Goal: Task Accomplishment & Management: Use online tool/utility

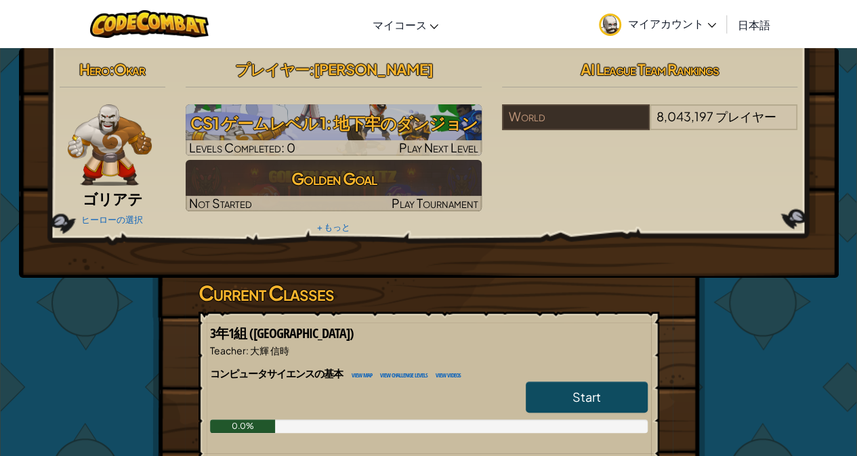
click at [335, 79] on h2 "プレイヤー : [PERSON_NAME]" at bounding box center [334, 69] width 296 height 28
click at [396, 69] on span "[PERSON_NAME]" at bounding box center [372, 69] width 119 height 19
click at [685, 28] on span "マイアカウント" at bounding box center [672, 23] width 88 height 14
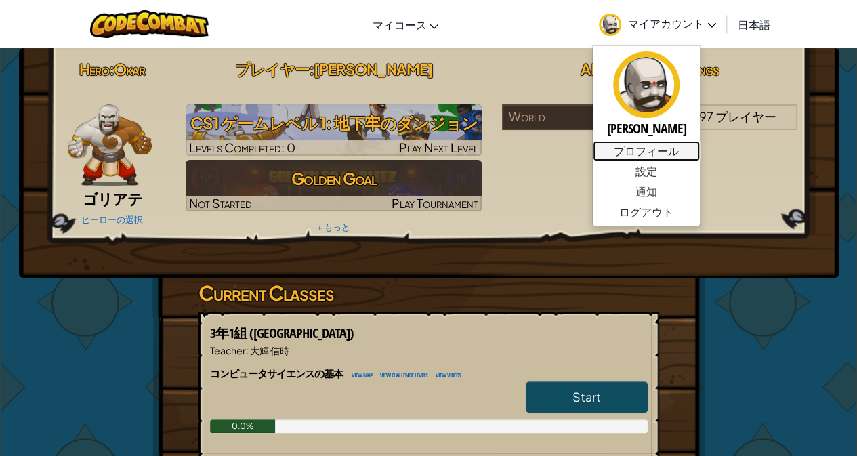
click at [644, 152] on link "プロフィール" at bounding box center [646, 151] width 107 height 20
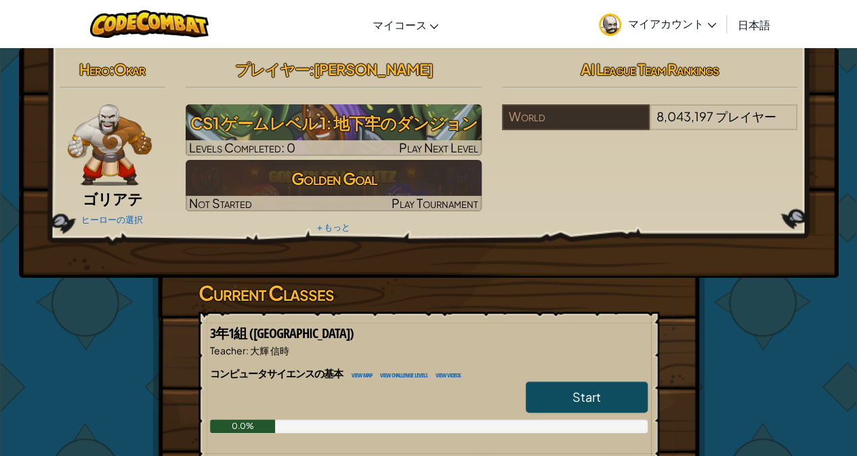
click at [671, 31] on link "マイアカウント" at bounding box center [657, 24] width 131 height 43
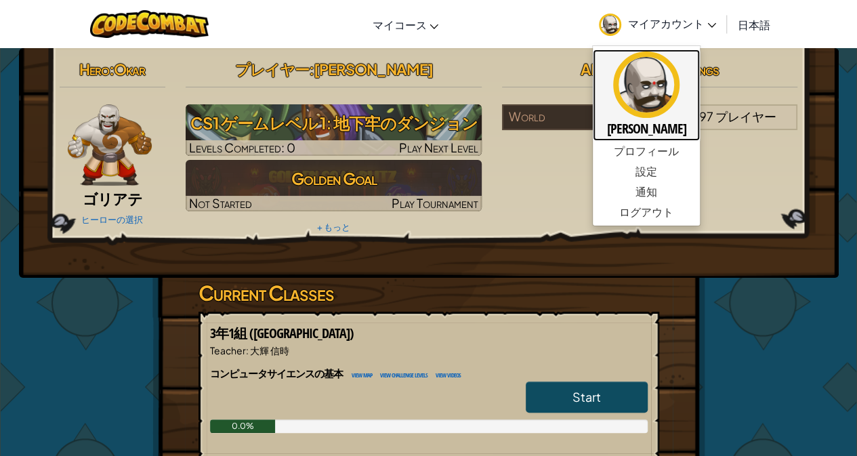
click at [633, 122] on h5 "[PERSON_NAME]" at bounding box center [646, 128] width 80 height 21
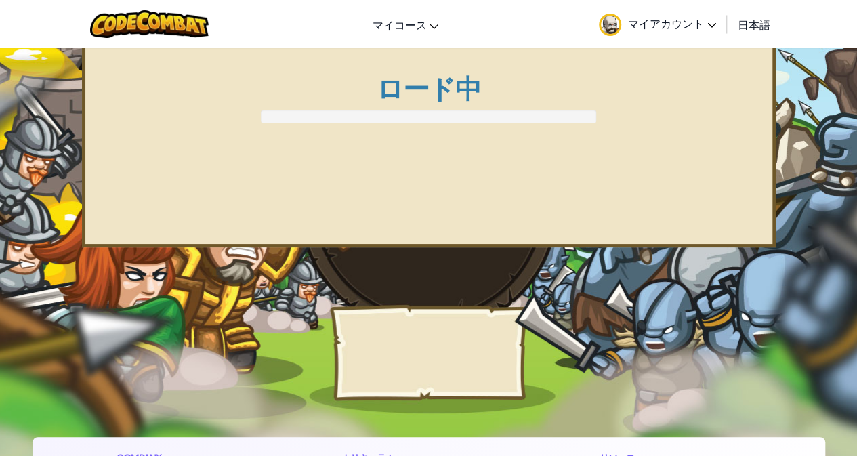
click at [618, 155] on div "アカウント プロフィール Heroes Unlocked 14 / 21 プレイヤーレベル 1 インベントリー Contributor Badges クラン …" at bounding box center [429, 145] width 694 height 203
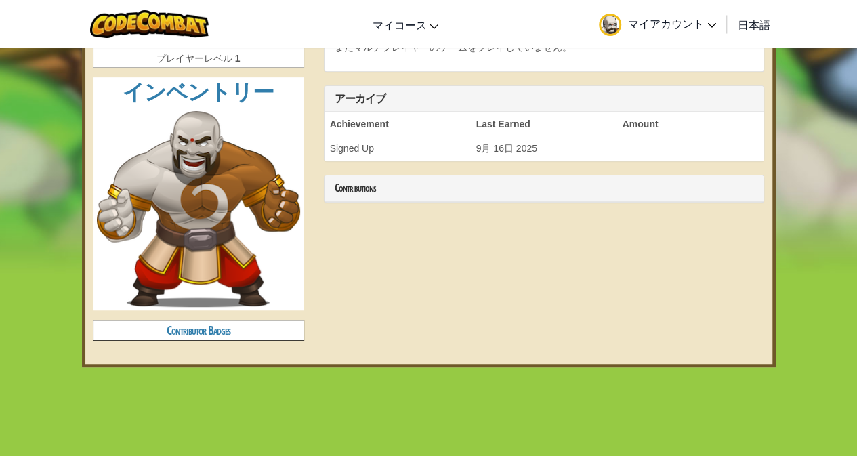
scroll to position [305, 0]
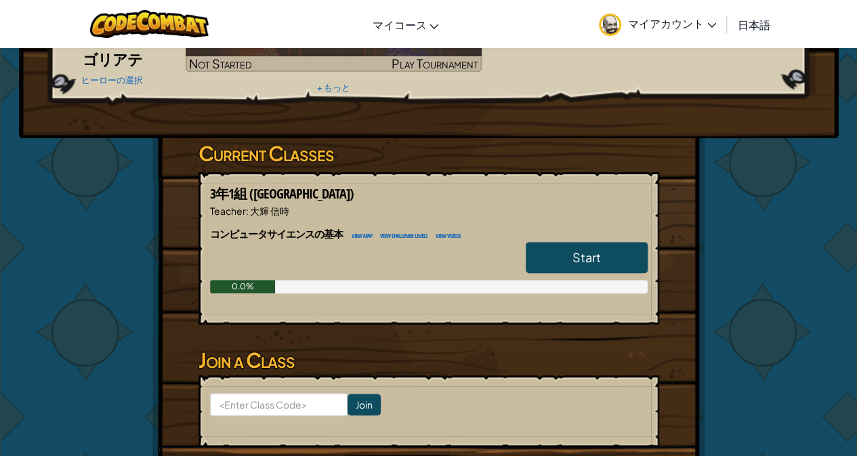
scroll to position [144, 0]
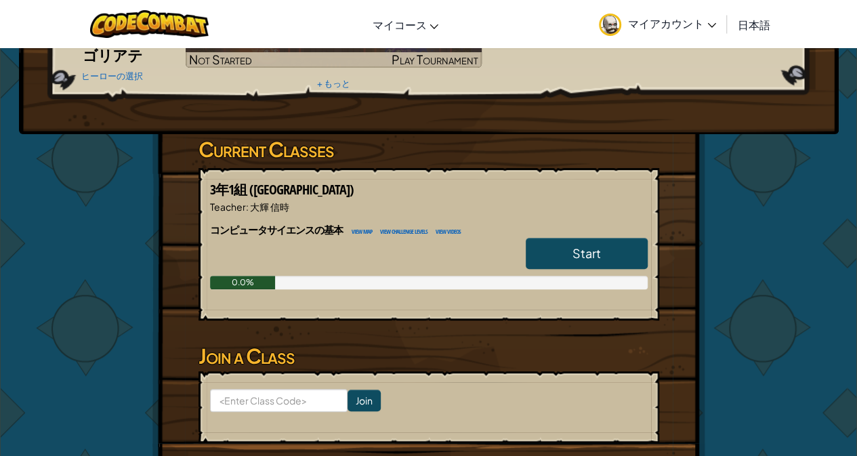
click at [755, 29] on span "日本語" at bounding box center [754, 25] width 33 height 14
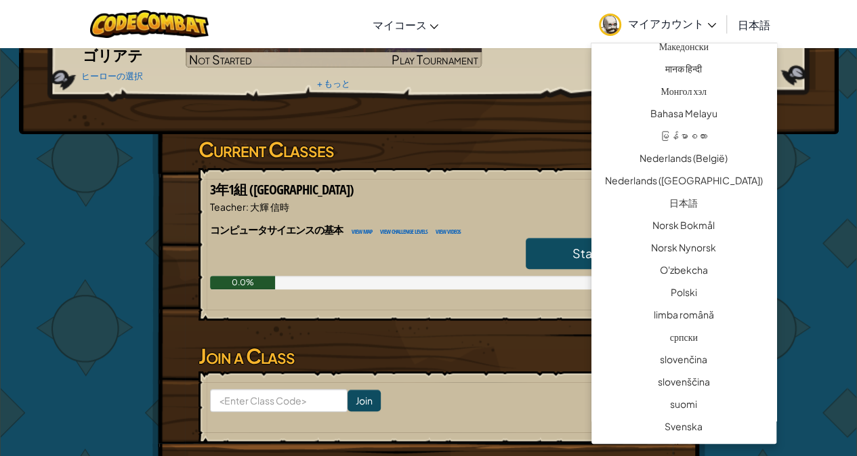
scroll to position [822, 0]
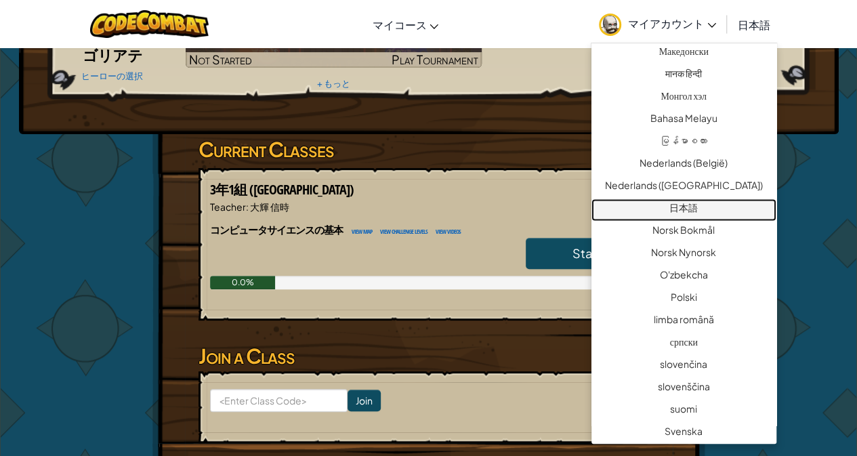
click at [699, 213] on link "日本語" at bounding box center [683, 209] width 185 height 22
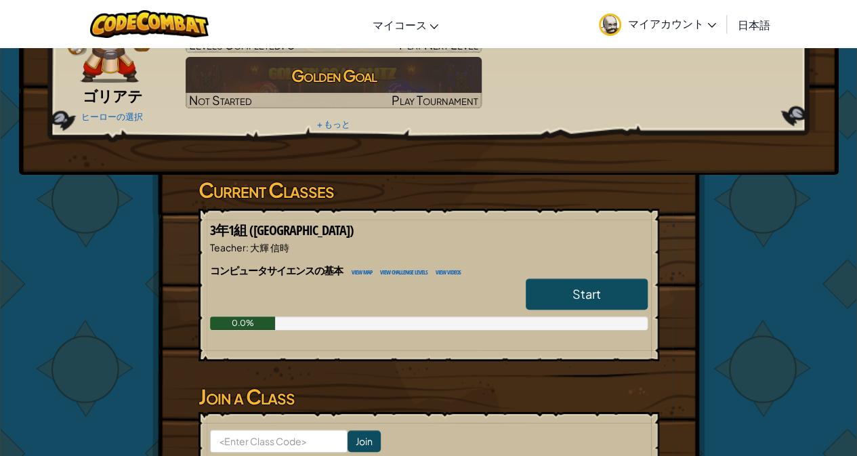
scroll to position [116, 0]
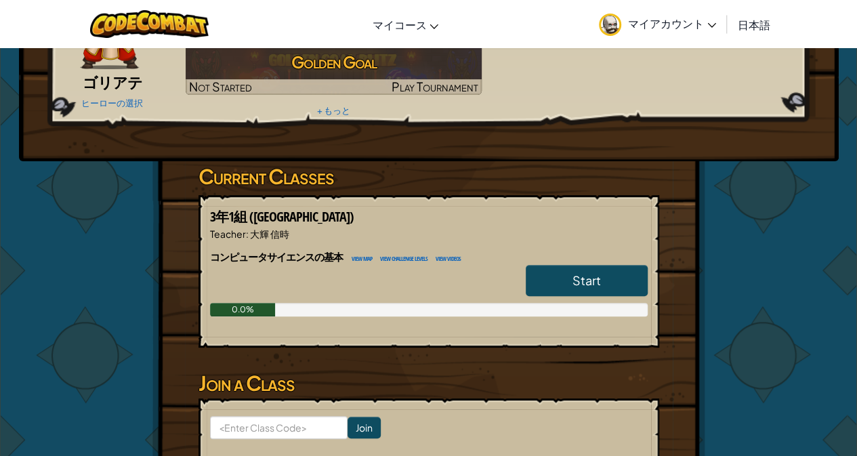
click at [618, 281] on link "Start" at bounding box center [587, 280] width 122 height 31
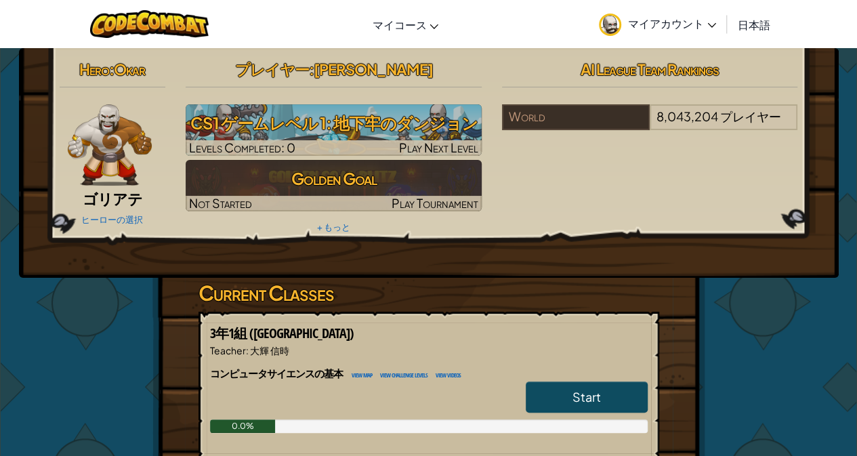
select select "ja"
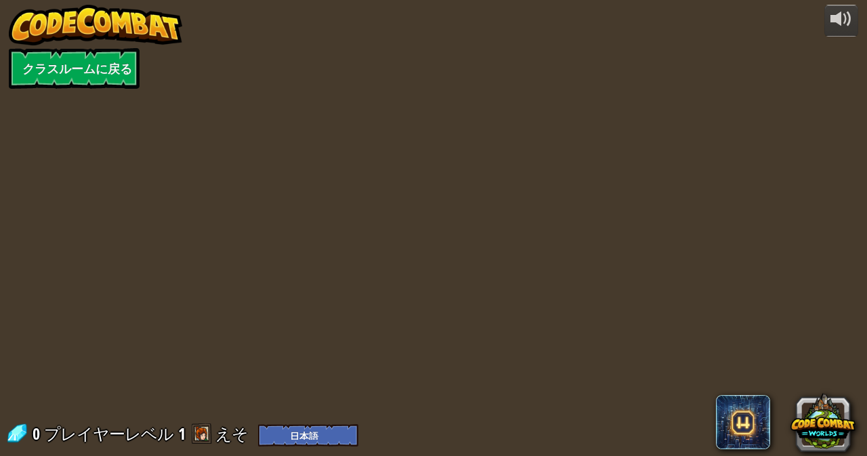
select select "ja"
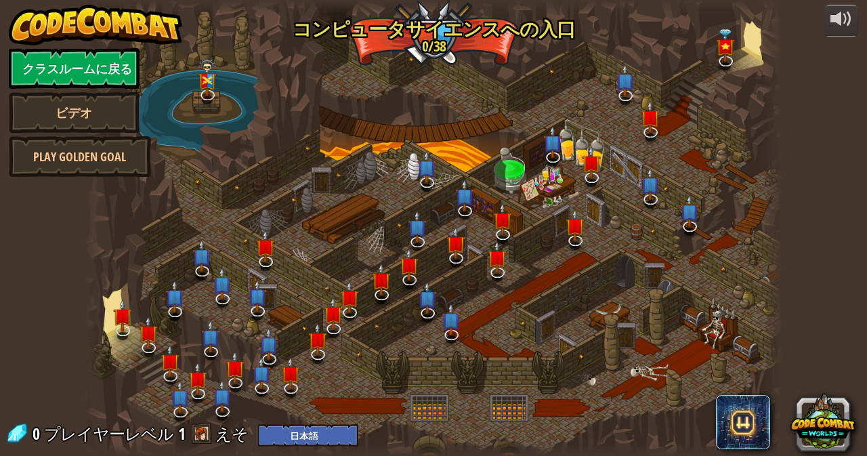
select select "ja"
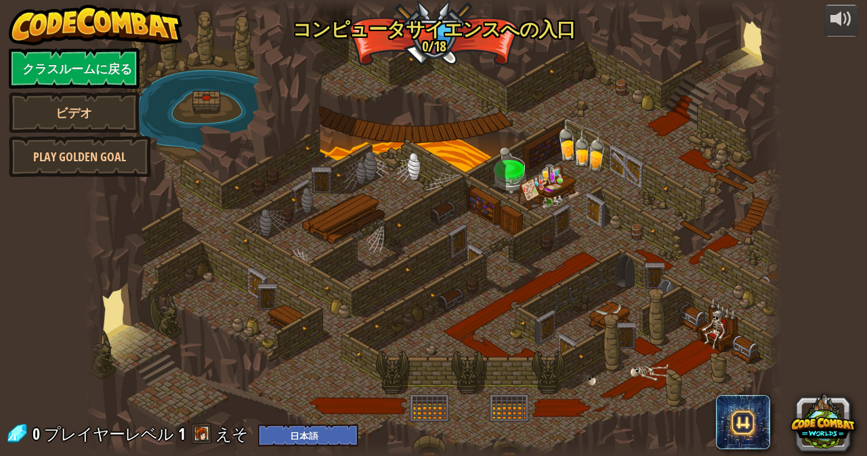
select select "ja"
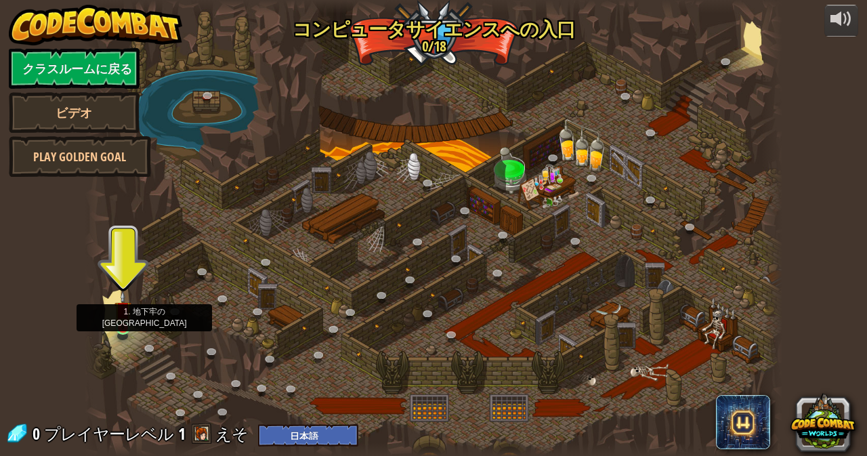
click at [120, 327] on img at bounding box center [122, 310] width 17 height 39
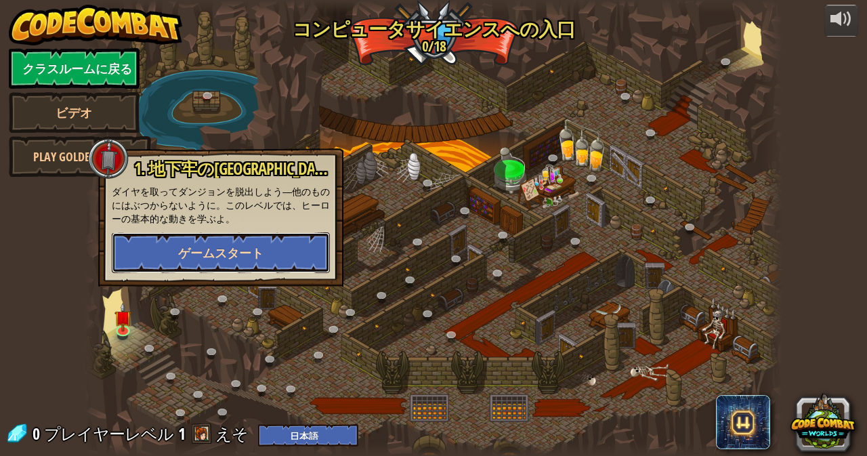
click at [217, 249] on span "ゲームスタート" at bounding box center [220, 253] width 85 height 17
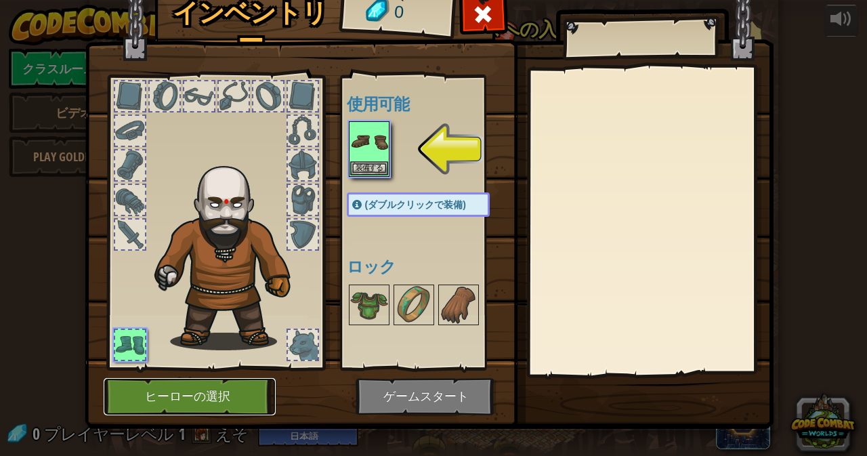
click at [205, 387] on button "ヒーローの選択" at bounding box center [190, 396] width 172 height 37
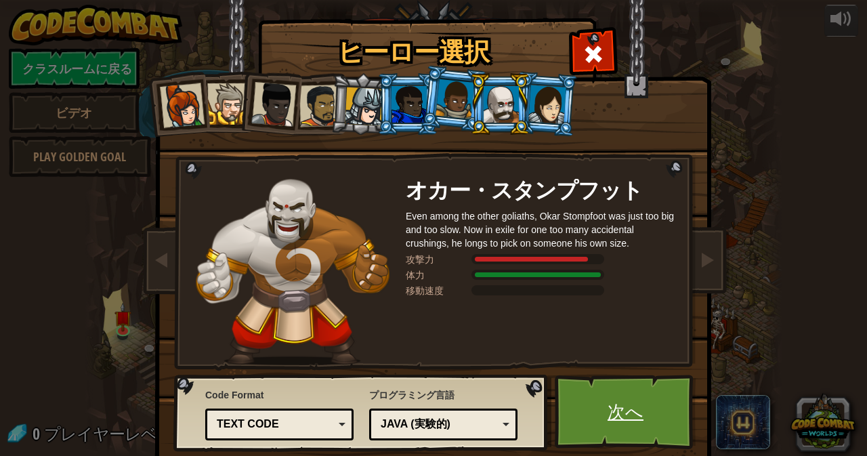
click at [599, 410] on link "次へ" at bounding box center [626, 412] width 142 height 75
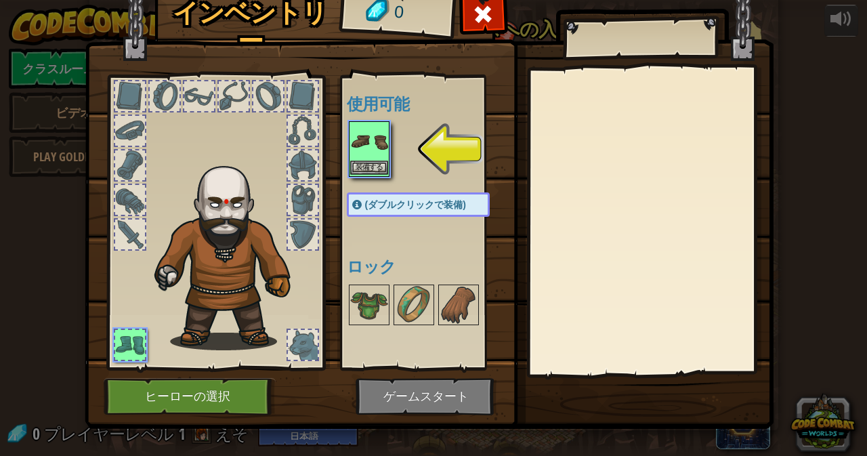
click at [366, 147] on img at bounding box center [369, 142] width 38 height 38
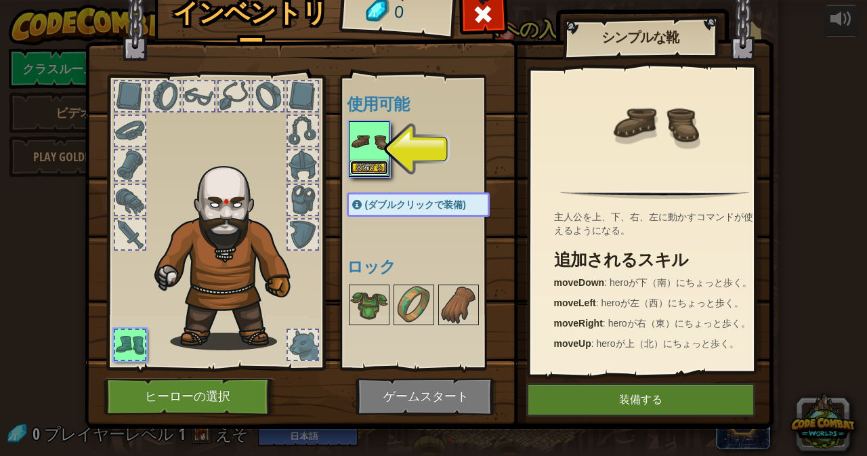
click at [368, 168] on button "装備する" at bounding box center [369, 168] width 38 height 14
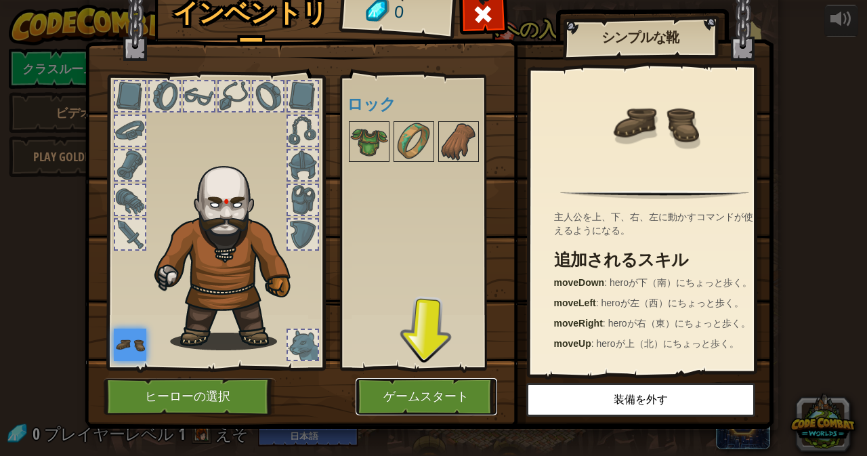
click at [424, 392] on button "ゲームスタート" at bounding box center [427, 396] width 142 height 37
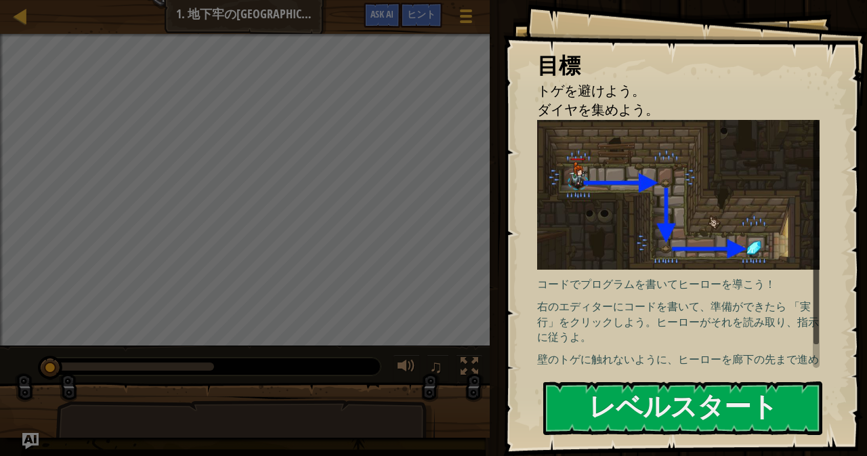
scroll to position [16, 0]
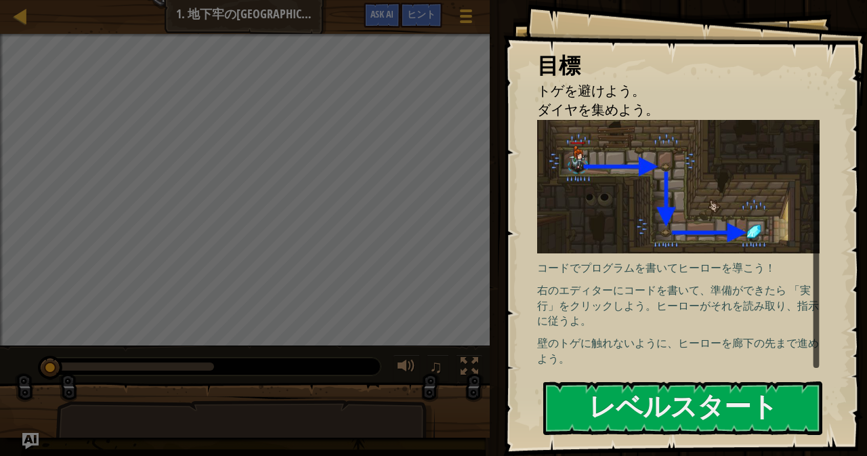
drag, startPoint x: 813, startPoint y: 310, endPoint x: 821, endPoint y: 369, distance: 60.1
click at [821, 369] on div "目標 トゲを避けよう。 ダイヤを集めよう。 コードでプログラムを書いてヒーローを導こう！ 右のエディターにコードを書いて、準備ができたら 「実行」をクリックし…" at bounding box center [685, 228] width 364 height 456
click at [768, 392] on button "レベルスタート" at bounding box center [682, 408] width 279 height 54
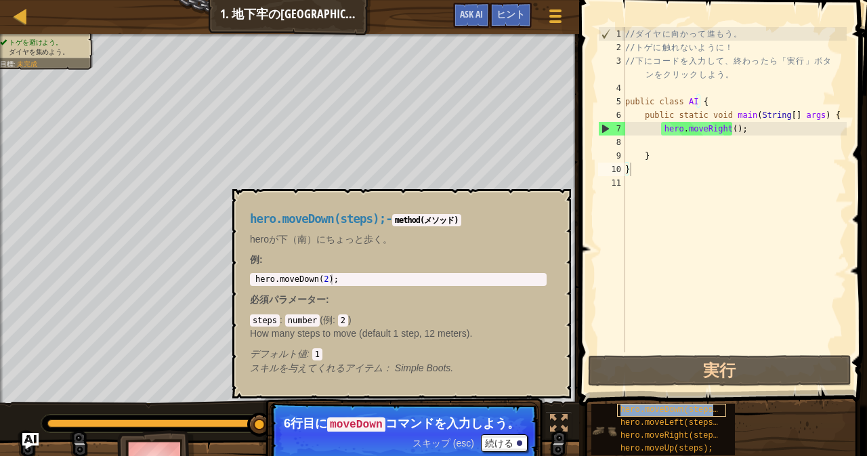
click at [670, 406] on span "hero.moveDown(steps);" at bounding box center [671, 409] width 102 height 9
click at [636, 113] on div "// ダ イ ヤ に 向 か っ て 進 も う 。 // ト ゲ に 触 れ な い よ う に ！ // 下 に コ ー ド を 入 力 し て 、 終 …" at bounding box center [734, 203] width 224 height 352
click at [675, 411] on span "hero.moveDown(steps);" at bounding box center [671, 409] width 102 height 9
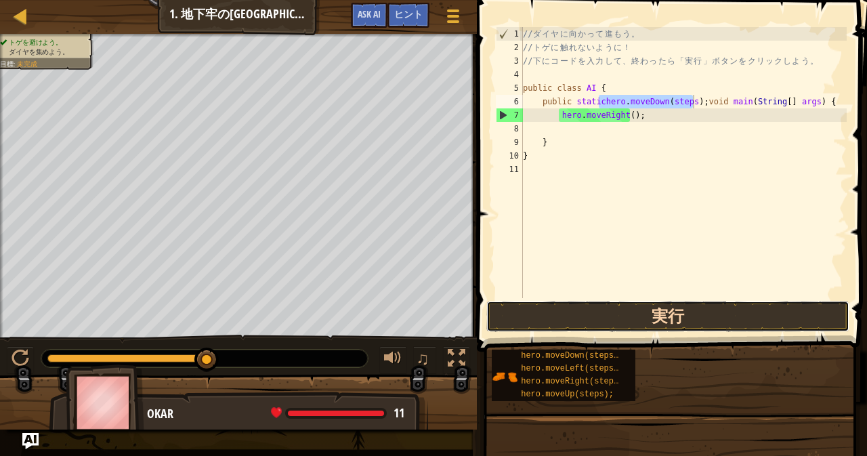
click at [660, 312] on button "実行" at bounding box center [667, 316] width 363 height 31
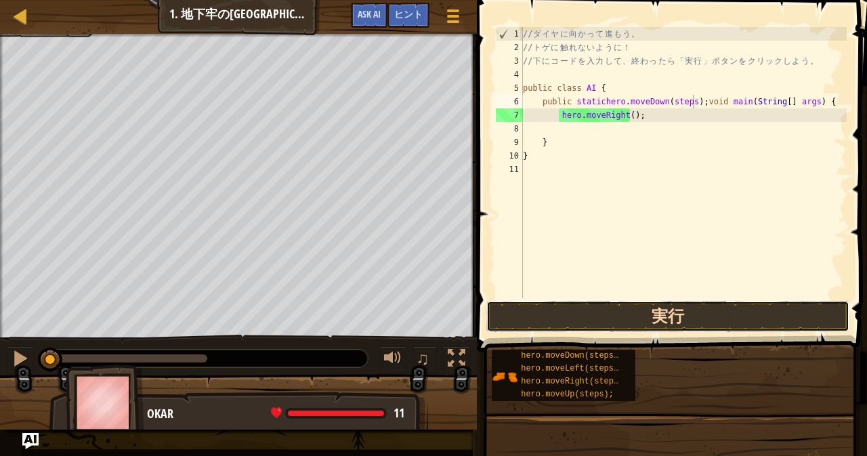
click at [660, 312] on button "実行" at bounding box center [667, 316] width 363 height 31
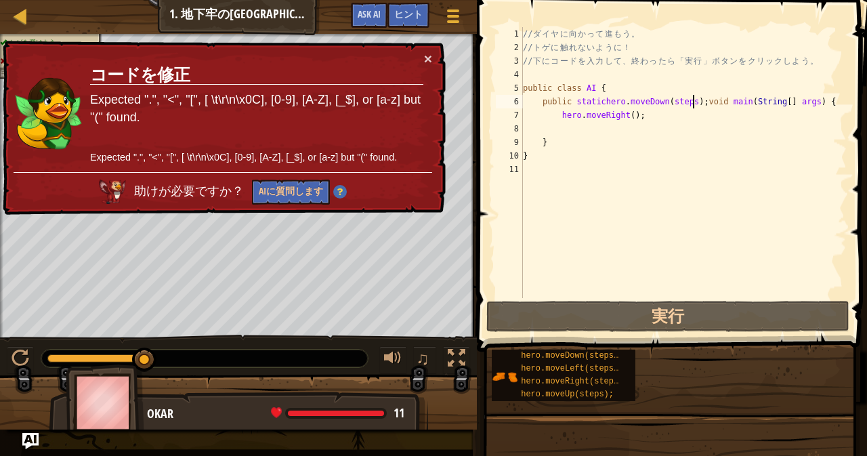
click at [442, 56] on div "× コードを修正 Expected ".", "<", "[", [ \t\r\n\x0C], [0-9], [A-Z], [_$], or [a-z] bu…" at bounding box center [223, 128] width 446 height 175
click at [429, 42] on div "× コードを修正 Expected ".", "<", "[", [ \t\r\n\x0C], [0-9], [A-Z], [_$], or [a-z] bu…" at bounding box center [223, 128] width 446 height 175
click at [428, 57] on button "×" at bounding box center [428, 58] width 8 height 14
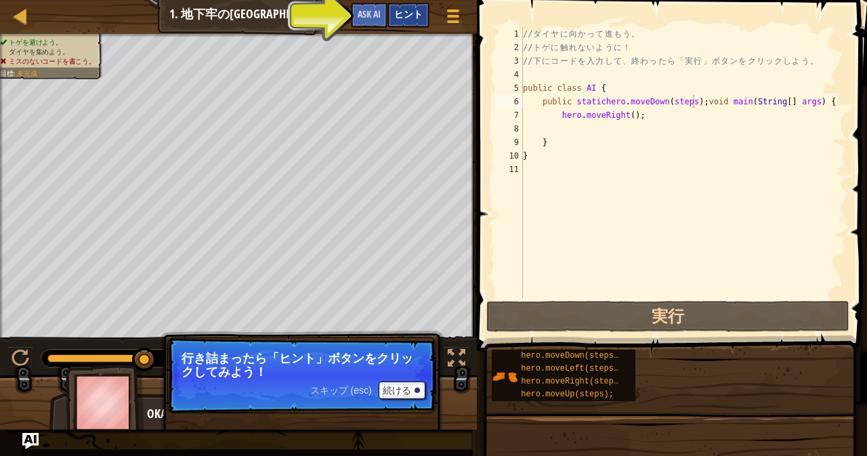
click at [404, 18] on span "ヒント" at bounding box center [408, 13] width 28 height 13
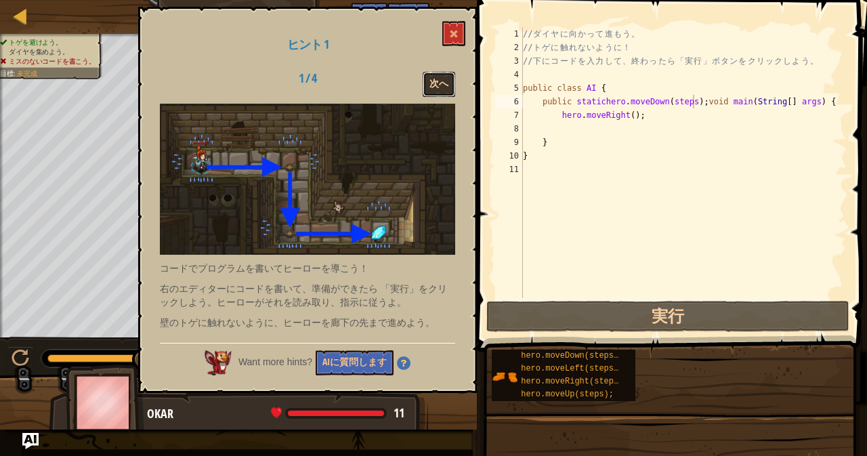
click at [435, 95] on button "次へ" at bounding box center [439, 84] width 33 height 25
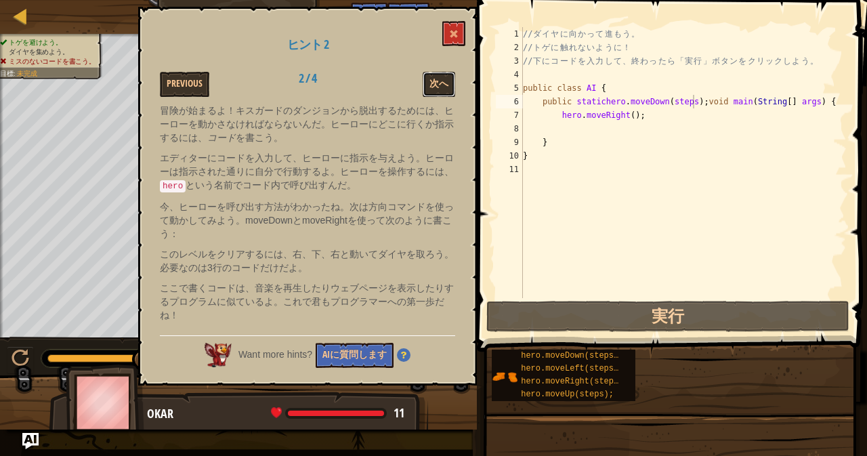
click at [435, 95] on button "次へ" at bounding box center [439, 84] width 33 height 25
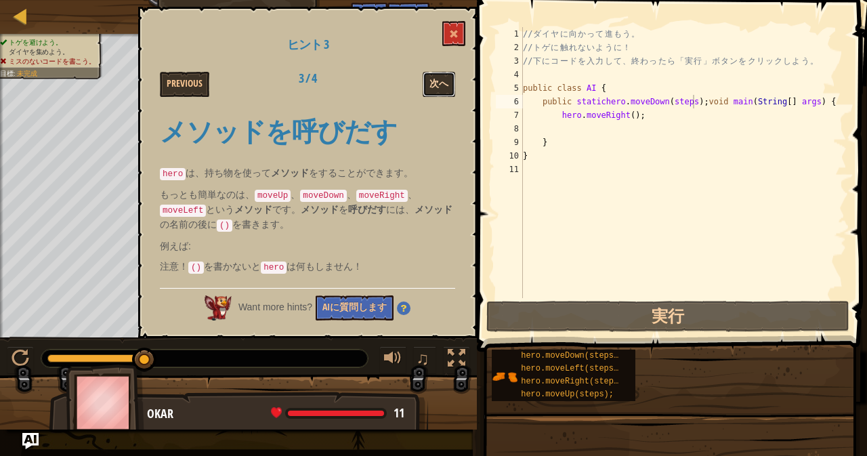
click at [442, 78] on button "次へ" at bounding box center [439, 84] width 33 height 25
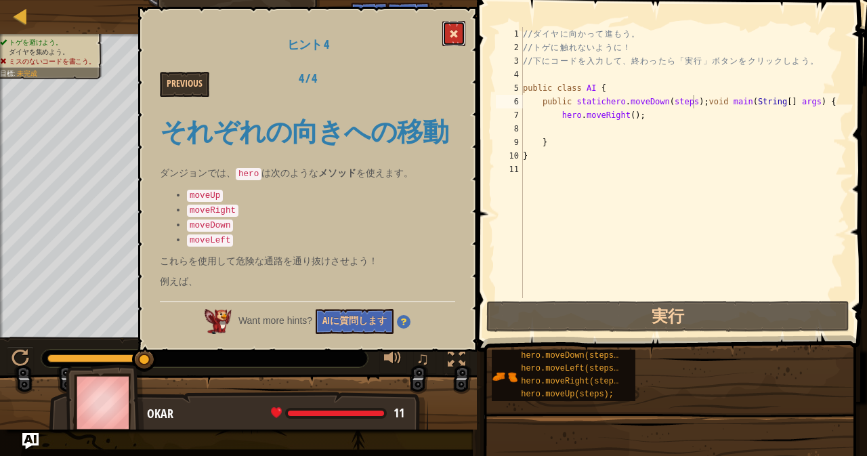
click at [456, 29] on span at bounding box center [453, 33] width 9 height 9
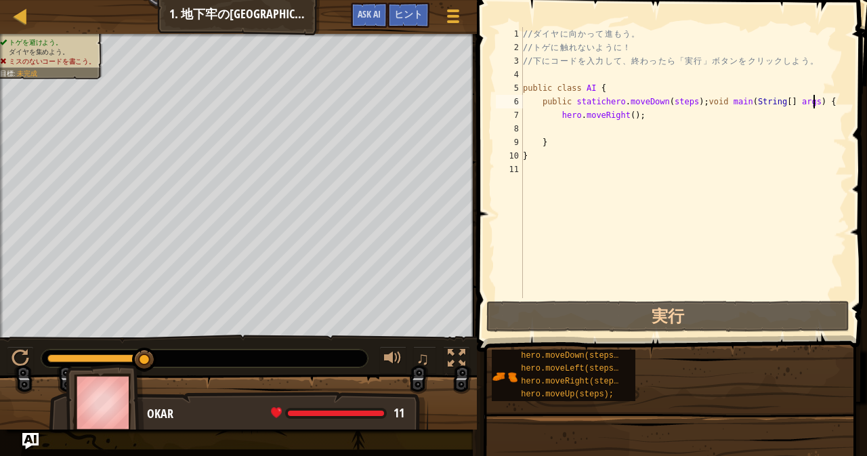
click at [815, 102] on div "// ダ イ ヤ に 向 か っ て 進 も う 。 // ト ゲ に 触 れ な い よ う に ！ // 下 に コ ー ド を 入 力 し て 、 終 …" at bounding box center [683, 176] width 326 height 298
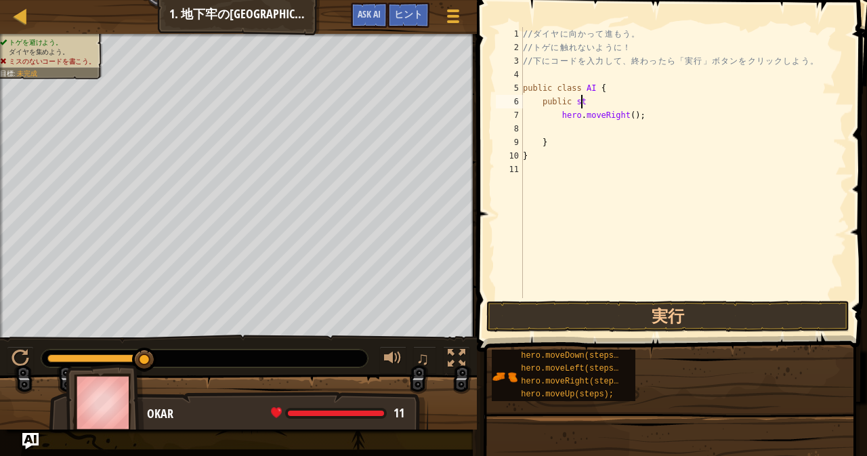
type textarea "p"
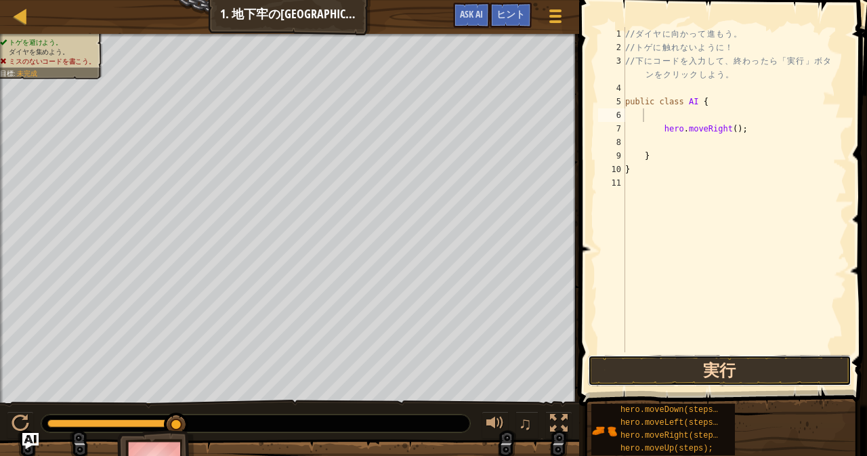
click at [707, 362] on button "実行" at bounding box center [719, 370] width 263 height 31
click at [704, 368] on button "実行" at bounding box center [719, 370] width 263 height 31
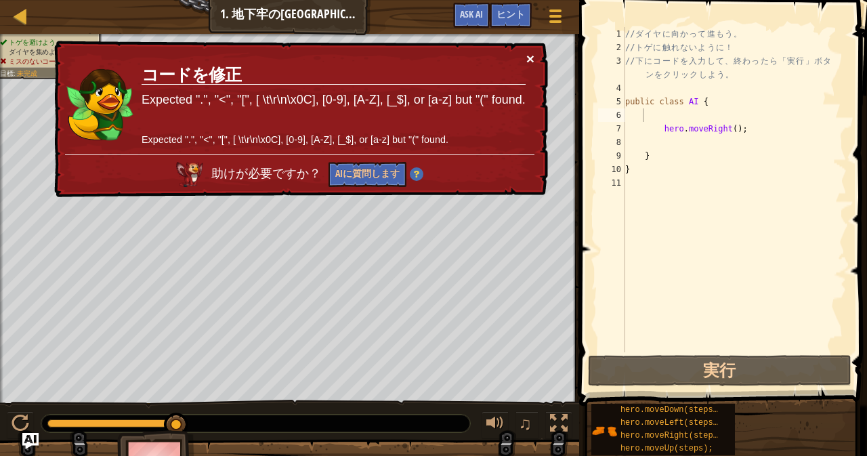
click at [532, 51] on button "×" at bounding box center [530, 58] width 8 height 14
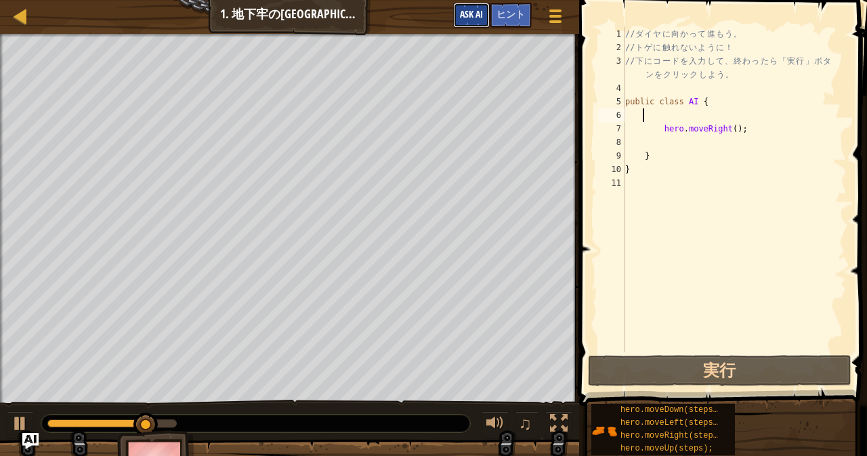
click at [470, 14] on span "Ask AI" at bounding box center [471, 13] width 23 height 13
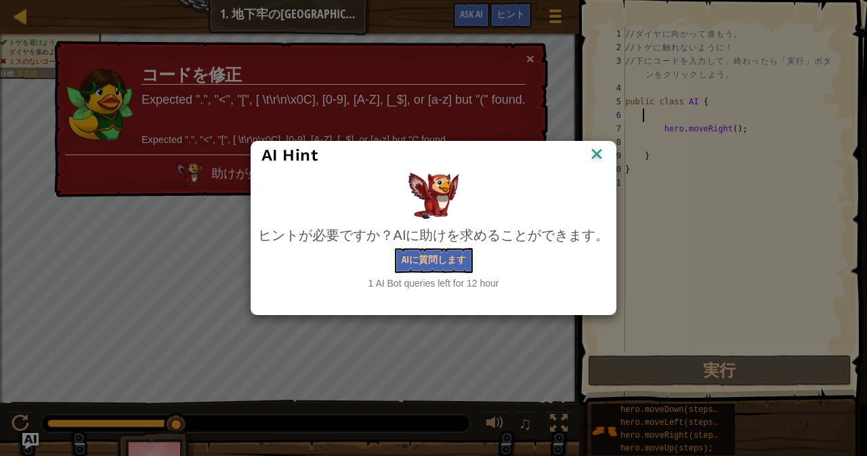
click at [587, 152] on div "AI Hint" at bounding box center [433, 155] width 345 height 20
click at [596, 157] on img at bounding box center [597, 155] width 18 height 20
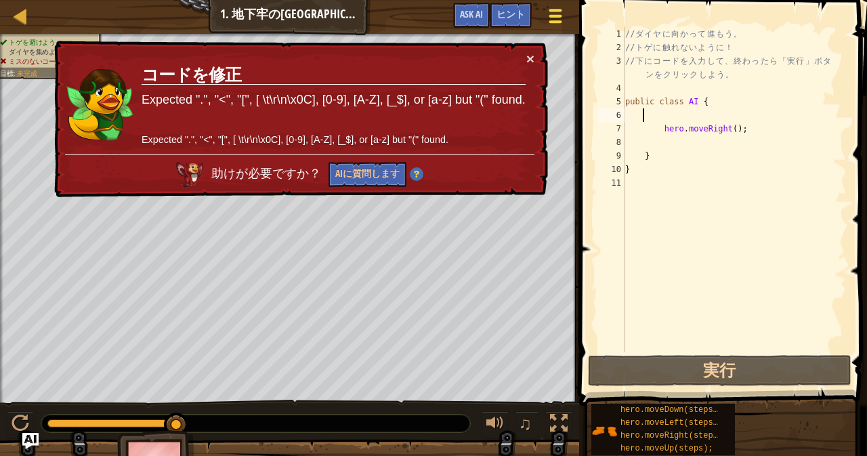
click at [549, 9] on span at bounding box center [555, 10] width 13 height 3
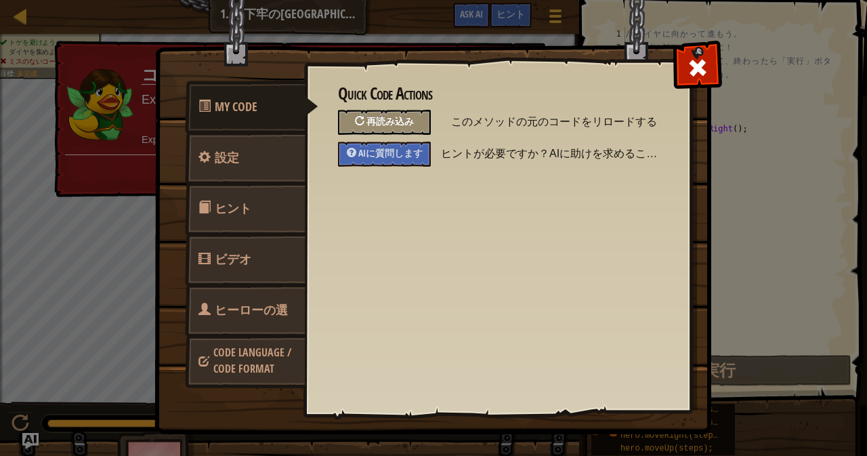
click at [385, 127] on div "再読み込み" at bounding box center [384, 122] width 93 height 25
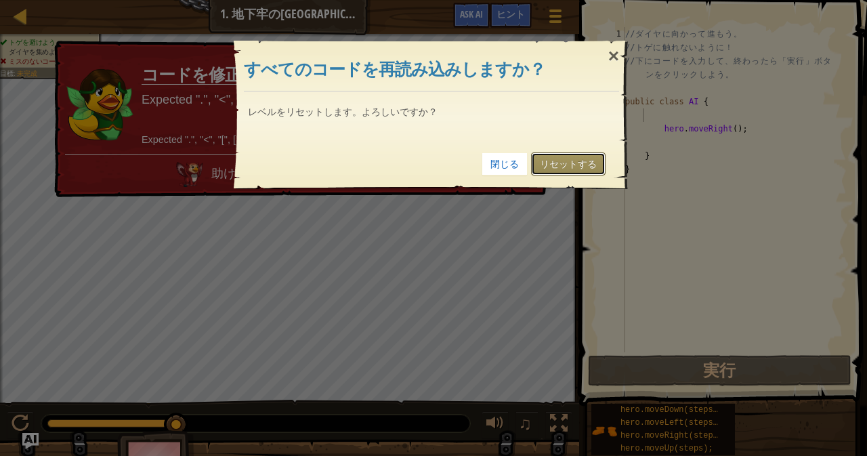
click at [558, 165] on link "リセットする" at bounding box center [568, 163] width 75 height 23
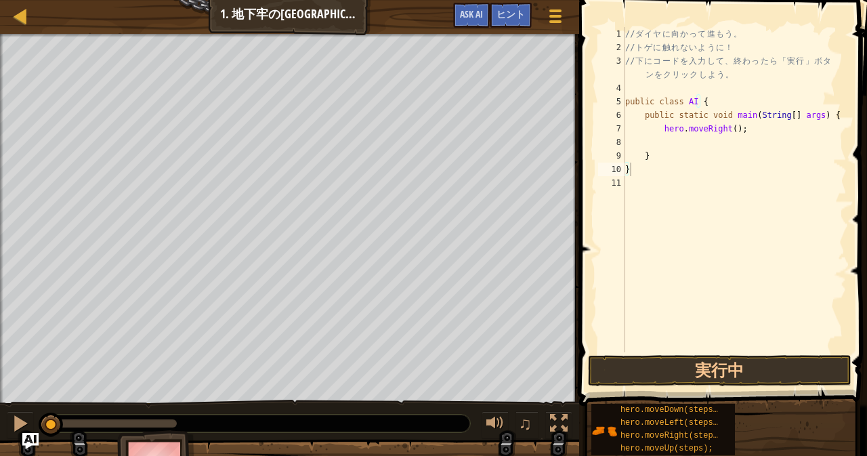
type textarea "}"
click at [717, 372] on button "実行" at bounding box center [719, 370] width 263 height 31
click at [708, 361] on button "実行" at bounding box center [719, 370] width 263 height 31
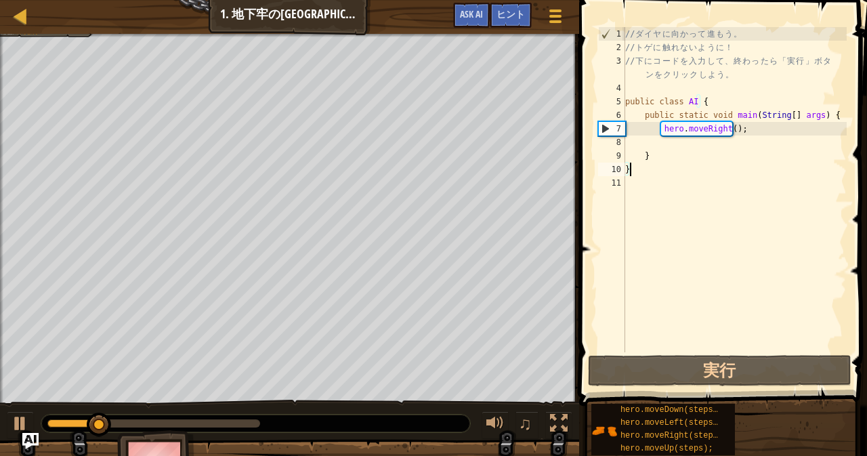
click at [633, 143] on div "// ダ イ ヤ に 向 か っ て 進 も う 。 // ト ゲ に 触 れ な い よ う に ！ // 下 に コ ー ド を 入 力 し て 、 終 …" at bounding box center [734, 203] width 224 height 352
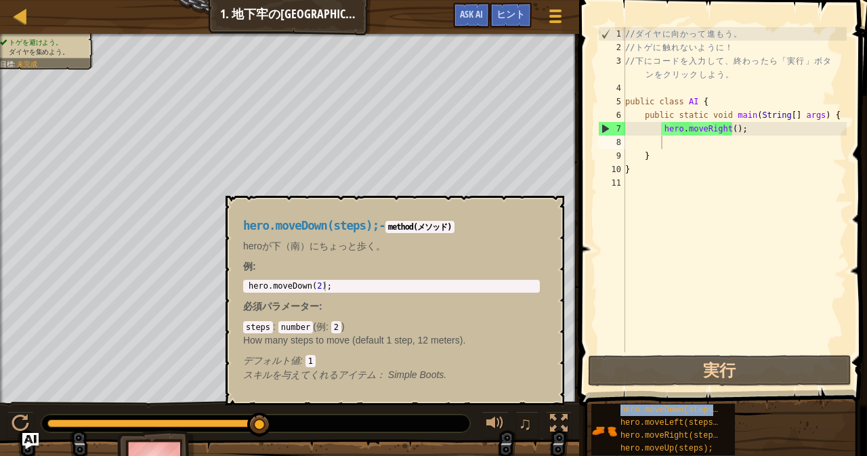
type textarea "hero.moveDown(steps);"
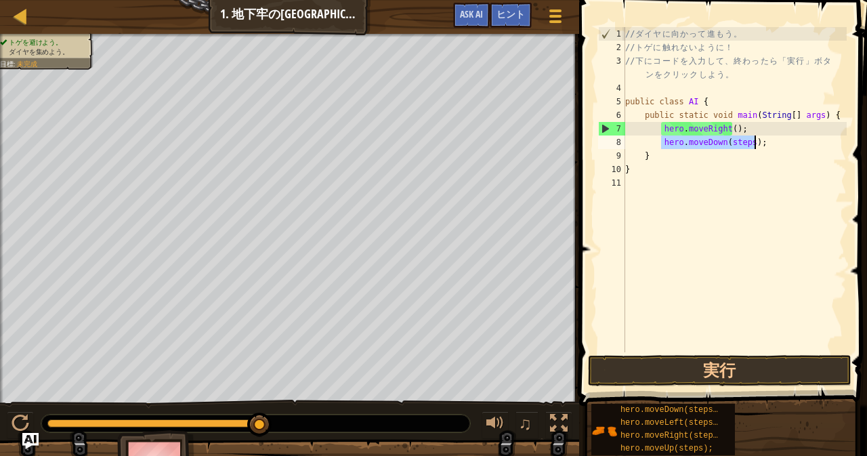
click at [705, 292] on div "// ダ イ ヤ に 向 か っ て 進 も う 。 // ト ゲ に 触 れ な い よ う に ！ // 下 に コ ー ド を 入 力 し て 、 終 …" at bounding box center [734, 203] width 224 height 352
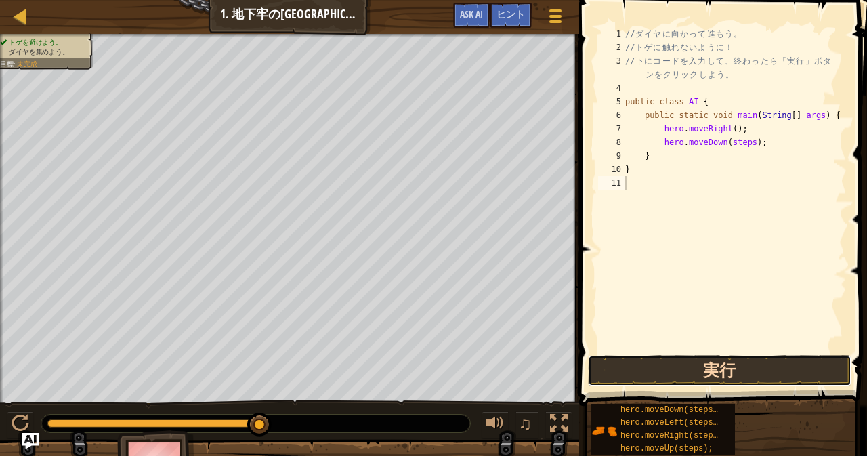
click at [703, 370] on button "実行" at bounding box center [719, 370] width 263 height 31
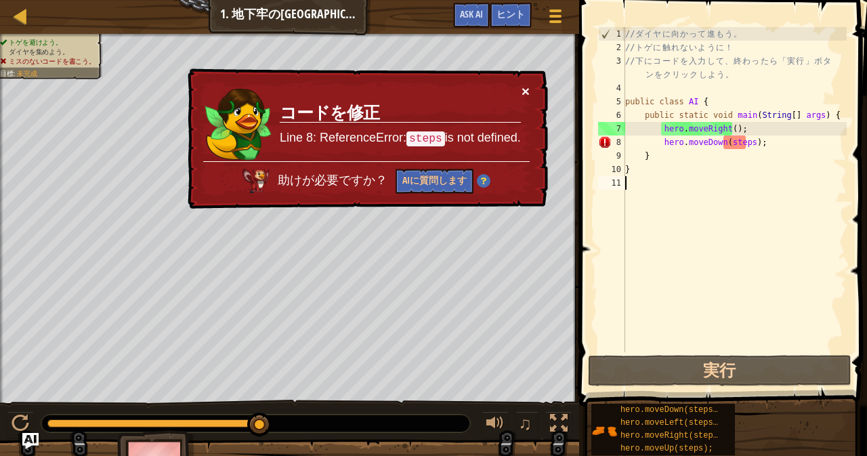
click at [528, 85] on button "×" at bounding box center [526, 91] width 8 height 14
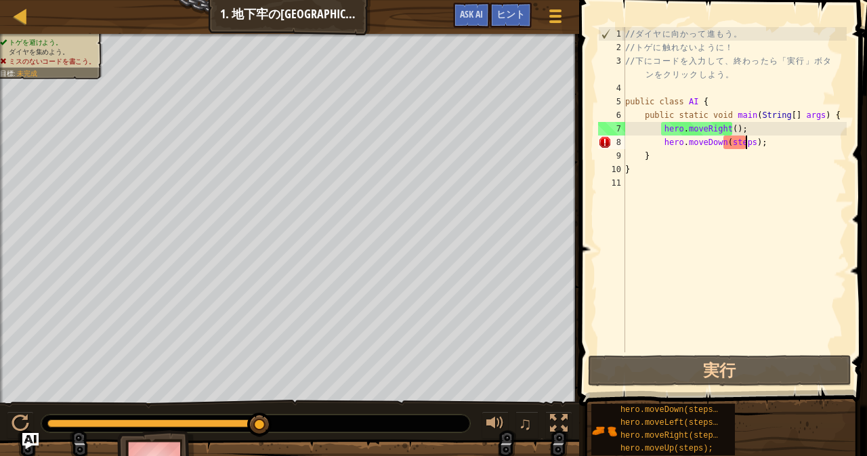
click at [745, 143] on div "// ダ イ ヤ に 向 か っ て 進 も う 。 // ト ゲ に 触 れ な い よ う に ！ // 下 に コ ー ド を 入 力 し て 、 終 …" at bounding box center [734, 203] width 224 height 352
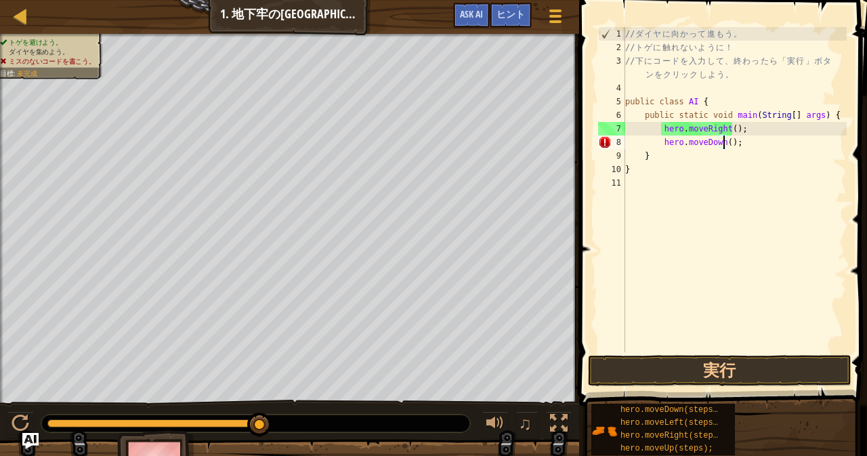
type textarea "hero.moveDown(4);"
click at [721, 373] on button "実行" at bounding box center [719, 370] width 263 height 31
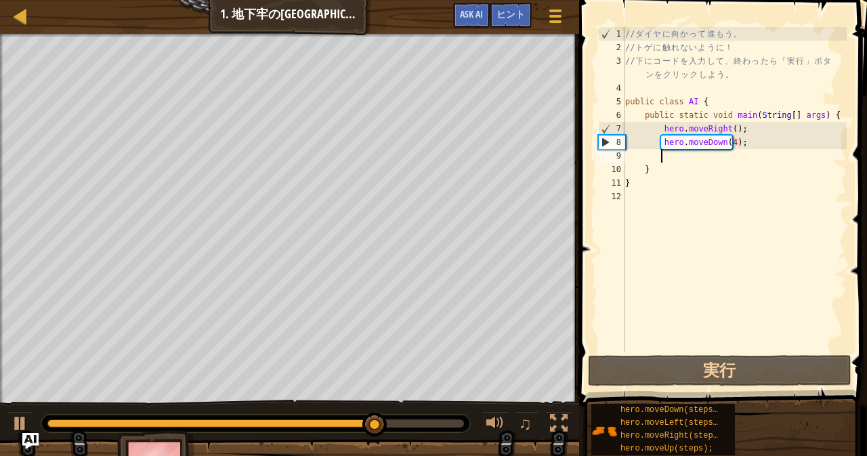
click at [726, 144] on div "// ダ イ ヤ に 向 か っ て 進 も う 。 // ト ゲ に 触 れ な い よ う に ！ // 下 に コ ー ド を 入 力 し て 、 終 …" at bounding box center [734, 203] width 224 height 352
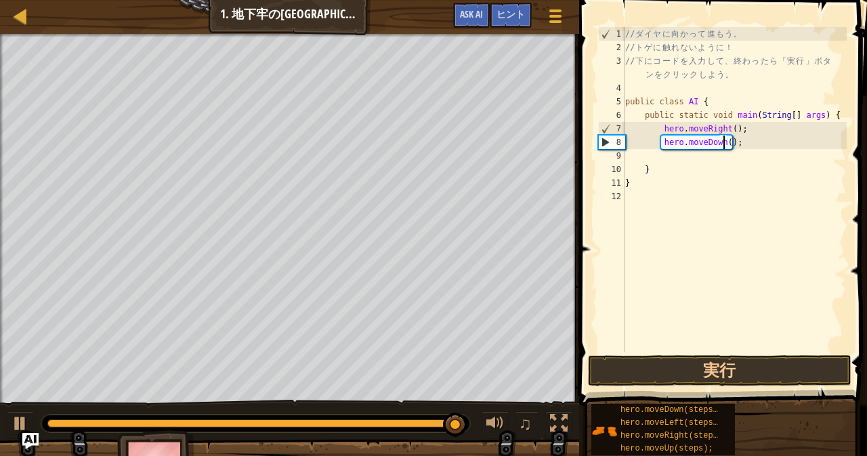
type textarea "hero.moveDown(3);"
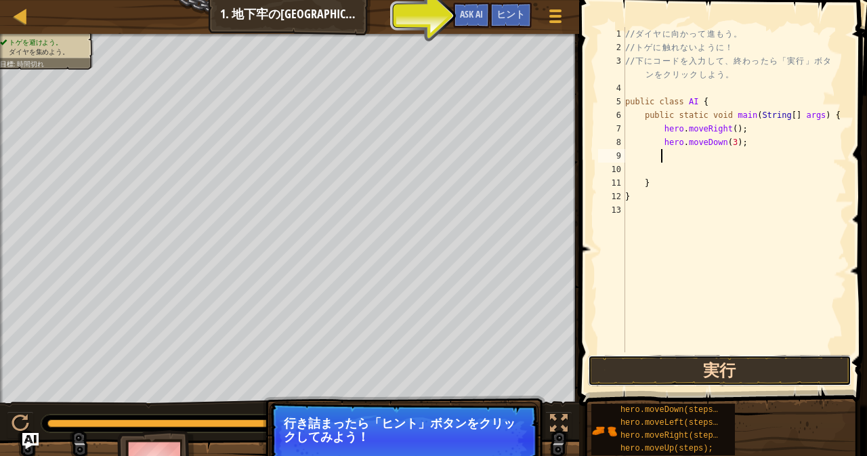
click at [715, 356] on button "実行" at bounding box center [719, 370] width 263 height 31
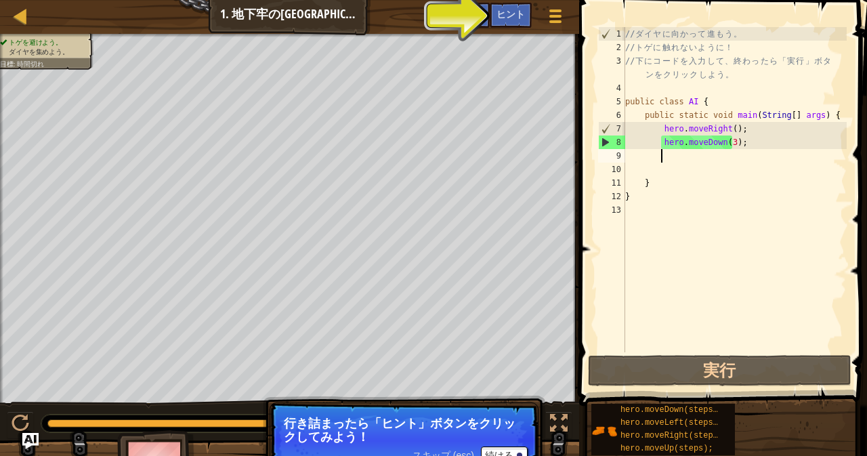
click at [726, 142] on div "// ダ イ ヤ に 向 か っ て 進 も う 。 // ト ゲ に 触 れ な い よ う に ！ // 下 に コ ー ド を 入 力 し て 、 終 …" at bounding box center [734, 203] width 224 height 352
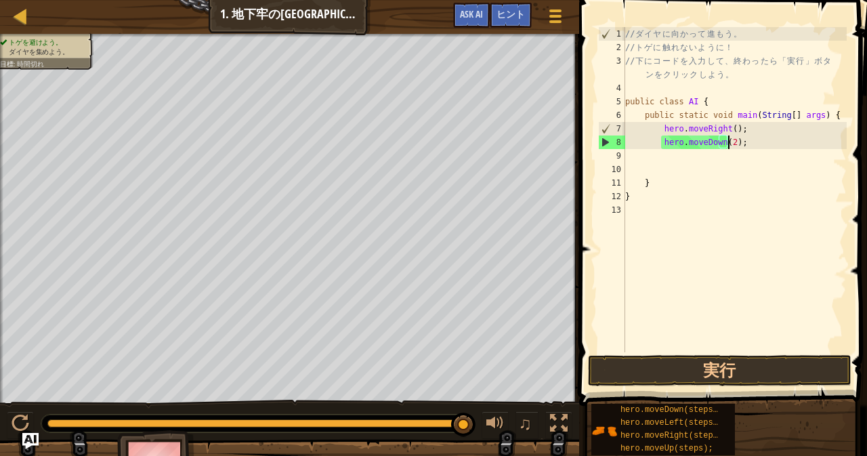
type textarea "hero.moveDown(2);"
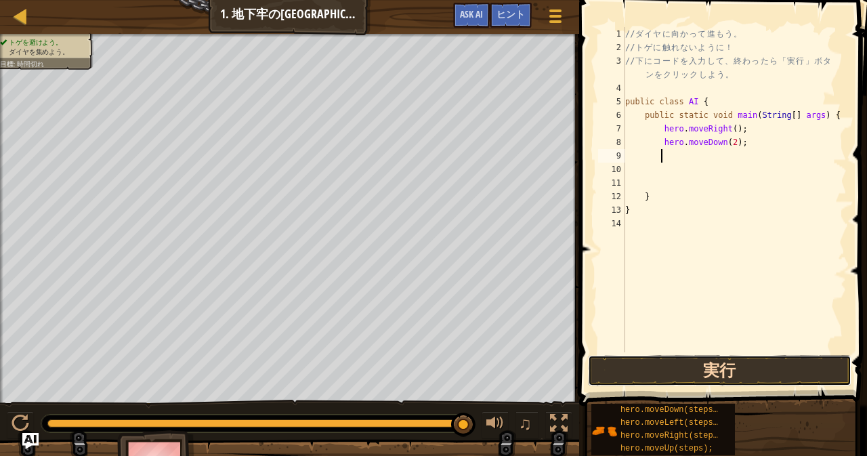
click at [700, 363] on button "実行" at bounding box center [719, 370] width 263 height 31
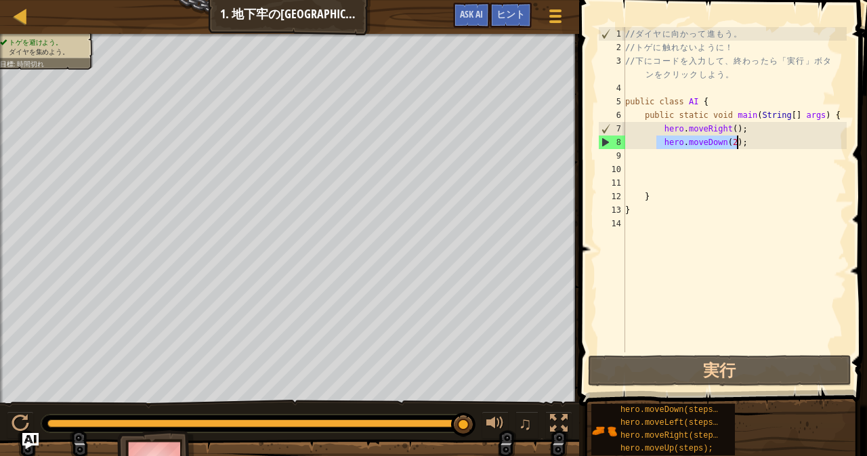
drag, startPoint x: 655, startPoint y: 143, endPoint x: 719, endPoint y: 147, distance: 64.5
click at [762, 143] on div "// ダ イ ヤ に 向 か っ て 進 も う 。 // ト ゲ に 触 れ な い よ う に ！ // 下 に コ ー ド を 入 力 し て 、 終 …" at bounding box center [734, 203] width 224 height 352
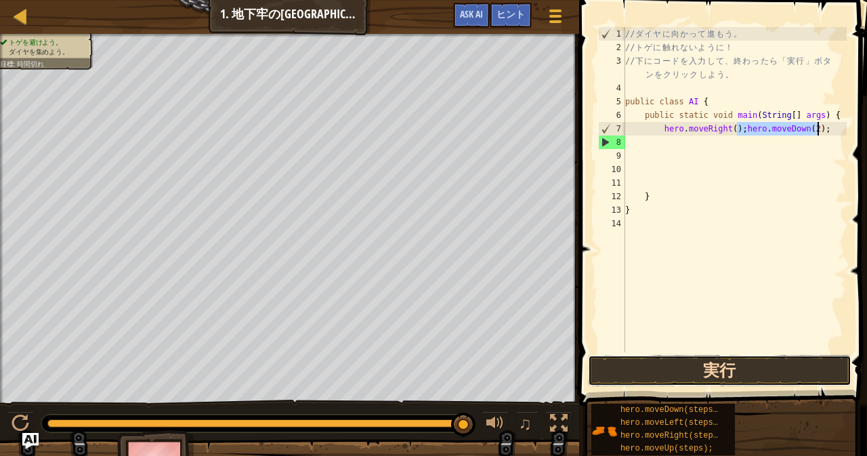
click at [717, 373] on button "実行" at bounding box center [719, 370] width 263 height 31
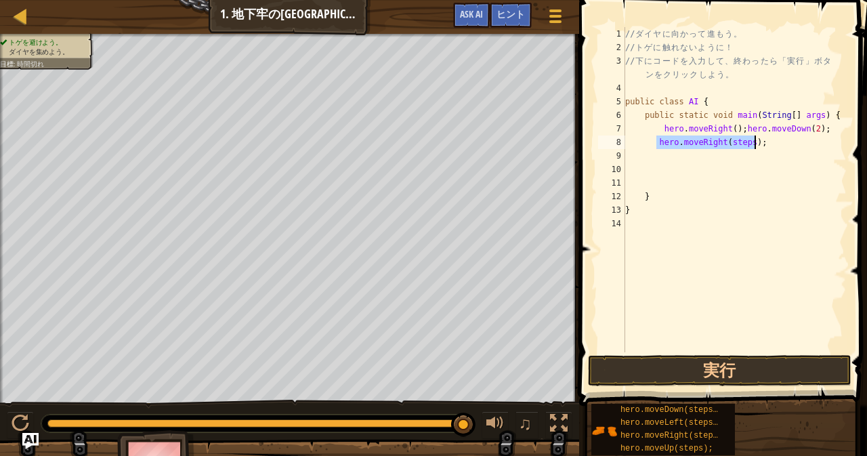
click at [744, 140] on div "// ダ イ ヤ に 向 か っ て 進 も う 。 // ト ゲ に 触 れ な い よ う に ！ // 下 に コ ー ド を 入 力 し て 、 終 …" at bounding box center [734, 189] width 224 height 325
click at [723, 365] on button "実行" at bounding box center [719, 370] width 263 height 31
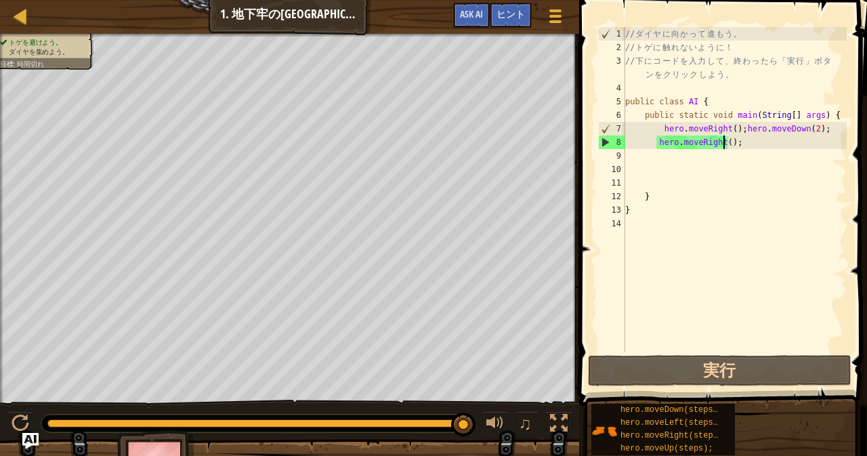
type textarea "hero.moveRight(4);"
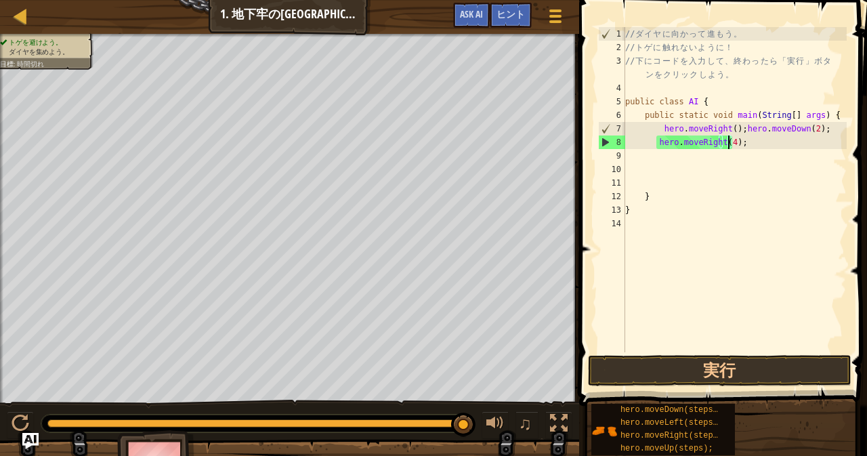
scroll to position [6, 1]
click at [706, 373] on button "実行" at bounding box center [719, 370] width 263 height 31
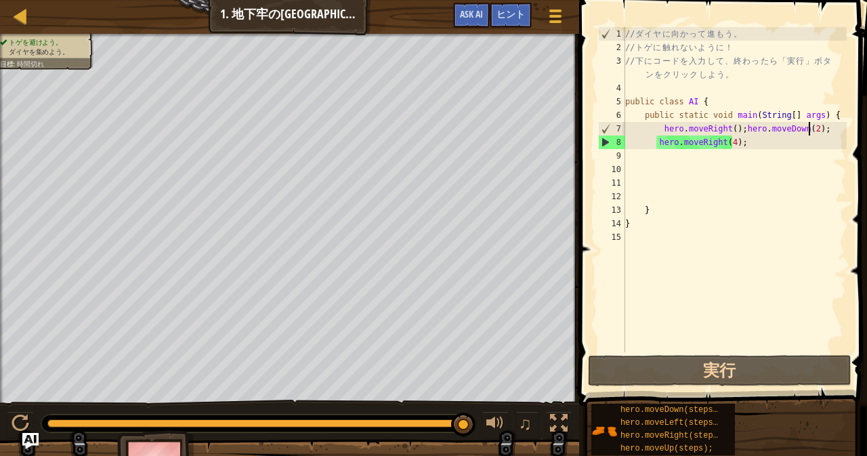
click at [807, 129] on div "// ダ イ ヤ に 向 か っ て 進 も う 。 // ト ゲ に 触 れ な い よ う に ！ // 下 に コ ー ド を 入 力 し て 、 終 …" at bounding box center [734, 203] width 224 height 352
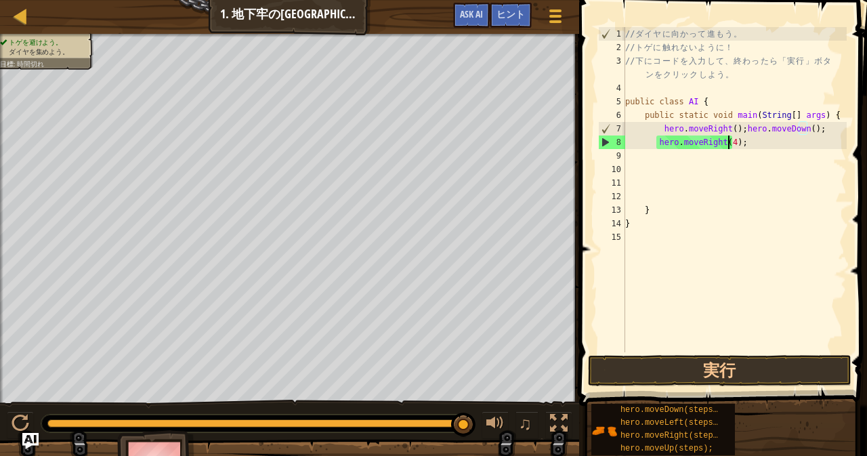
click at [727, 142] on div "// ダ イ ヤ に 向 か っ て 進 も う 。 // ト ゲ に 触 れ な い よ う に ！ // 下 に コ ー ド を 入 力 し て 、 終 …" at bounding box center [734, 203] width 224 height 352
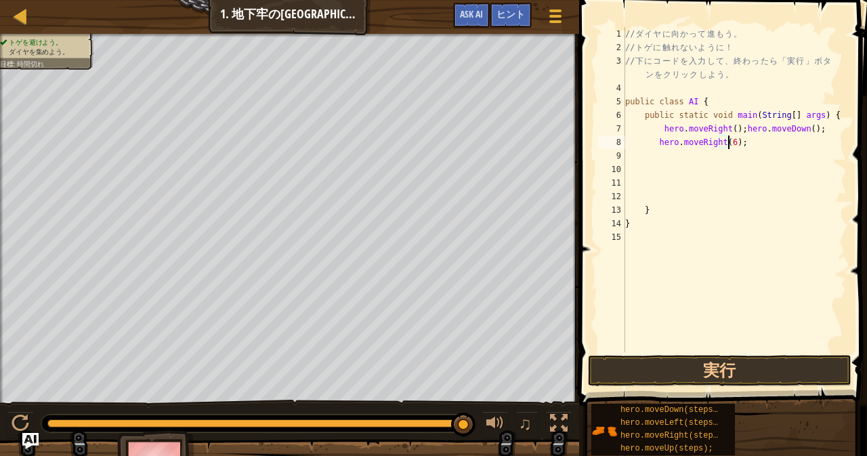
scroll to position [6, 8]
type textarea "hero.moveRight(6);"
click at [712, 366] on button "実行" at bounding box center [719, 370] width 263 height 31
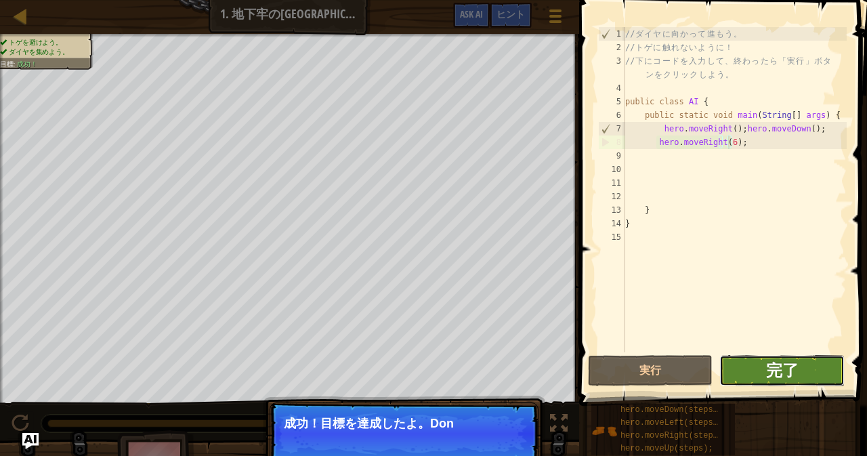
click at [769, 369] on span "完了" at bounding box center [782, 370] width 33 height 22
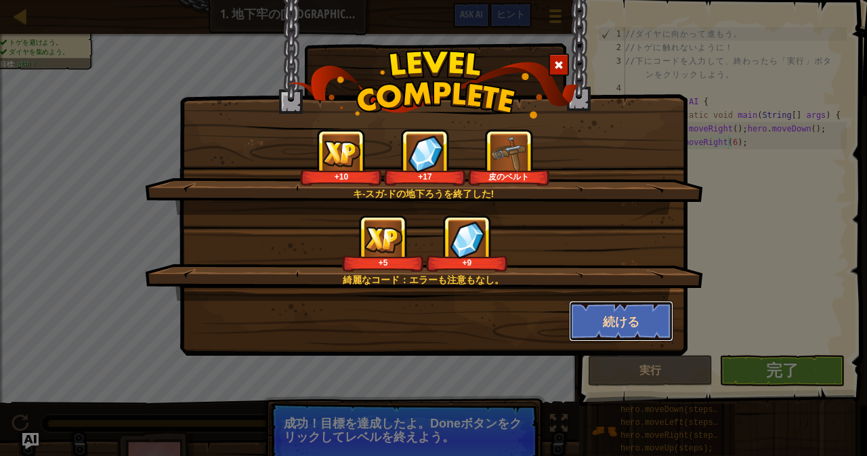
click at [623, 321] on button "続ける" at bounding box center [621, 321] width 105 height 41
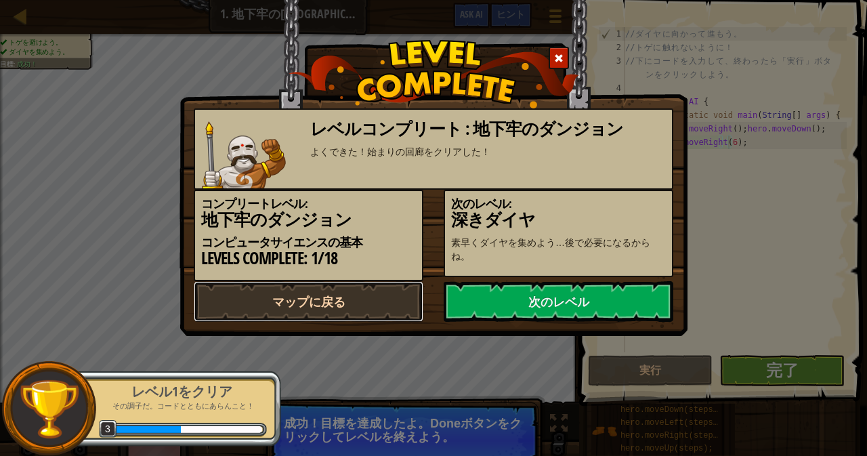
click at [387, 286] on link "マップに戻る" at bounding box center [309, 301] width 230 height 41
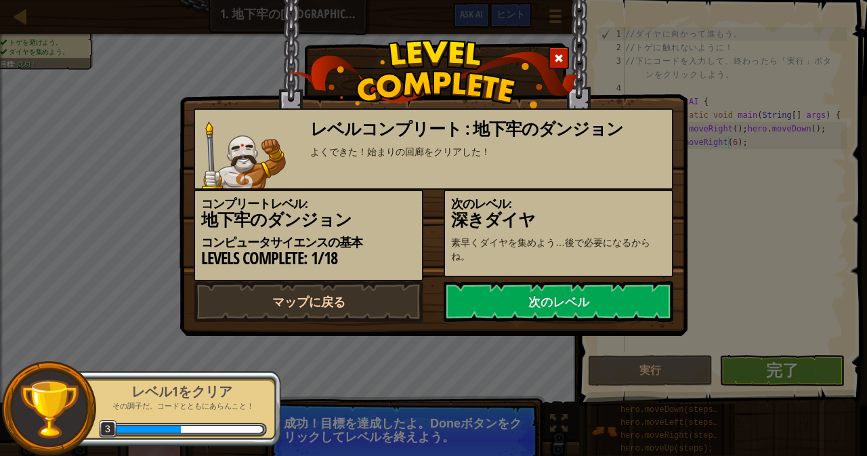
select select "ja"
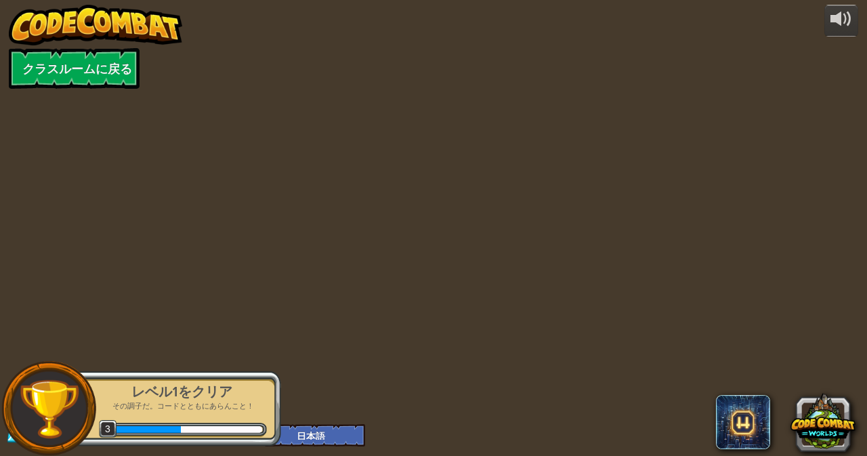
select select "ja"
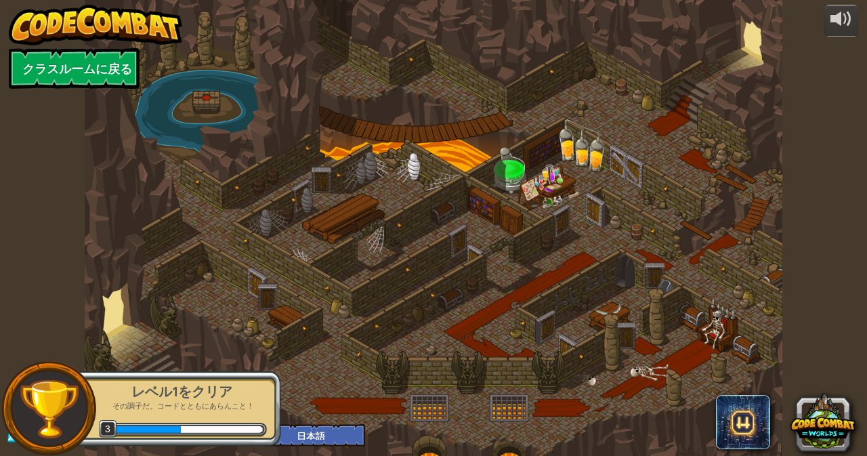
select select "ja"
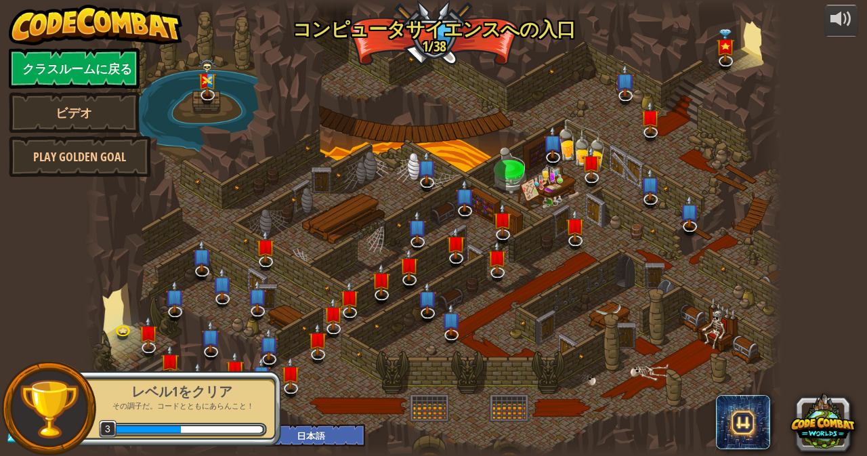
select select "ja"
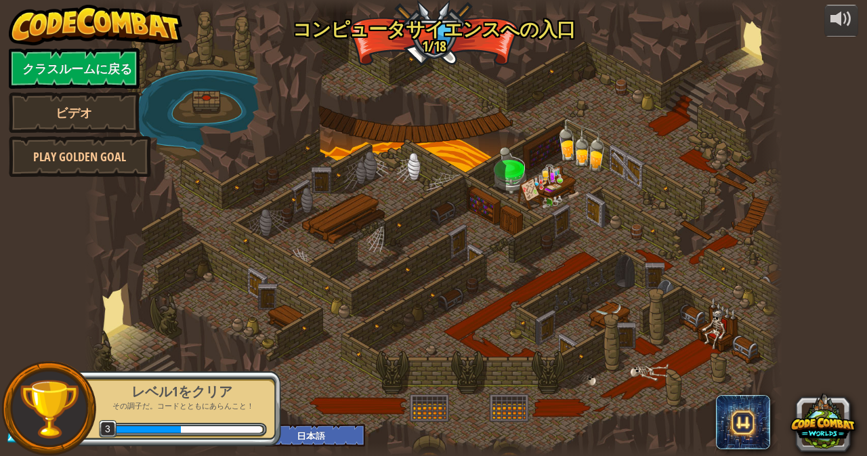
select select "ja"
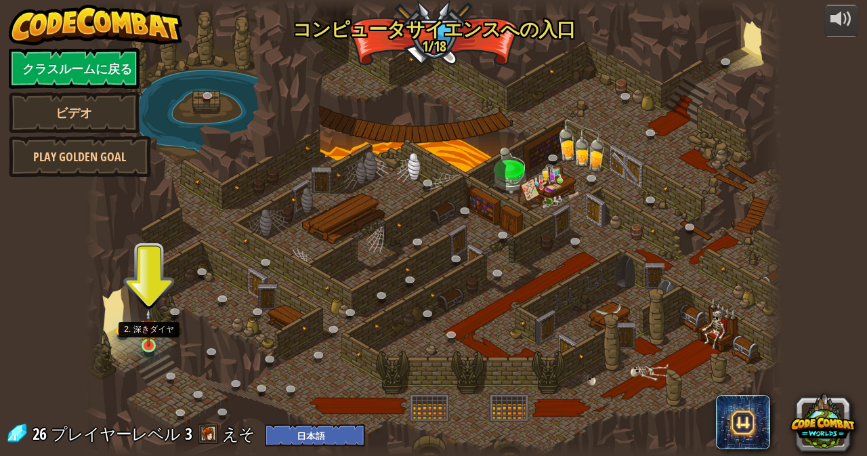
click at [144, 342] on img at bounding box center [148, 327] width 17 height 39
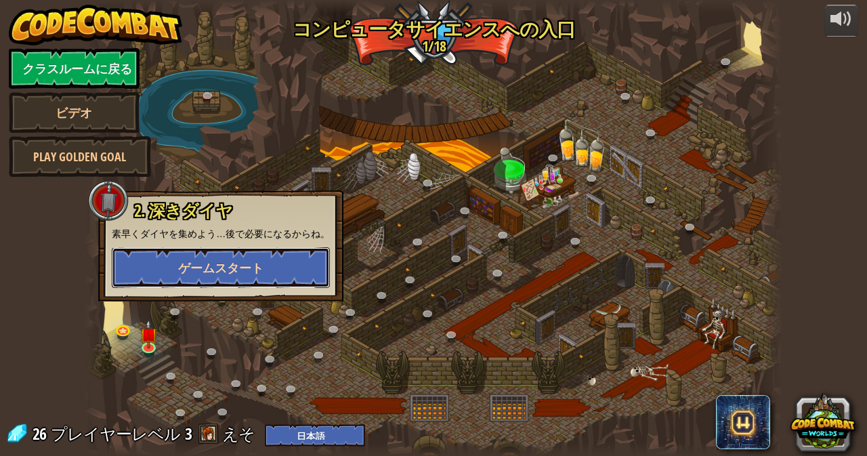
click at [258, 263] on span "ゲームスタート" at bounding box center [220, 267] width 85 height 17
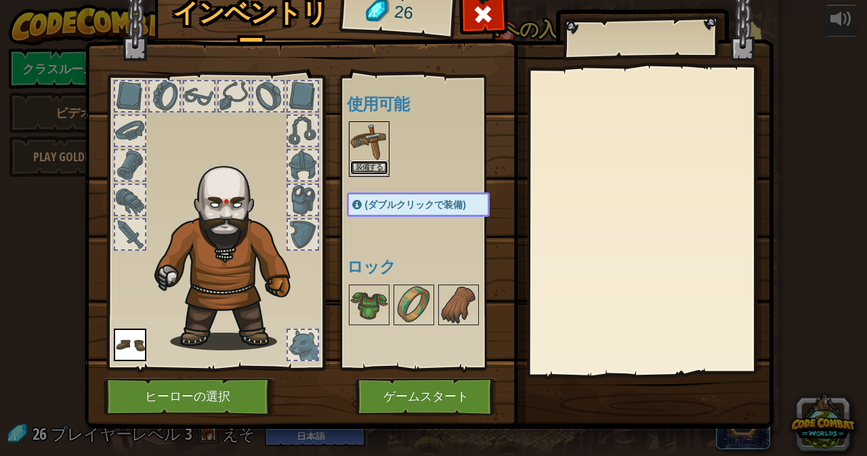
click at [365, 167] on button "装備する" at bounding box center [369, 168] width 38 height 14
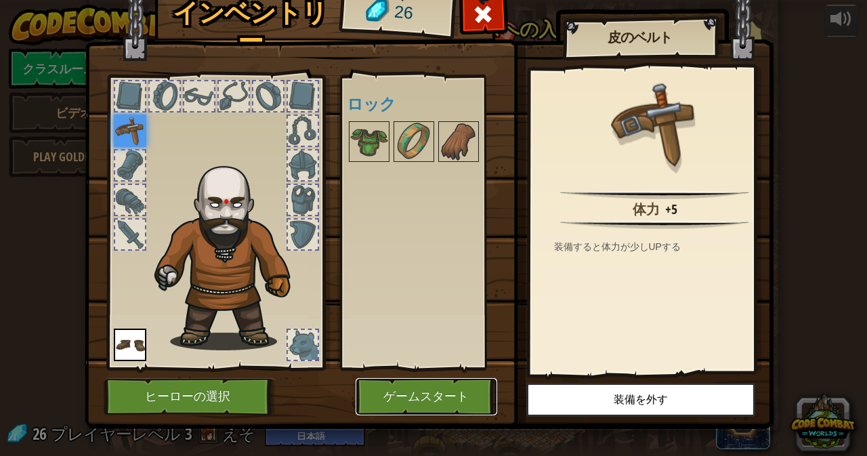
click at [396, 394] on button "ゲームスタート" at bounding box center [427, 396] width 142 height 37
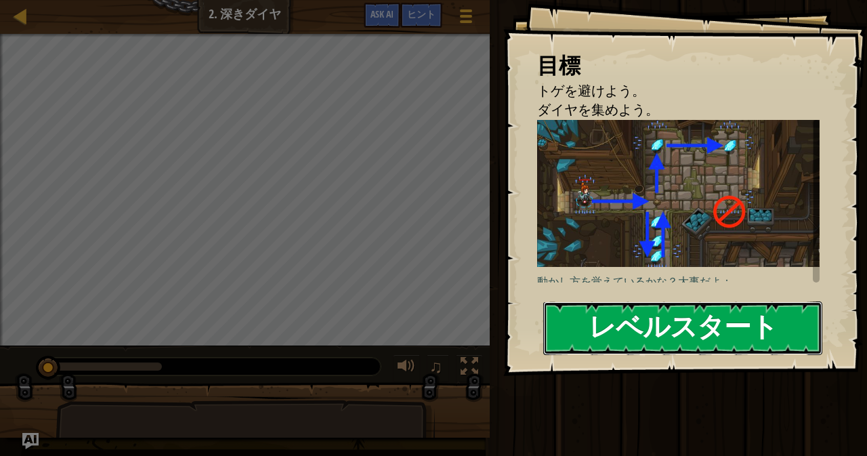
click at [745, 312] on button "レベルスタート" at bounding box center [682, 328] width 279 height 54
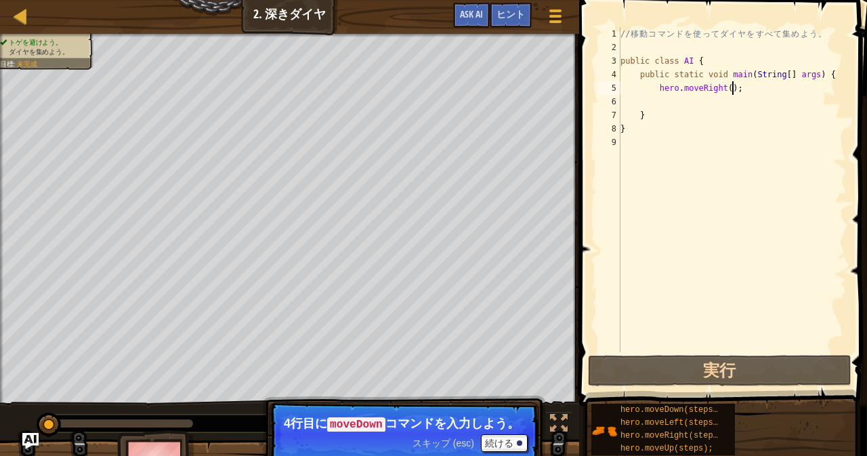
click at [740, 91] on div "// 移 動 コ マ ン ド を 使 っ て ダ イ ヤ を す べ て 集 め よ う 。 public class AI { public static …" at bounding box center [732, 203] width 229 height 352
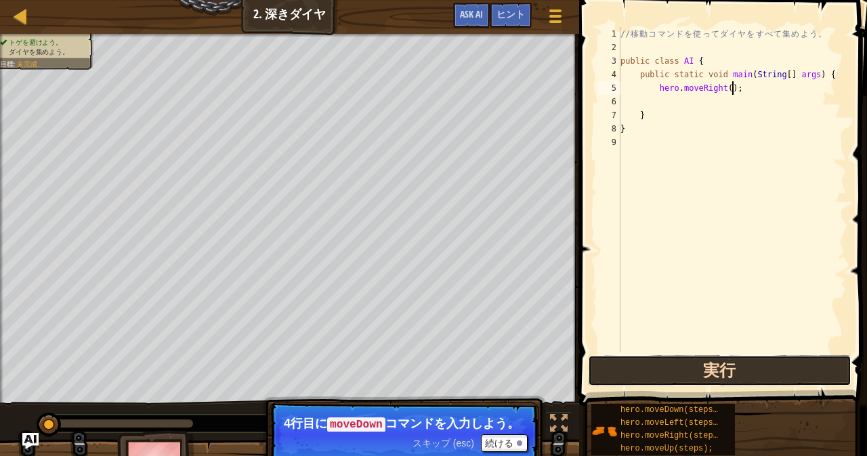
click at [707, 371] on button "実行" at bounding box center [719, 370] width 263 height 31
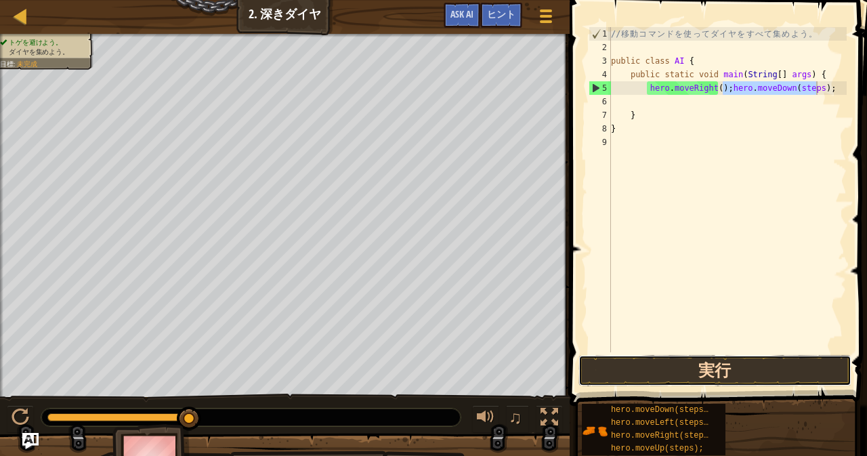
click at [717, 375] on button "実行" at bounding box center [714, 370] width 273 height 31
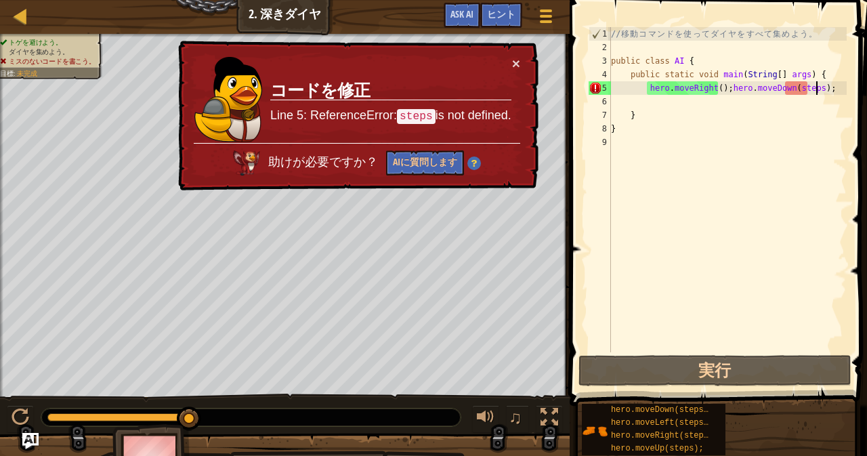
click at [805, 87] on div "// 移 動 コ マ ン ド を 使 っ て ダ イ ヤ を す べ て 集 め よ う 。 public class AI { public static …" at bounding box center [727, 203] width 238 height 352
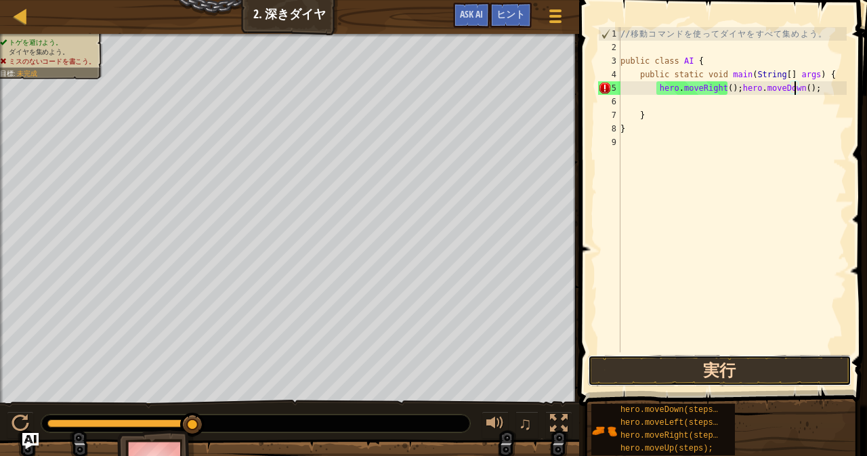
click at [722, 379] on button "実行" at bounding box center [719, 370] width 263 height 31
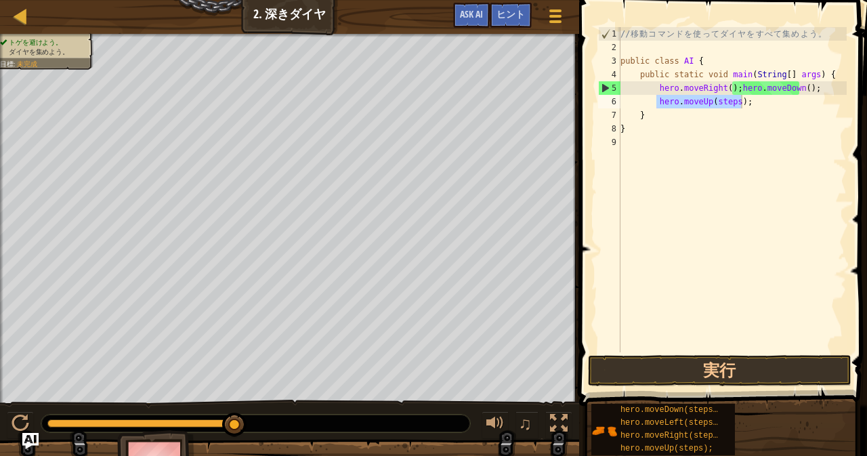
click at [730, 101] on div "// 移 動 コ マ ン ド を 使 っ て ダ イ ヤ を す べ て 集 め よ う 。 public class AI { public static …" at bounding box center [732, 189] width 229 height 325
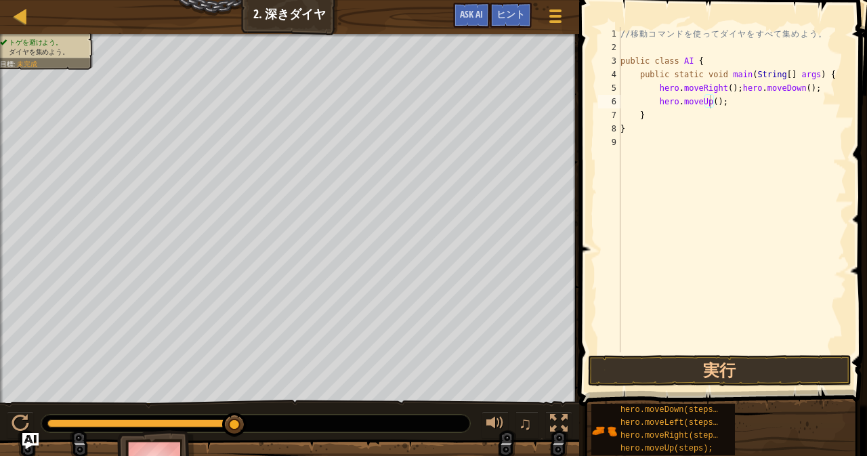
click at [691, 354] on span at bounding box center [724, 184] width 299 height 446
click at [698, 372] on button "実行" at bounding box center [719, 370] width 263 height 31
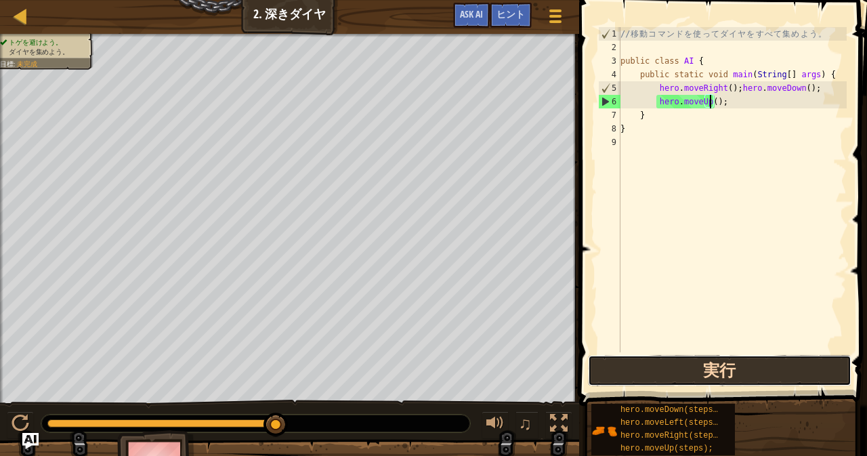
click at [673, 373] on button "実行" at bounding box center [719, 370] width 263 height 31
click at [793, 100] on div "// 移 動 コ マ ン ド を 使 っ て ダ イ ヤ を す べ て 集 め よ う 。 public class AI { public static …" at bounding box center [732, 189] width 229 height 325
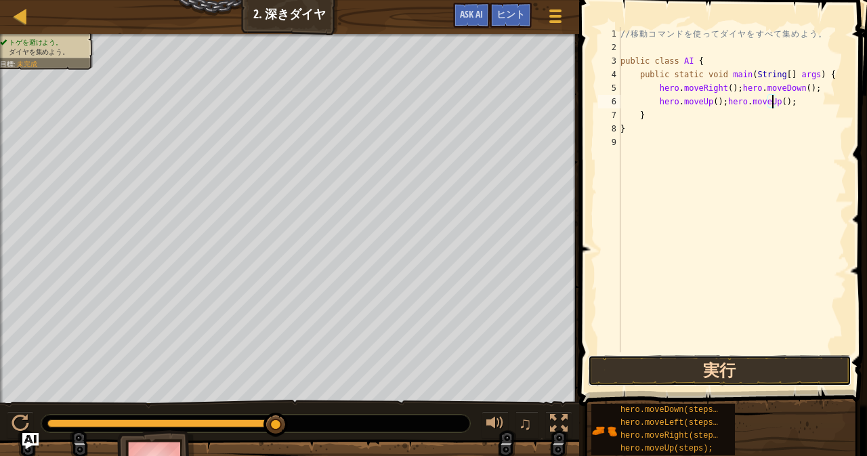
click at [701, 369] on button "実行" at bounding box center [719, 370] width 263 height 31
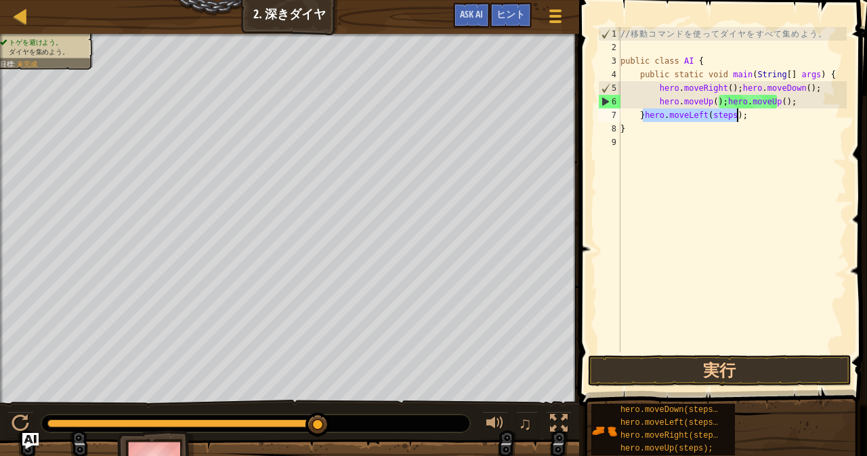
click at [725, 116] on div "// 移 動 コ マ ン ド を 使 っ て ダ イ ヤ を す べ て 集 め よ う 。 public class AI { public static …" at bounding box center [732, 189] width 229 height 325
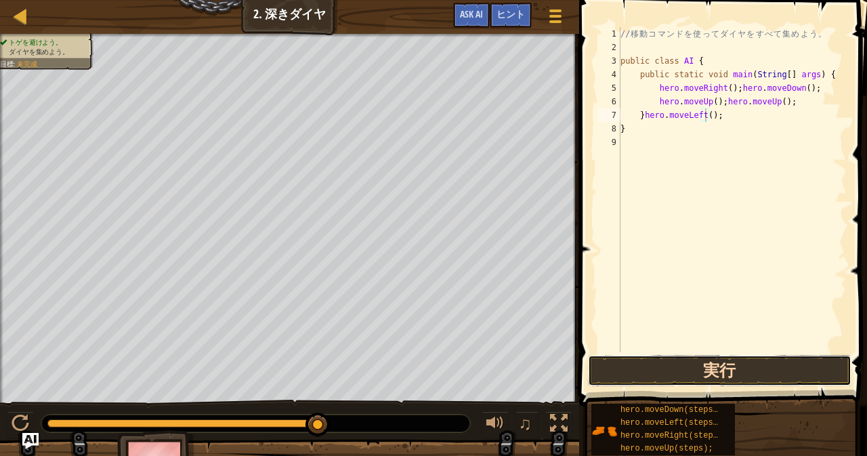
click at [699, 367] on button "実行" at bounding box center [719, 370] width 263 height 31
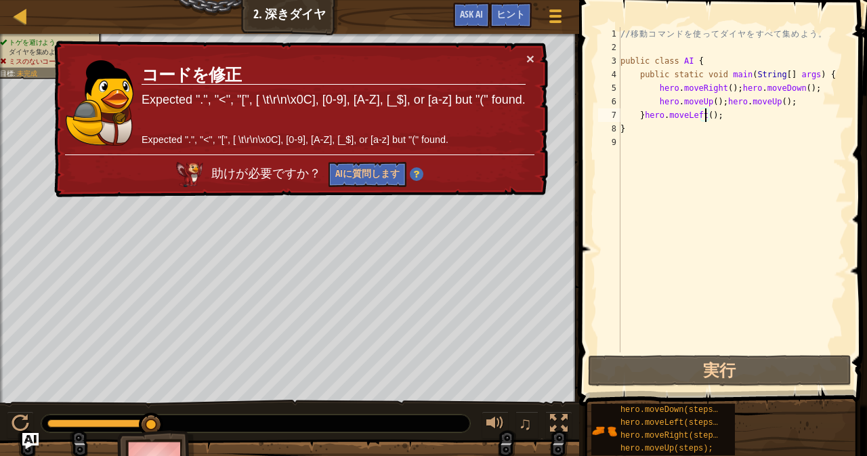
click at [721, 116] on div "// 移 動 コ マ ン ド を 使 っ て ダ イ ヤ を す べ て 集 め よ う 。 public class AI { public static …" at bounding box center [732, 203] width 229 height 352
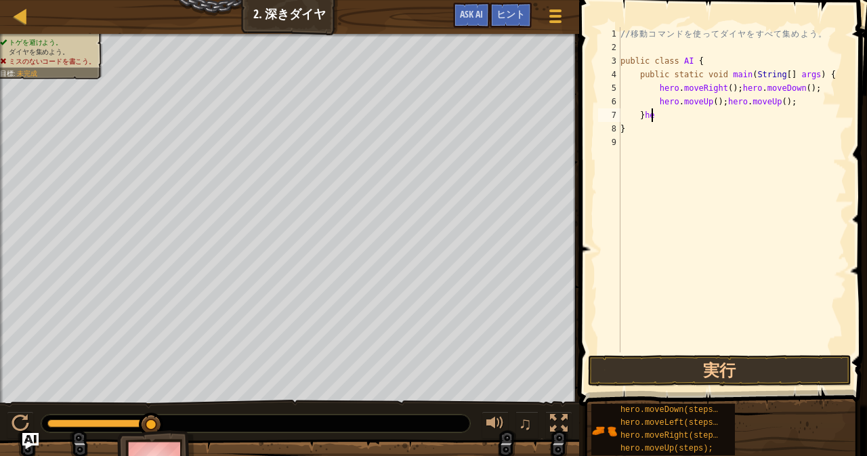
type textarea "}"
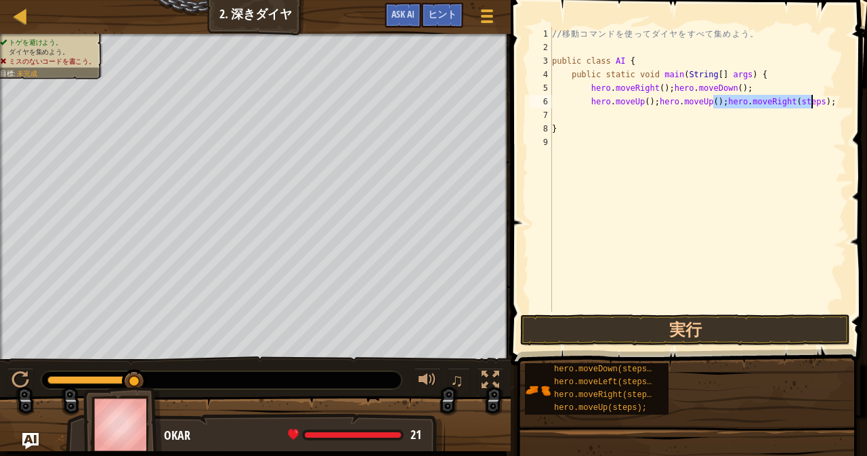
click at [799, 98] on div "// 移 動 コ マ ン ド を 使 っ て ダ イ ヤ を す べ て 集 め よ う 。 public class AI { public static …" at bounding box center [697, 169] width 297 height 284
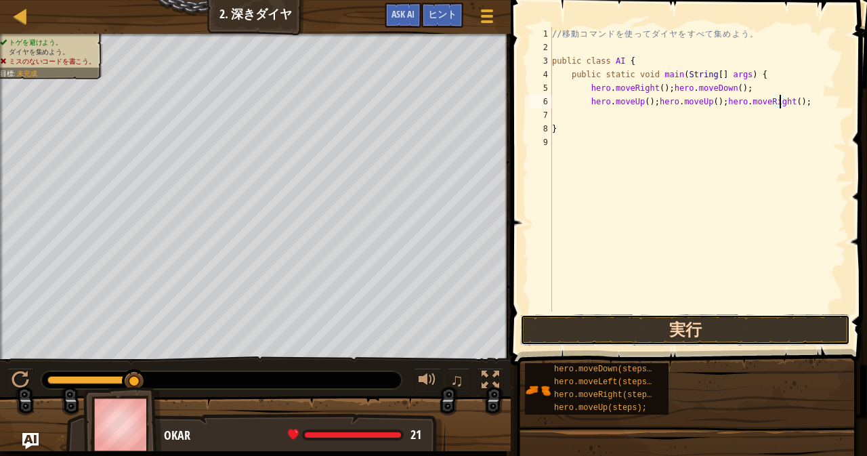
click at [702, 334] on button "実行" at bounding box center [685, 329] width 330 height 31
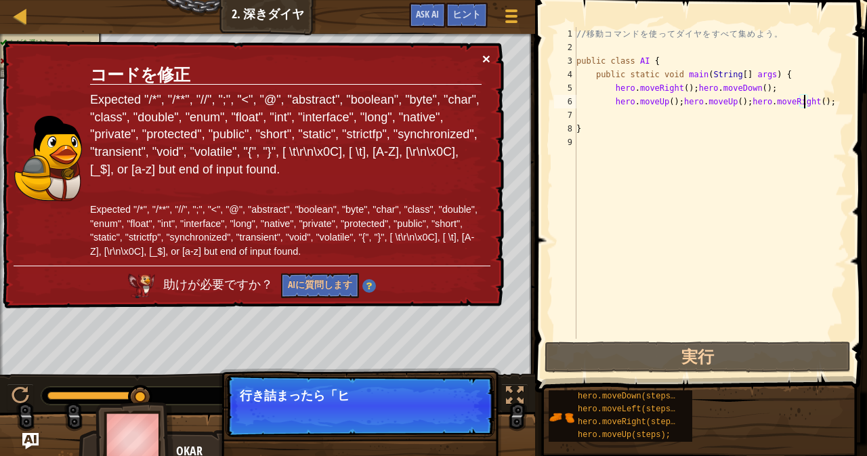
click at [486, 62] on button "×" at bounding box center [486, 58] width 8 height 14
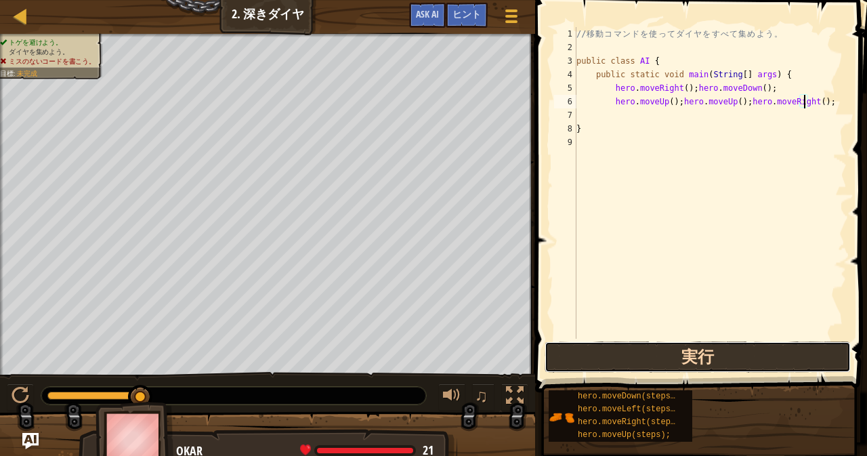
click at [684, 366] on button "実行" at bounding box center [698, 356] width 306 height 31
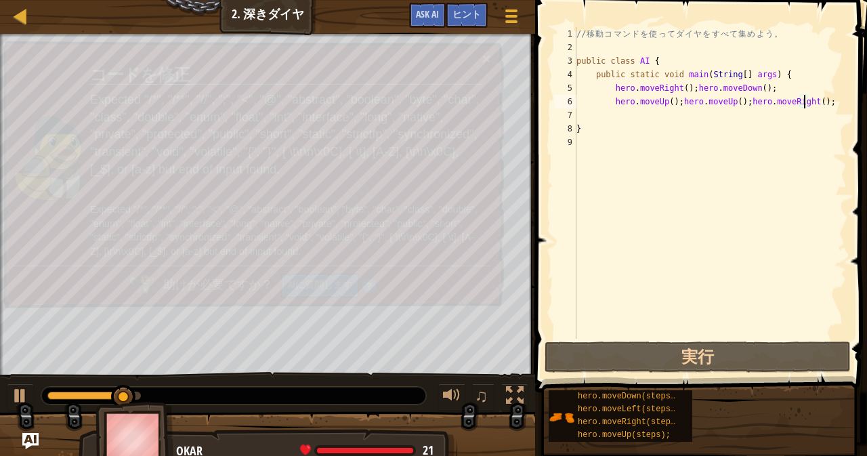
click at [819, 102] on div "// 移 動 コ マ ン ド を 使 っ て ダ イ ヤ を す べ て 集 め よ う 。 public class AI { public static …" at bounding box center [710, 196] width 273 height 339
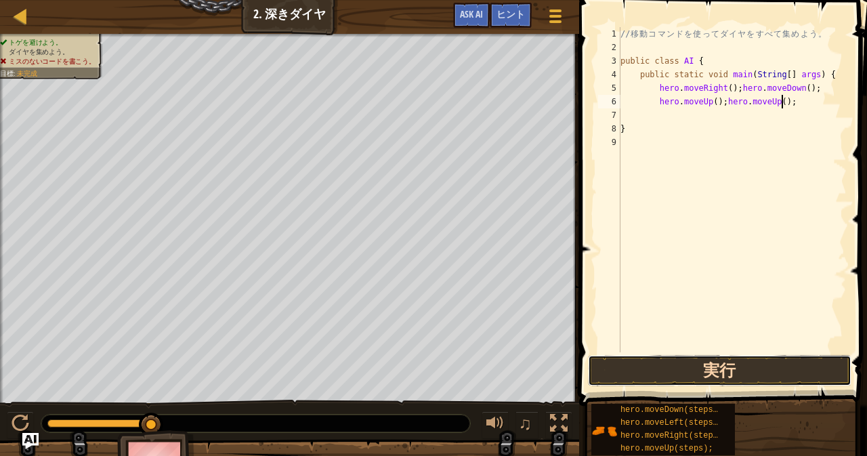
click at [738, 378] on button "実行" at bounding box center [719, 370] width 263 height 31
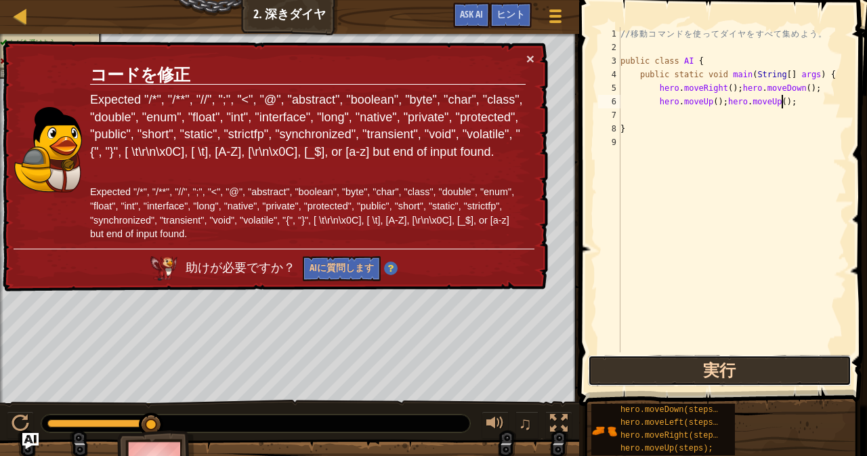
click at [786, 375] on button "実行" at bounding box center [719, 370] width 263 height 31
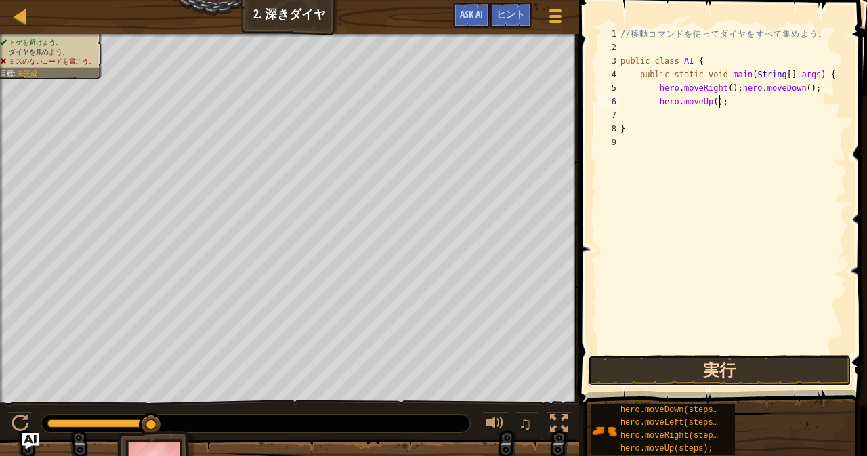
click at [729, 381] on button "実行" at bounding box center [719, 370] width 263 height 31
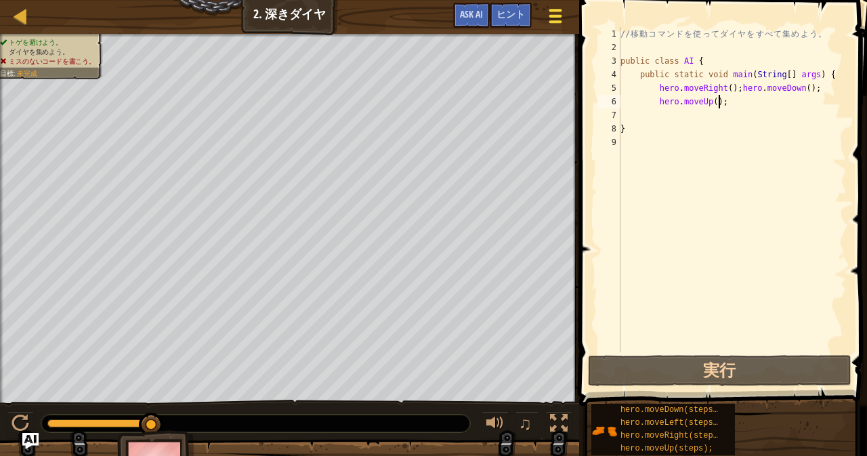
click at [557, 24] on div at bounding box center [555, 16] width 18 height 20
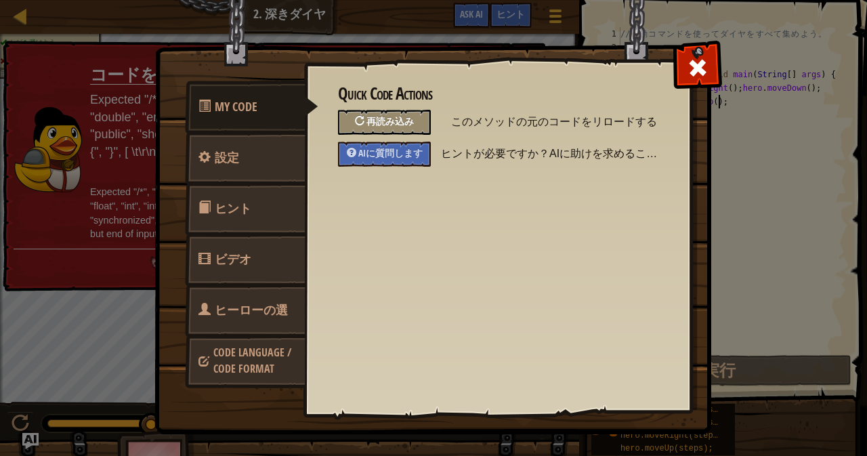
click at [388, 127] on span "再読み込み" at bounding box center [389, 120] width 47 height 13
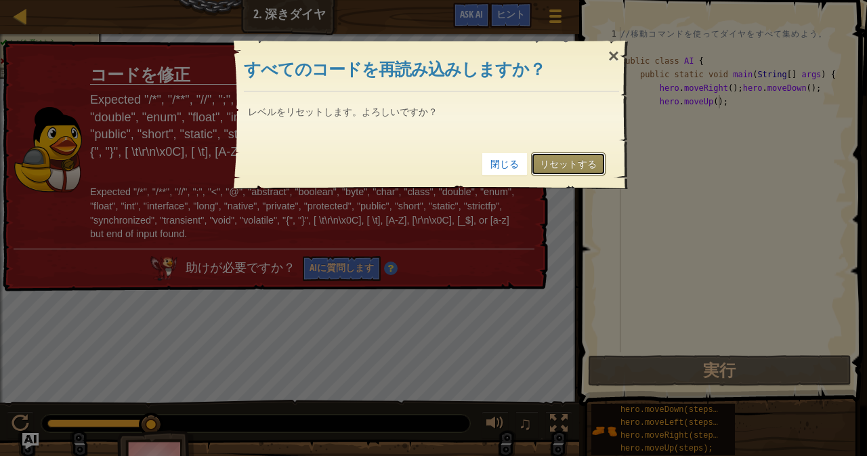
click at [588, 163] on link "リセットする" at bounding box center [568, 163] width 75 height 23
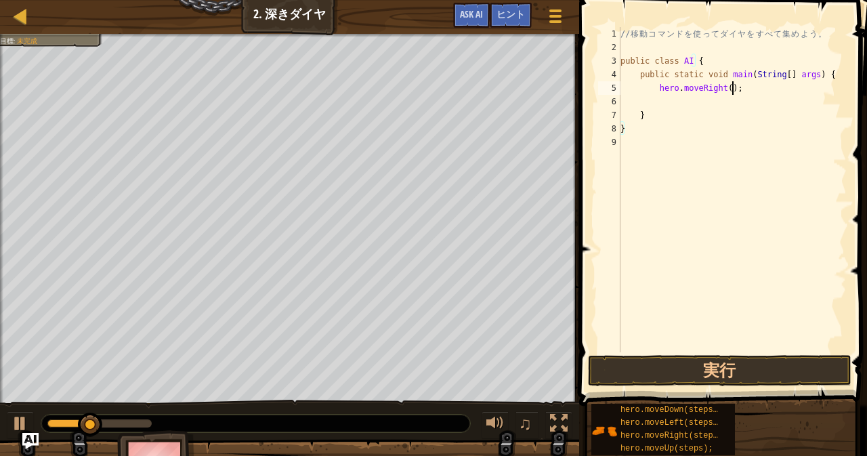
click at [733, 87] on div "// 移 動 コ マ ン ド を 使 っ て ダ イ ヤ を す べ て 集 め よ う 。 public class AI { public static …" at bounding box center [732, 203] width 229 height 352
click at [679, 366] on button "実行" at bounding box center [719, 370] width 263 height 31
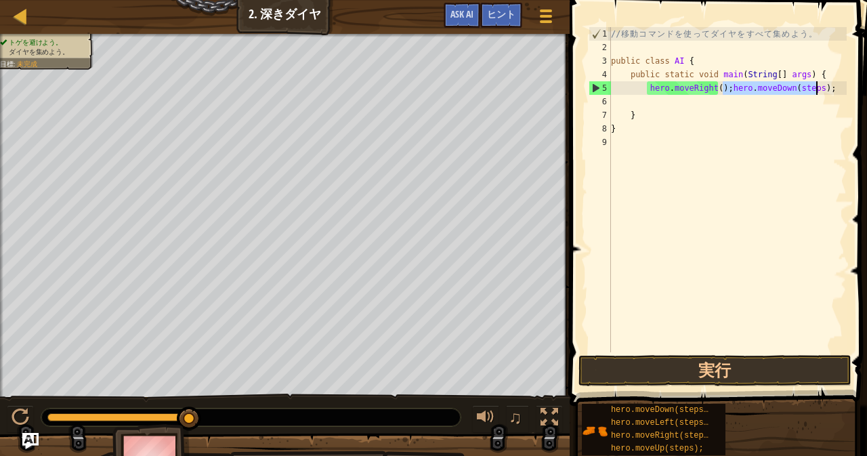
click at [818, 86] on div "// 移 動 コ マ ン ド を 使 っ て ダ イ ヤ を す べ て 集 め よ う 。 public class AI { public static …" at bounding box center [727, 189] width 238 height 325
click at [806, 87] on div "// 移 動 コ マ ン ド を 使 っ て ダ イ ヤ を す べ て 集 め よ う 。 public class AI { public static …" at bounding box center [727, 203] width 238 height 352
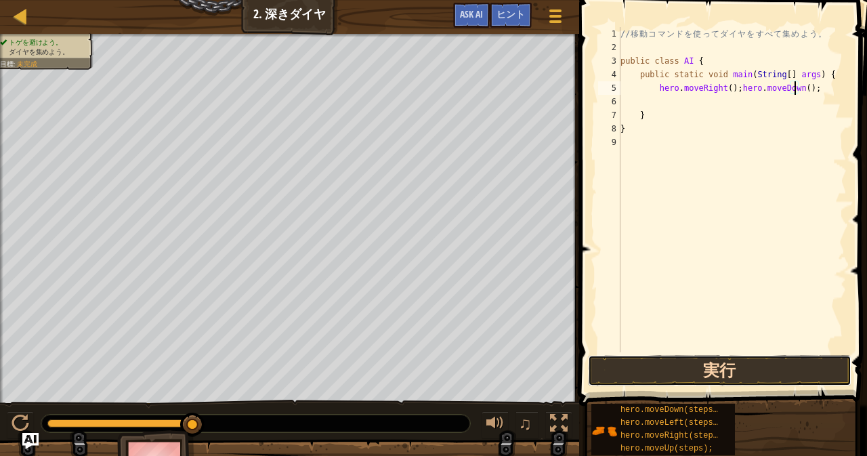
click at [723, 369] on button "実行" at bounding box center [719, 370] width 263 height 31
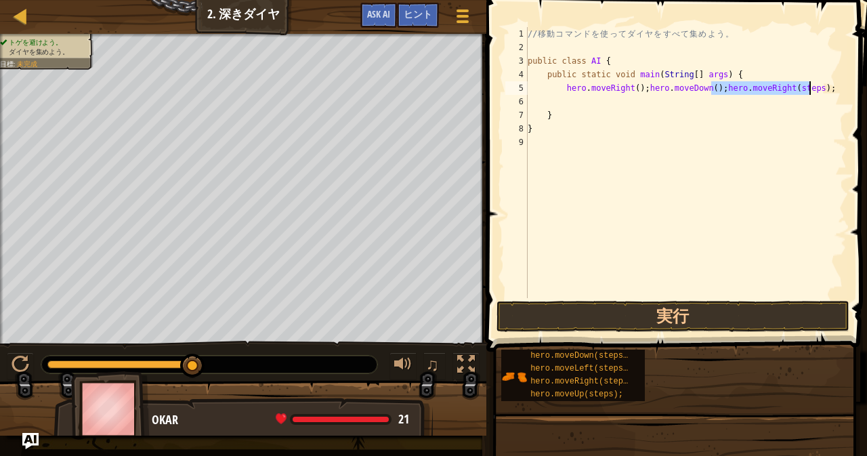
click at [799, 84] on div "// 移 動 コ マ ン ド を 使 っ て ダ イ ヤ を す べ て 集 め よ う 。 public class AI { public static …" at bounding box center [686, 162] width 322 height 271
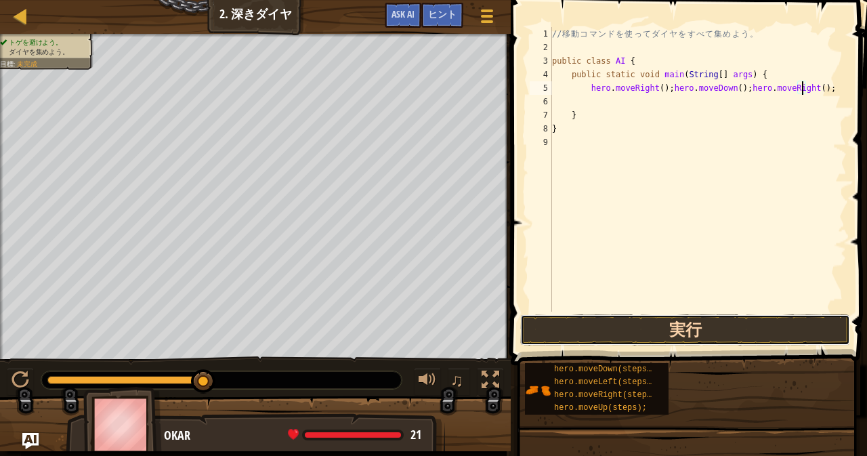
click at [694, 321] on button "実行" at bounding box center [685, 329] width 330 height 31
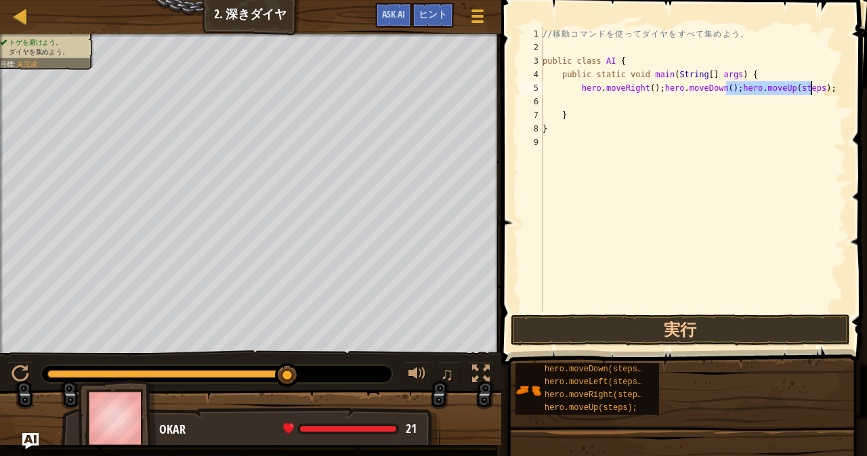
click at [800, 83] on div "// 移 動 コ マ ン ド を 使 っ て ダ イ ヤ を す べ て 集 め よ う 。 public class AI { public static …" at bounding box center [693, 169] width 307 height 284
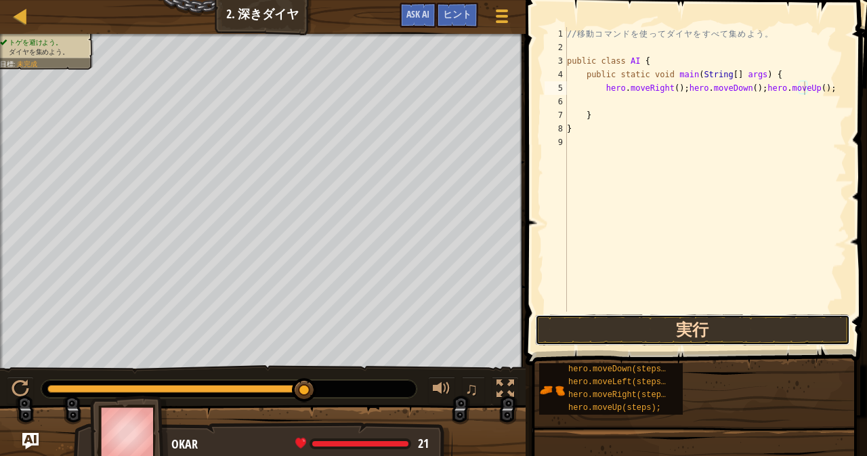
click at [637, 340] on button "実行" at bounding box center [693, 329] width 316 height 31
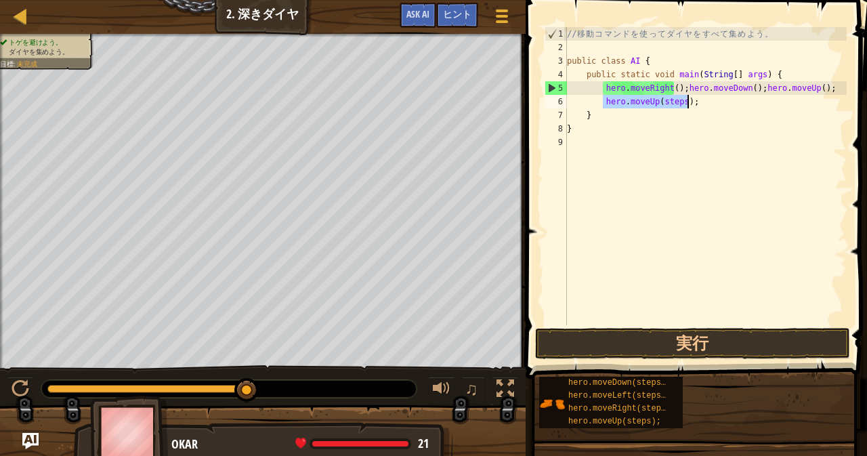
click at [676, 102] on div "// 移 動 コ マ ン ド を 使 っ て ダ イ ヤ を す べ て 集 め よ う 。 public class AI { public static …" at bounding box center [705, 176] width 282 height 298
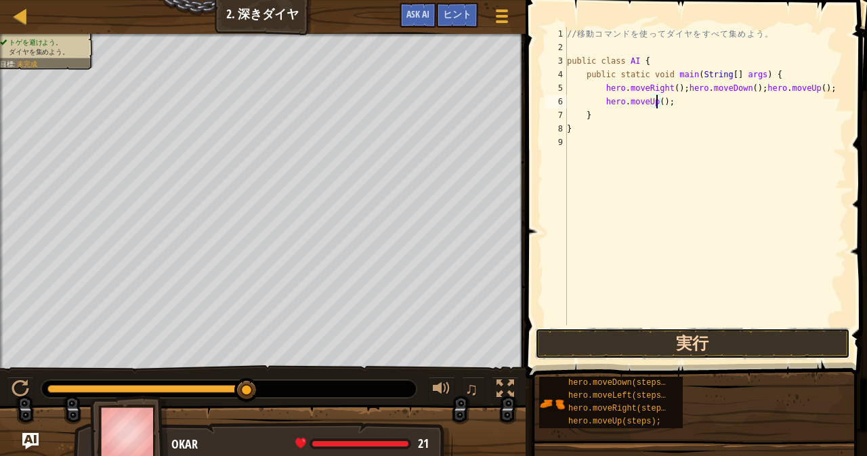
click at [690, 343] on button "実行" at bounding box center [693, 343] width 316 height 31
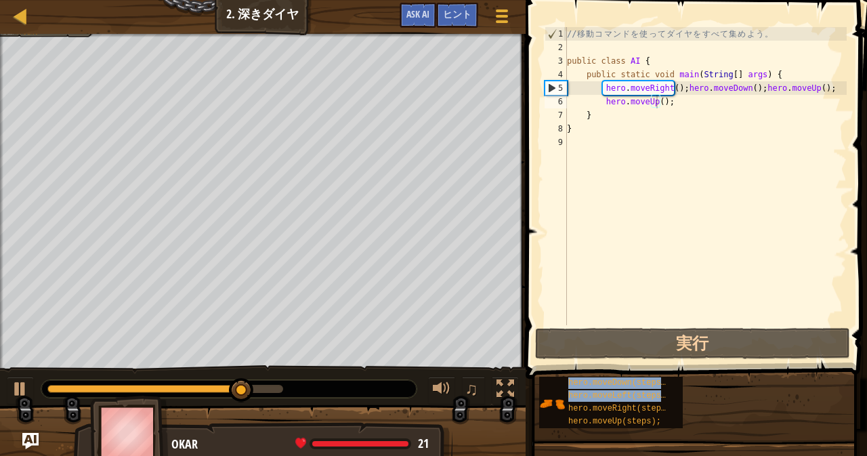
drag, startPoint x: 626, startPoint y: 402, endPoint x: 697, endPoint y: 442, distance: 81.9
click at [700, 421] on div "hero.moveDown(steps); hero.moveLeft(steps); hero.moveRight(steps); hero.moveUp(…" at bounding box center [697, 402] width 319 height 53
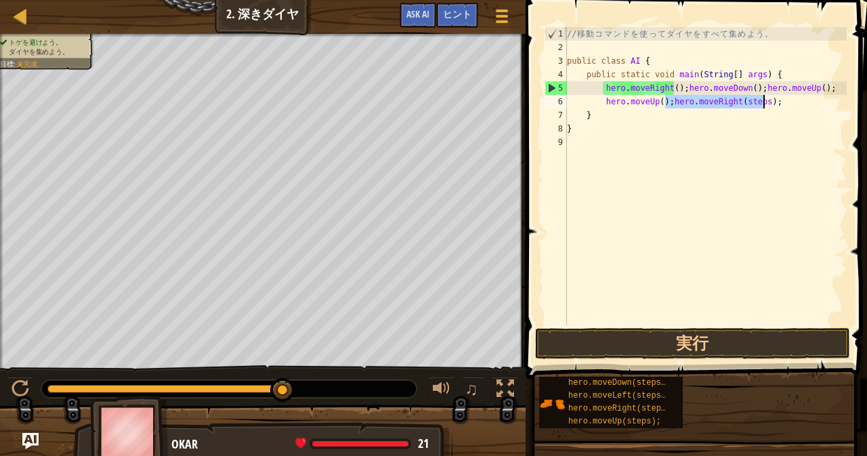
click at [755, 101] on div "// 移 動 コ マ ン ド を 使 っ て ダ イ ヤ を す べ て 集 め よ う 。 public class AI { public static …" at bounding box center [705, 176] width 282 height 298
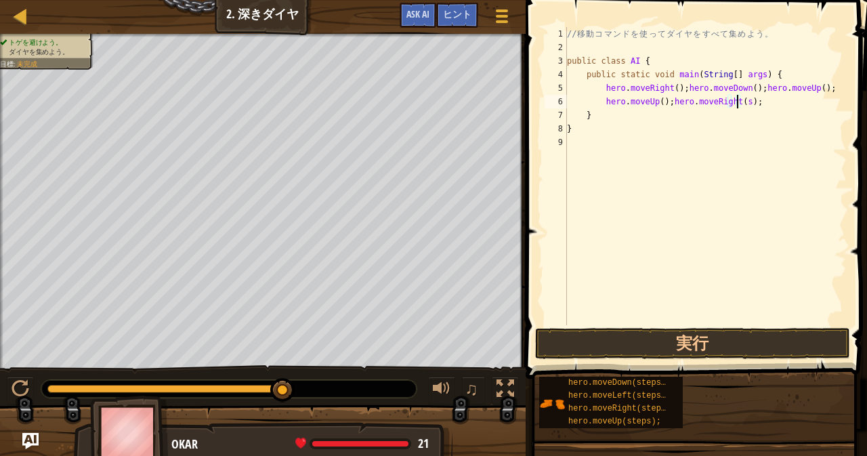
type textarea "hero.moveUp();hero.moveRight();"
click at [662, 339] on button "実行" at bounding box center [693, 343] width 316 height 31
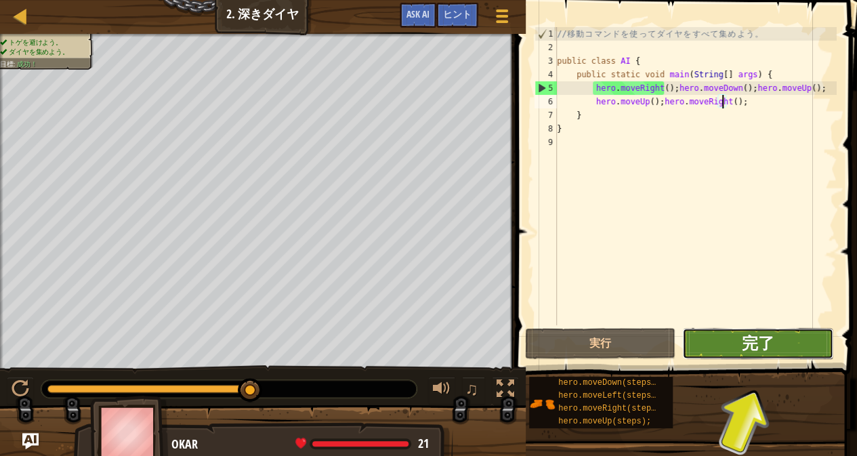
click at [763, 349] on span "完了" at bounding box center [758, 343] width 33 height 22
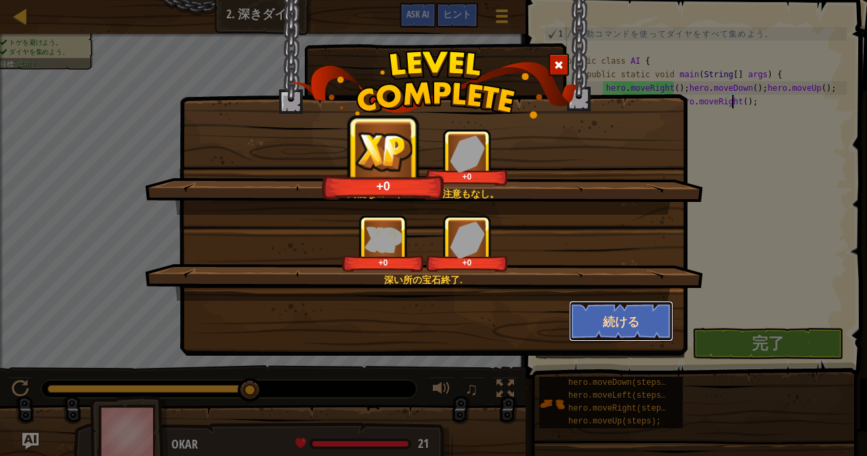
click at [604, 319] on button "続ける" at bounding box center [621, 321] width 105 height 41
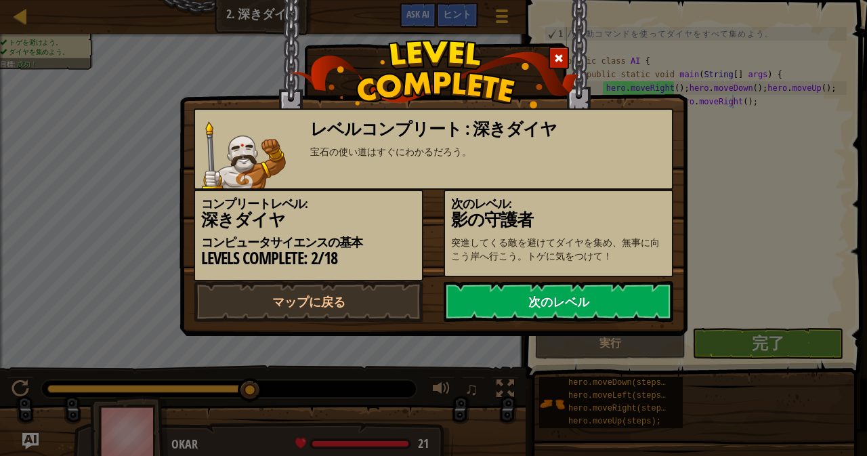
click at [622, 286] on link "次のレベル" at bounding box center [559, 301] width 230 height 41
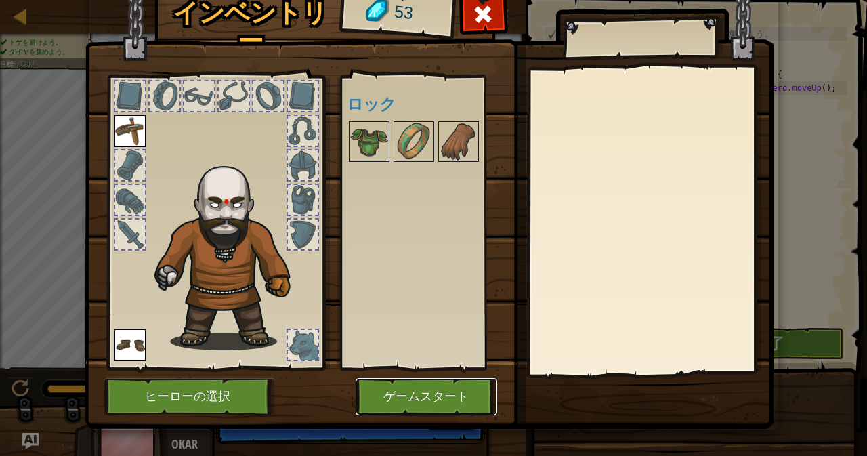
click at [448, 398] on button "ゲームスタート" at bounding box center [427, 396] width 142 height 37
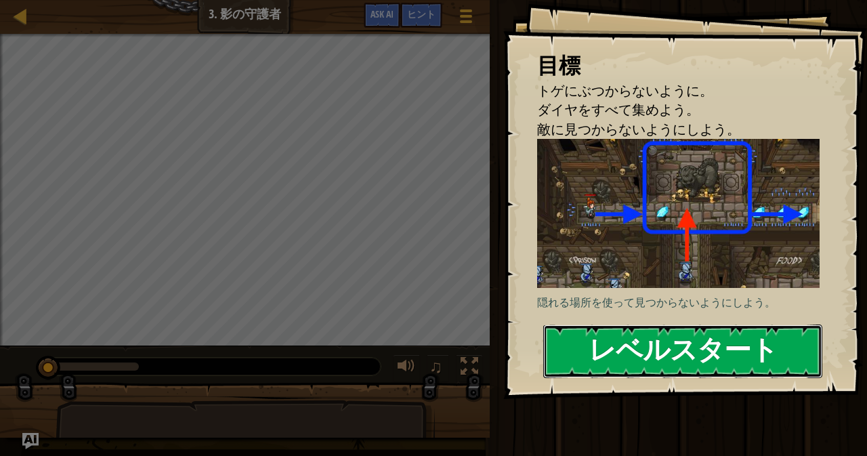
click at [600, 354] on button "レベルスタート" at bounding box center [682, 351] width 279 height 54
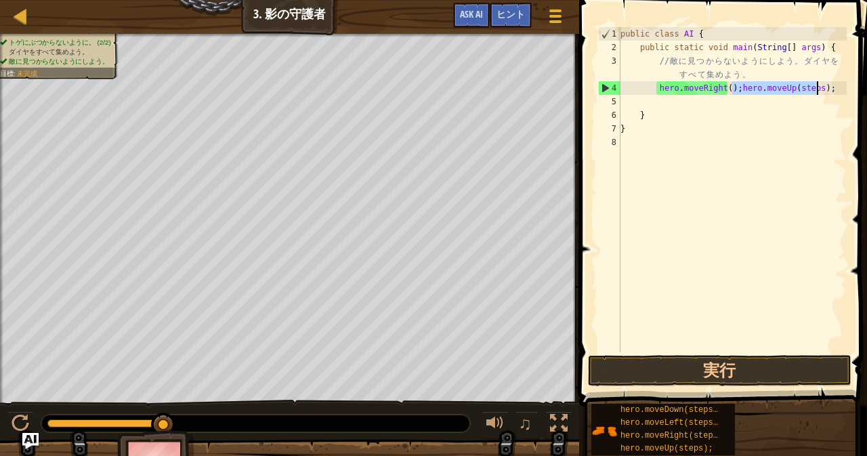
click at [803, 89] on div "public class AI { public static void main ( String [ ] args ) { // 敵 に 見 つ か ら …" at bounding box center [732, 189] width 229 height 325
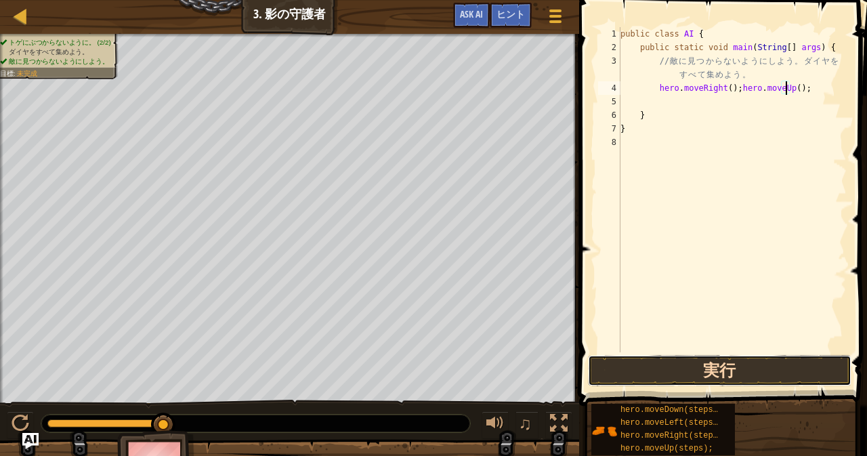
click at [692, 364] on button "実行" at bounding box center [719, 370] width 263 height 31
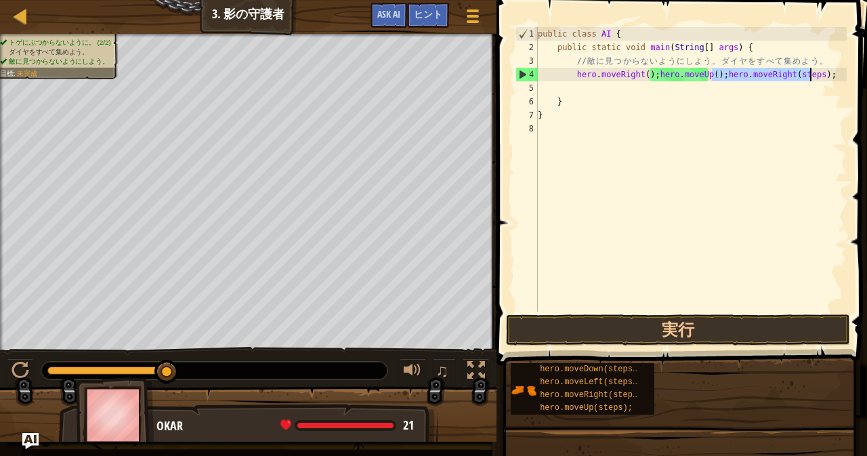
click at [800, 75] on div "public class AI { public static void main ( String [ ] args ) { // 敵 に 見 つ か ら …" at bounding box center [691, 169] width 312 height 284
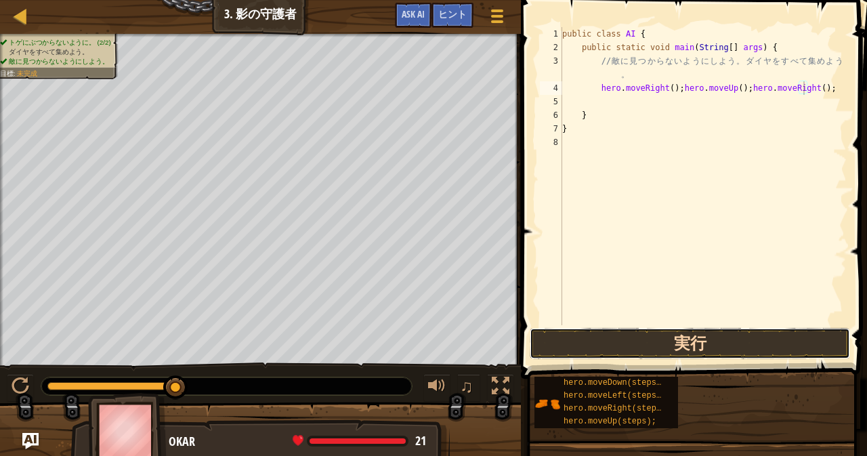
click at [694, 342] on button "実行" at bounding box center [690, 343] width 320 height 31
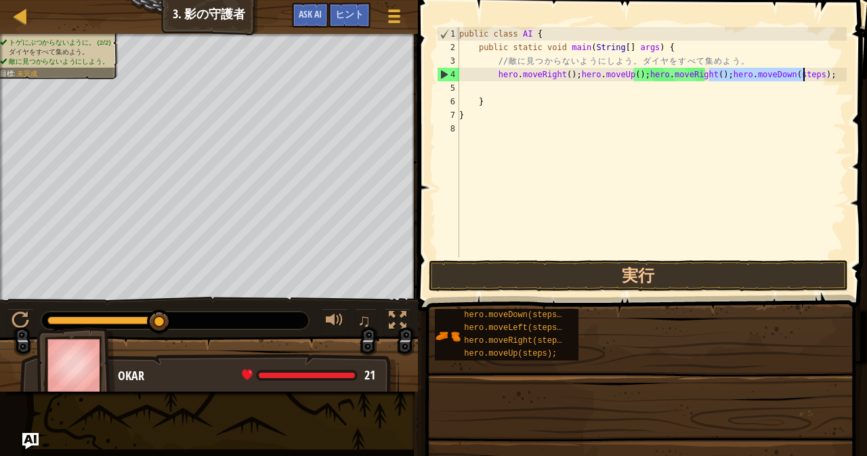
click at [792, 72] on div "public class AI { public static void main ( String [ ] args ) { // 敵 に 見 つ か ら …" at bounding box center [651, 142] width 390 height 230
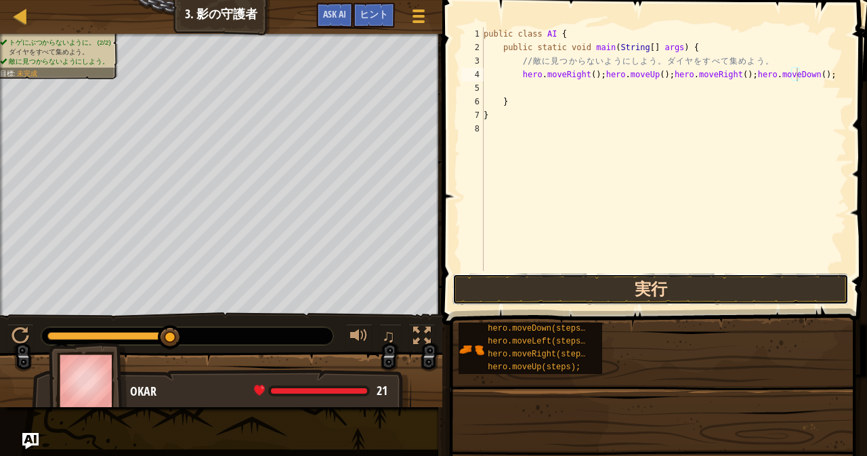
click at [642, 281] on button "実行" at bounding box center [650, 289] width 396 height 31
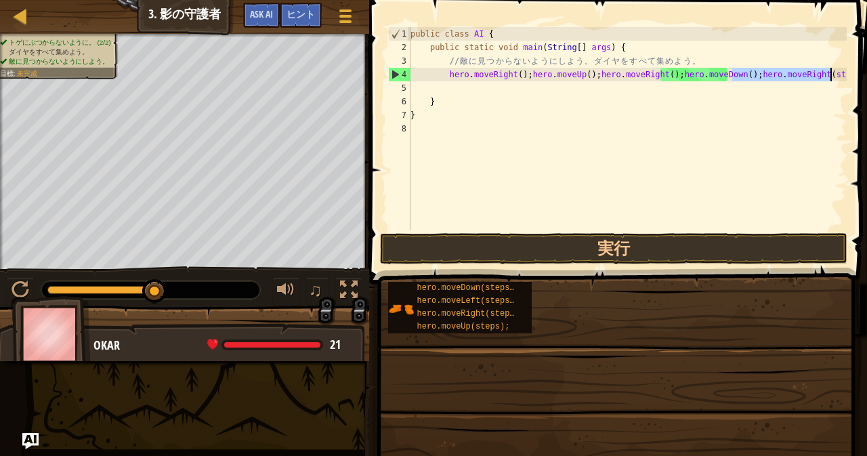
click at [818, 75] on div "public class AI { public static void main ( String [ ] args ) { // 敵 に 見 つ か ら …" at bounding box center [627, 128] width 439 height 203
type textarea "hero.moveRight();hero.moveUp();hero.moveRight();hero.moveDown();hero.moveRight(…"
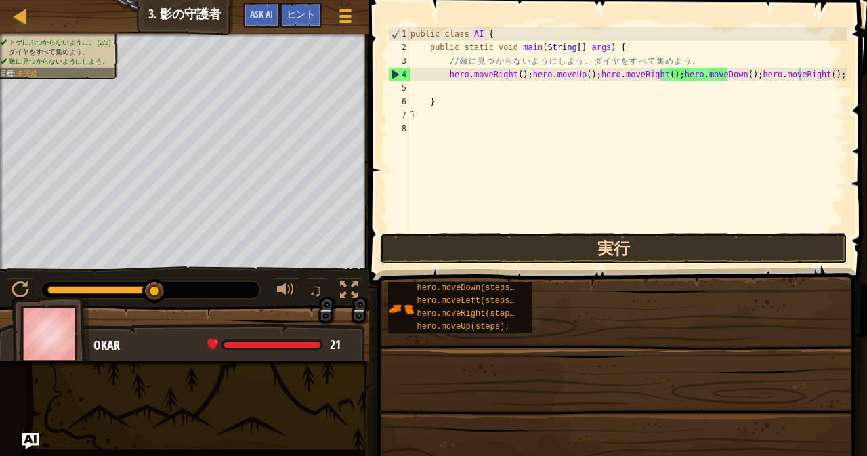
click at [610, 239] on button "実行" at bounding box center [613, 248] width 467 height 31
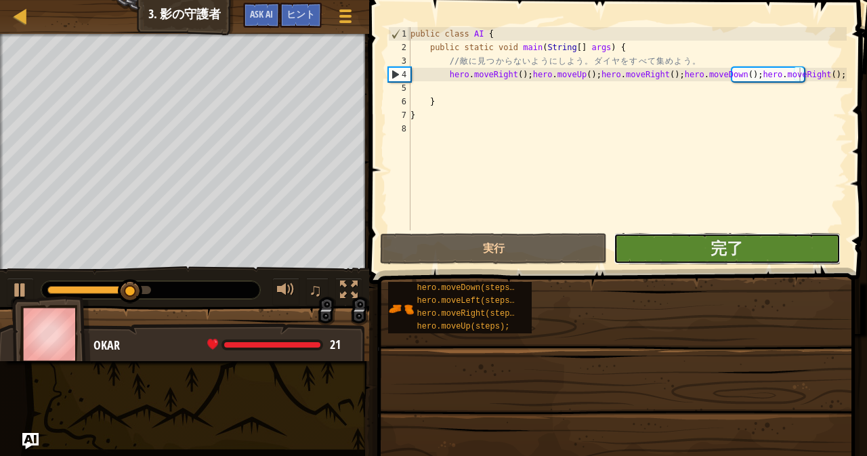
click at [695, 247] on button "完了" at bounding box center [727, 248] width 227 height 31
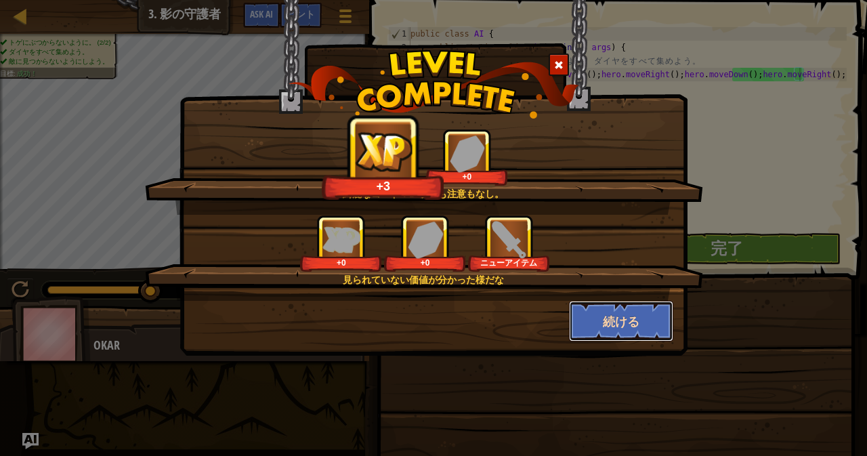
click at [613, 326] on button "続ける" at bounding box center [621, 321] width 105 height 41
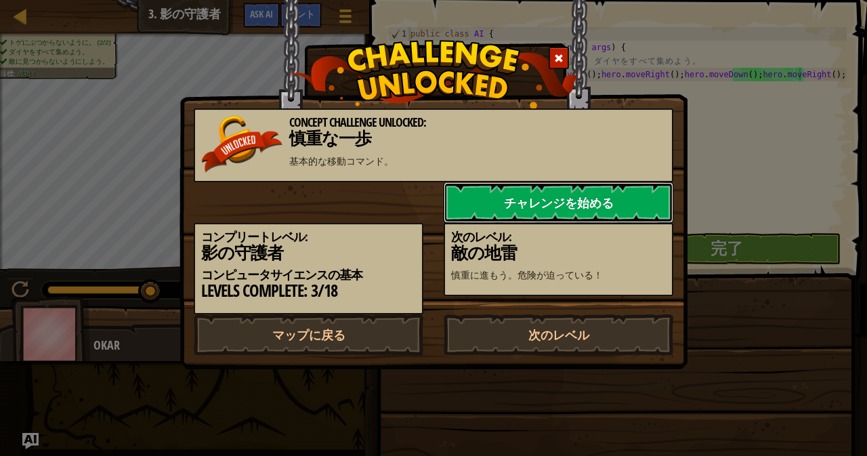
click at [578, 205] on link "チャレンジを始める" at bounding box center [559, 202] width 230 height 41
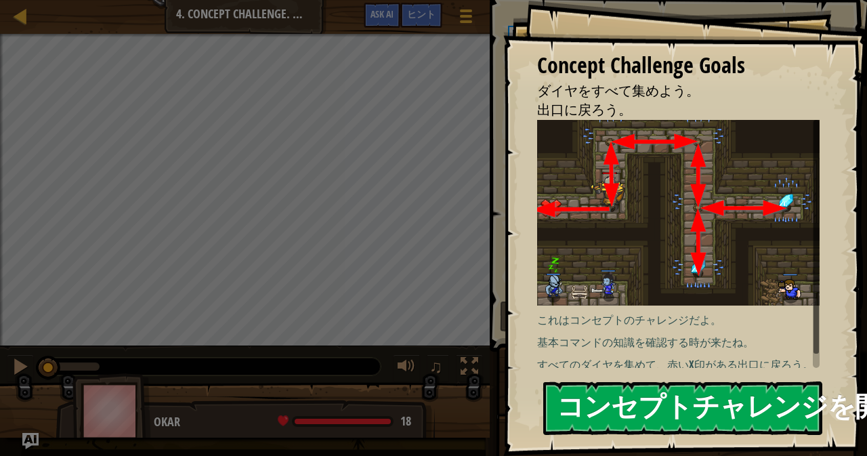
click at [696, 400] on button "コンセプトチャレンジを開始" at bounding box center [682, 408] width 279 height 54
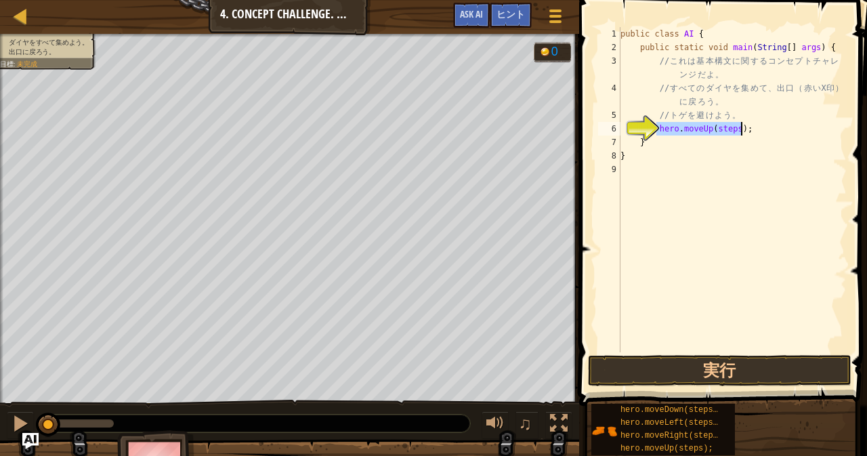
click at [729, 127] on div "public class AI { public static void main ( String [ ] args ) { // こ れ は 基 本 構 …" at bounding box center [732, 189] width 229 height 325
click at [805, 129] on div "public class AI { public static void main ( String [ ] args ) { // こ れ は 基 本 構 …" at bounding box center [732, 189] width 229 height 325
click at [666, 362] on button "実行" at bounding box center [719, 370] width 263 height 31
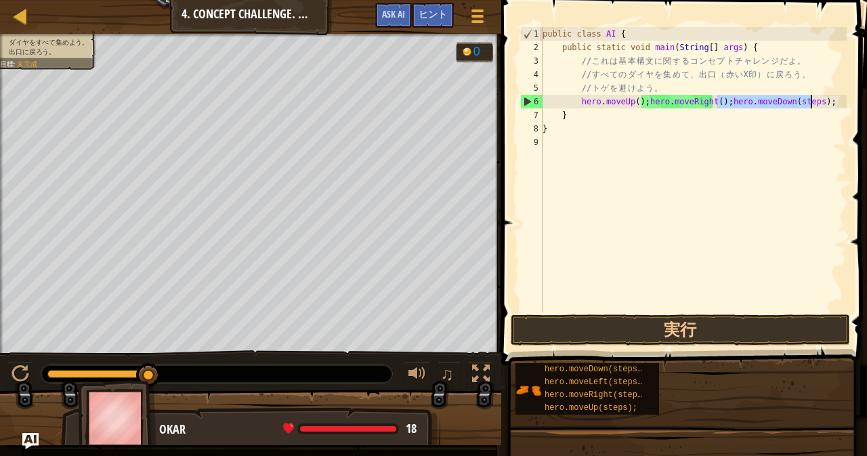
click at [799, 98] on div "public class AI { public static void main ( String [ ] args ) { // こ れ は 基 本 構 …" at bounding box center [693, 169] width 307 height 284
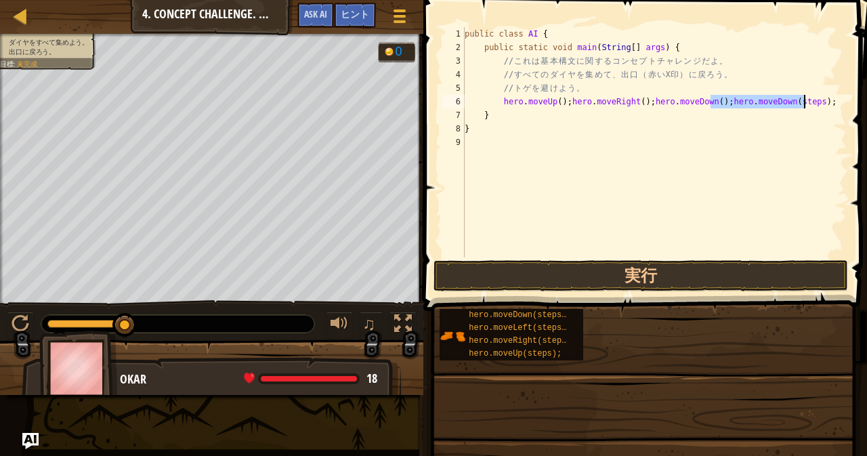
click at [792, 97] on div "public class AI { public static void main ( String [ ] args ) { // こ れ は 基 本 構 …" at bounding box center [654, 142] width 385 height 230
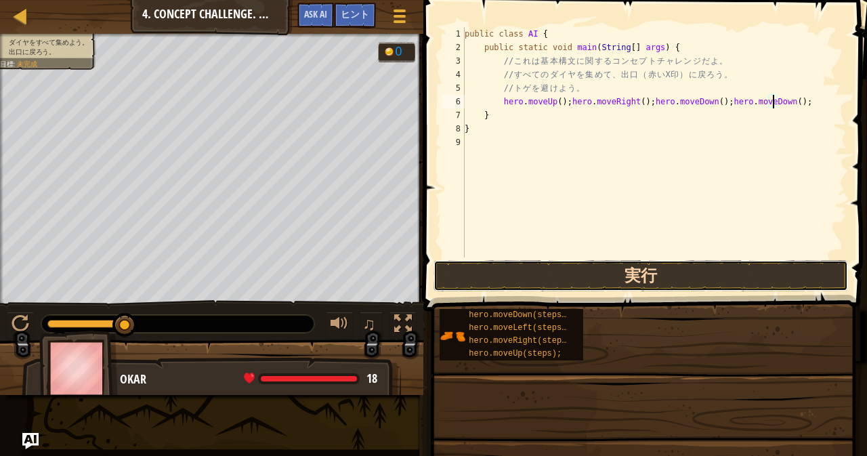
click at [692, 274] on button "実行" at bounding box center [640, 275] width 415 height 31
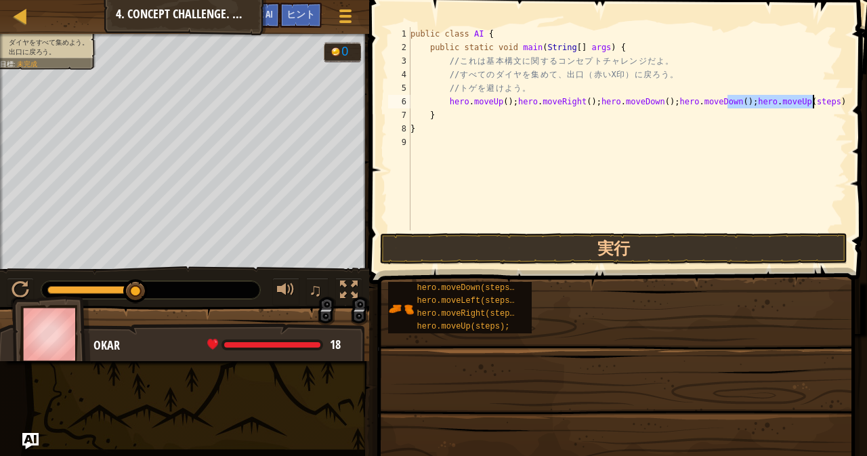
click at [800, 101] on div "public class AI { public static void main ( String [ ] args ) { // こ れ は 基 本 構 …" at bounding box center [627, 128] width 439 height 203
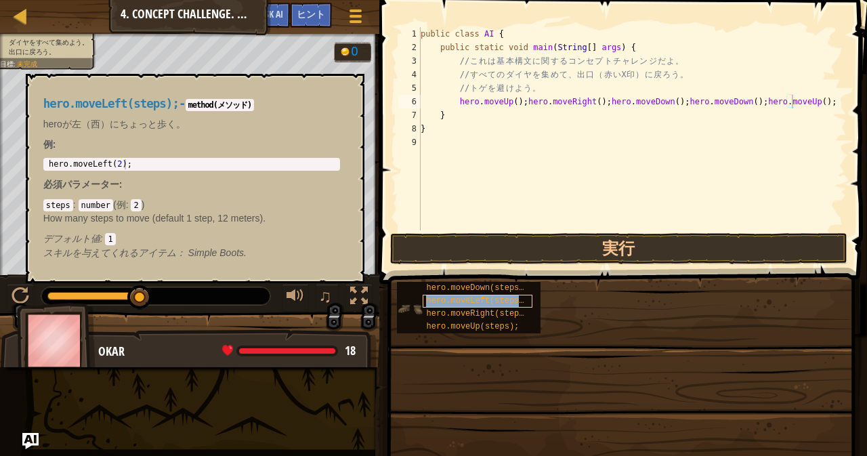
click at [482, 303] on span "hero.moveLeft(steps);" at bounding box center [477, 300] width 102 height 9
click at [480, 314] on span "hero.moveRight(steps);" at bounding box center [479, 313] width 107 height 9
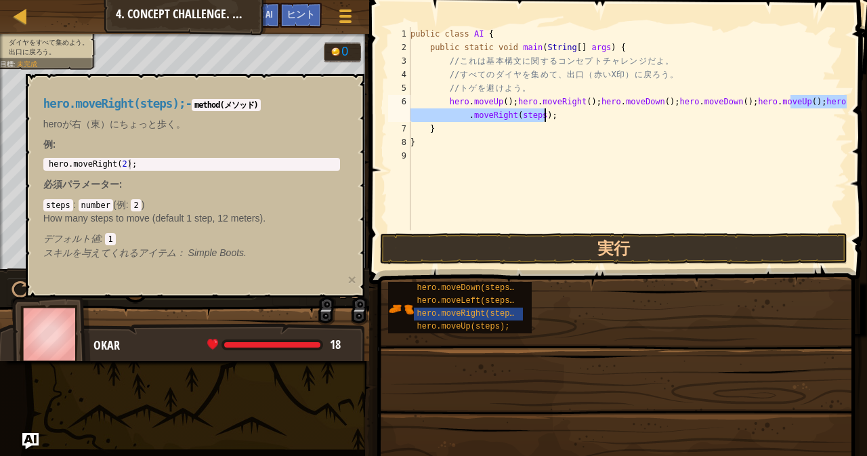
click at [534, 110] on div "public class AI { public static void main ( String [ ] args ) { // こ れ は 基 本 構 …" at bounding box center [627, 128] width 439 height 203
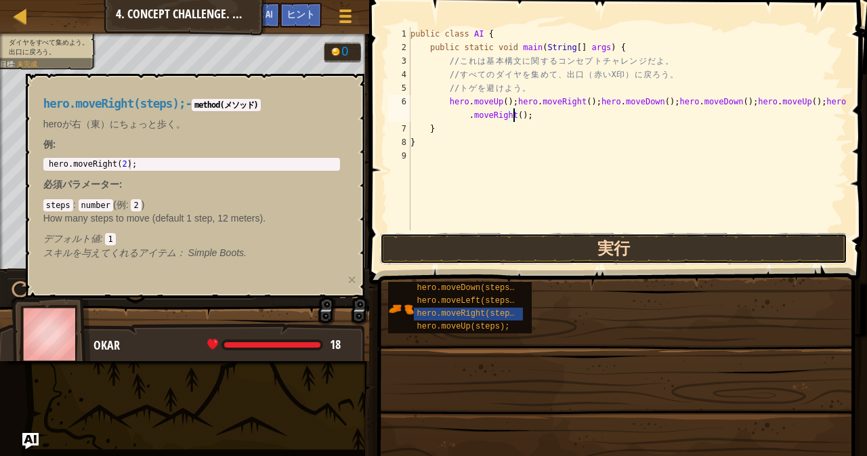
click at [548, 247] on button "実行" at bounding box center [613, 248] width 467 height 31
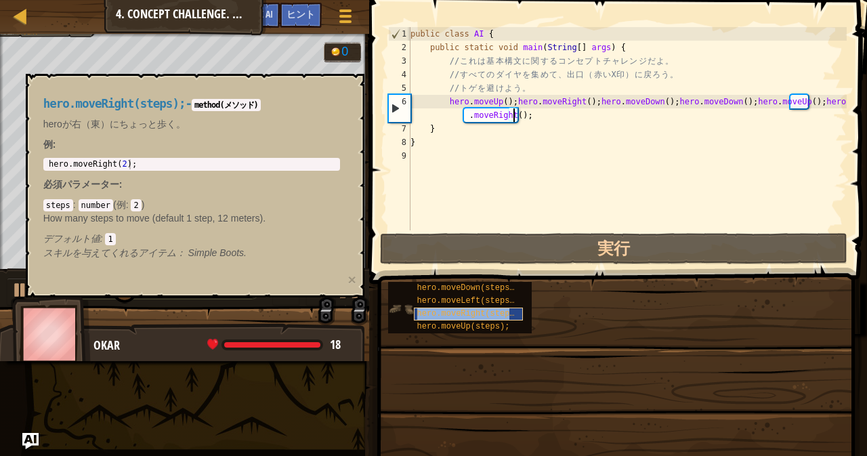
click at [448, 309] on span "hero.moveRight(steps);" at bounding box center [470, 313] width 107 height 9
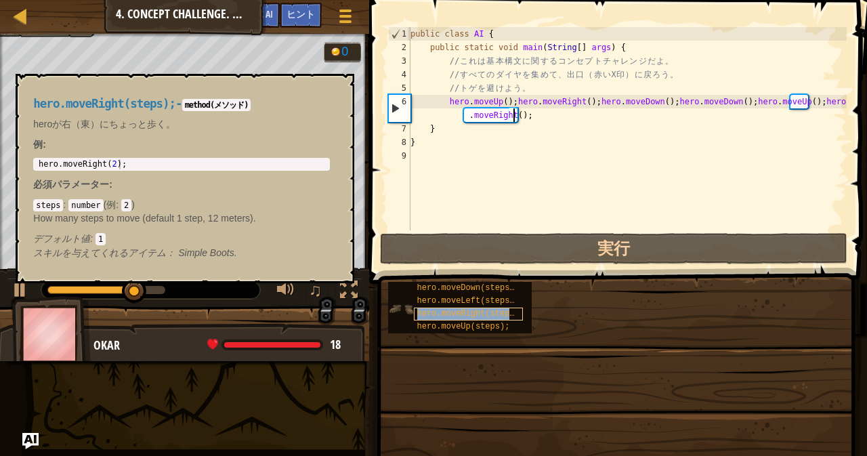
click at [454, 310] on span "hero.moveRight(steps);" at bounding box center [470, 313] width 107 height 9
click at [461, 301] on span "hero.moveLeft(steps);" at bounding box center [468, 300] width 102 height 9
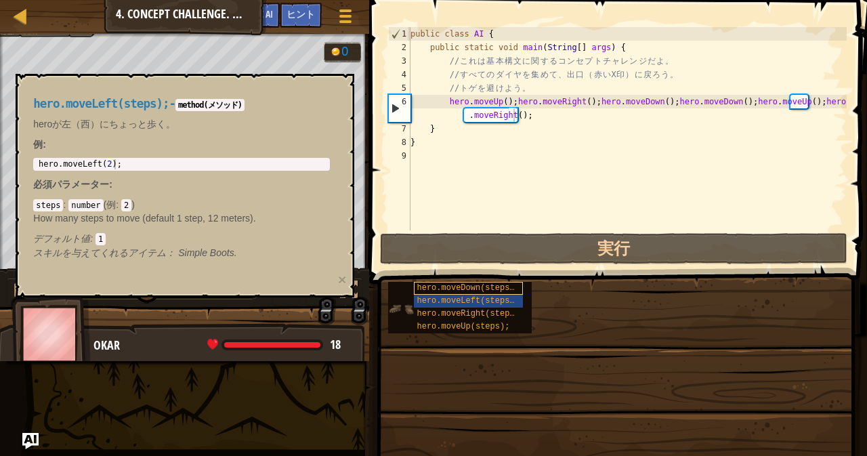
click at [473, 286] on span "hero.moveDown(steps);" at bounding box center [468, 287] width 102 height 9
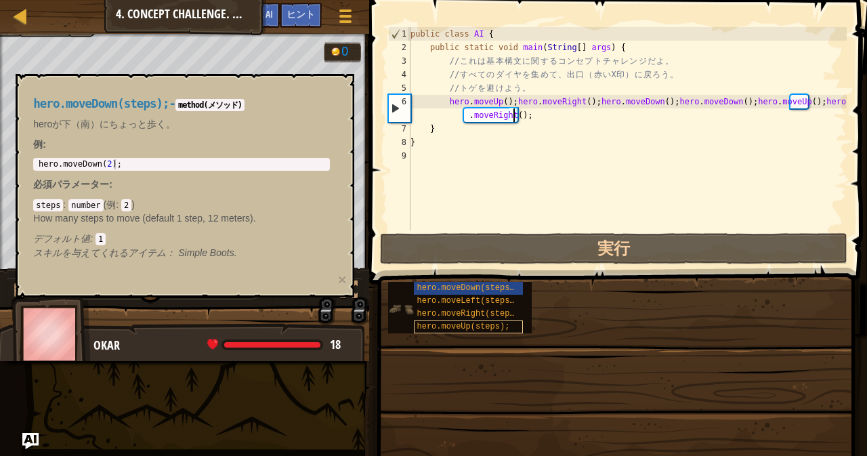
click at [469, 328] on span "hero.moveUp(steps);" at bounding box center [463, 326] width 93 height 9
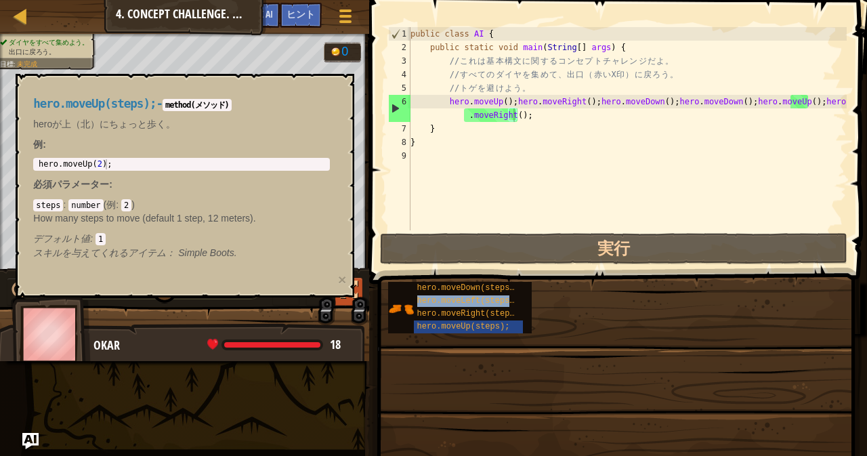
click at [354, 294] on div at bounding box center [349, 290] width 18 height 18
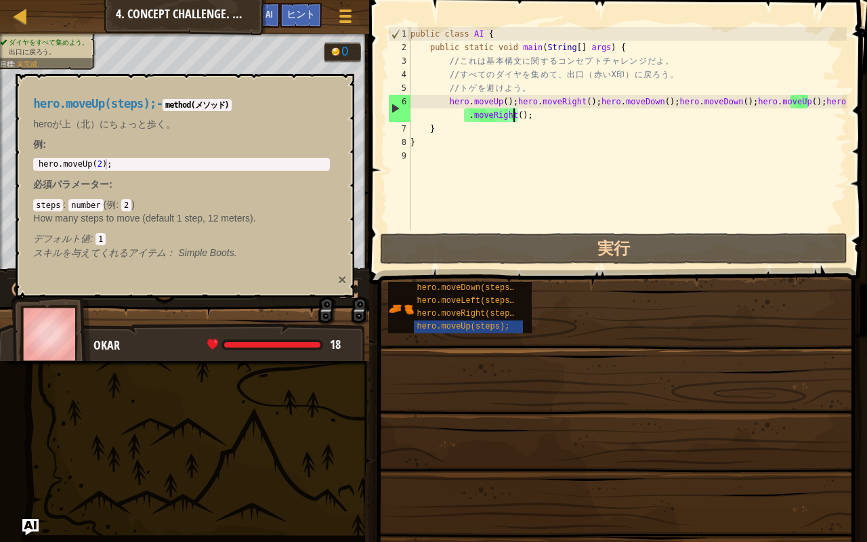
click at [340, 276] on button "×" at bounding box center [342, 279] width 8 height 14
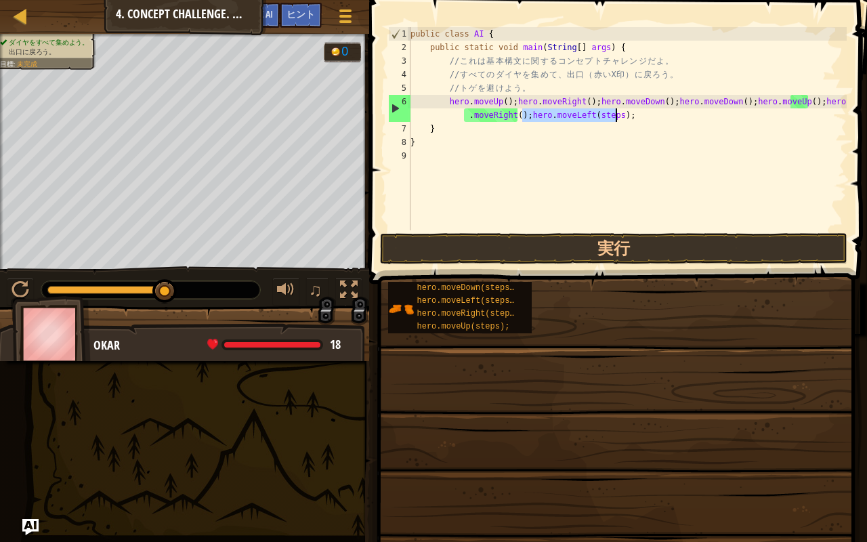
click at [606, 113] on div "public class AI { public static void main ( String [ ] args ) { // こ れ は 基 本 構 …" at bounding box center [627, 128] width 439 height 203
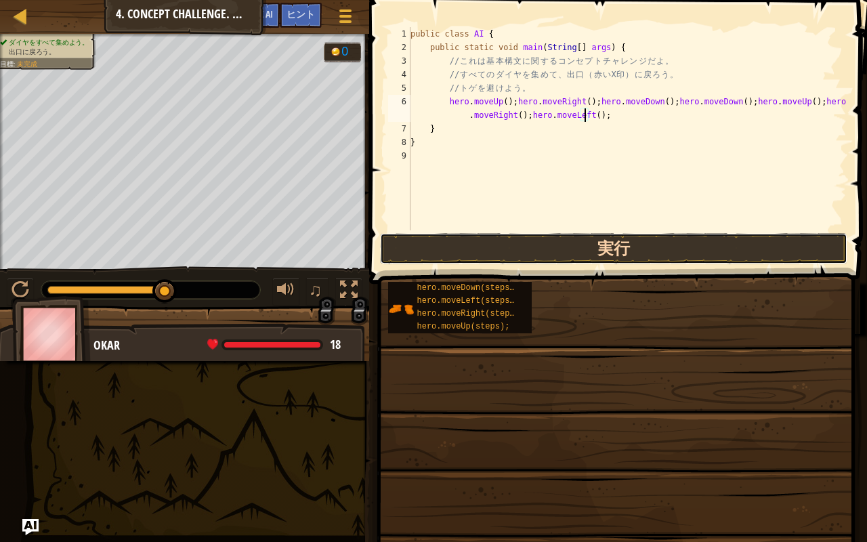
click at [588, 256] on button "実行" at bounding box center [613, 248] width 467 height 31
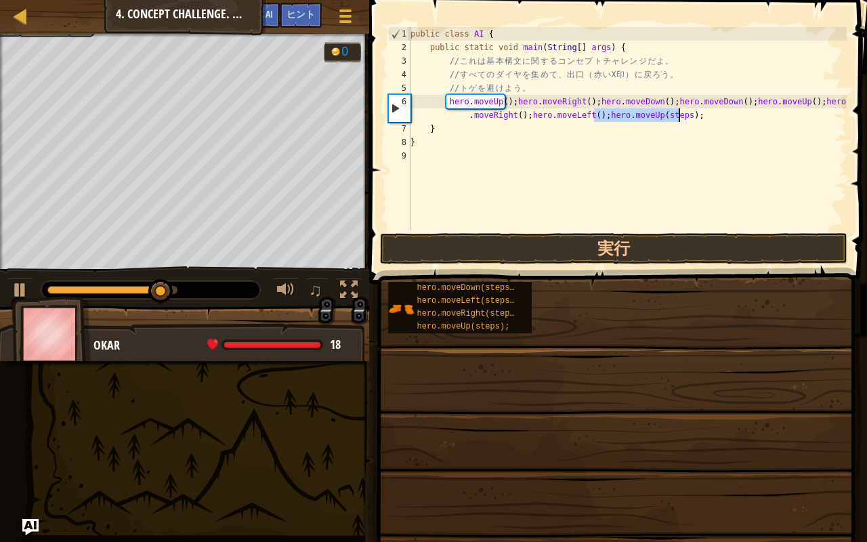
click at [668, 113] on div "public class AI { public static void main ( String [ ] args ) { // こ れ は 基 本 構 …" at bounding box center [627, 128] width 439 height 203
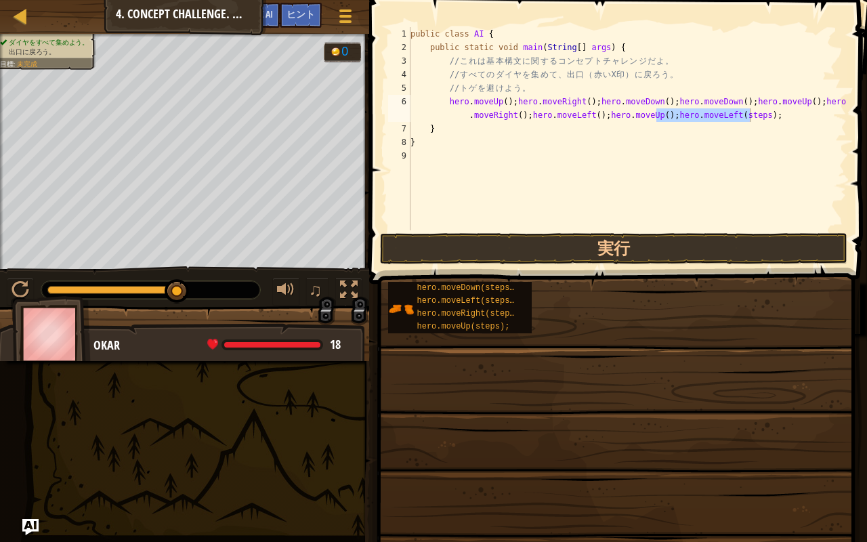
click at [739, 110] on div "public class AI { public static void main ( String [ ] args ) { // こ れ は 基 本 構 …" at bounding box center [627, 128] width 439 height 203
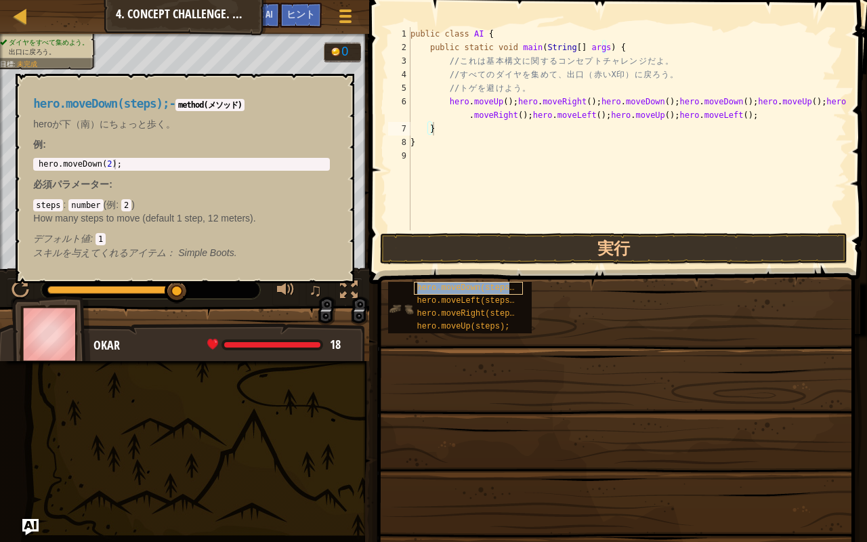
type textarea "hero.moveUp();hero.moveRight();hero.moveDown();hero.moveDown();hero.moveUp();he…"
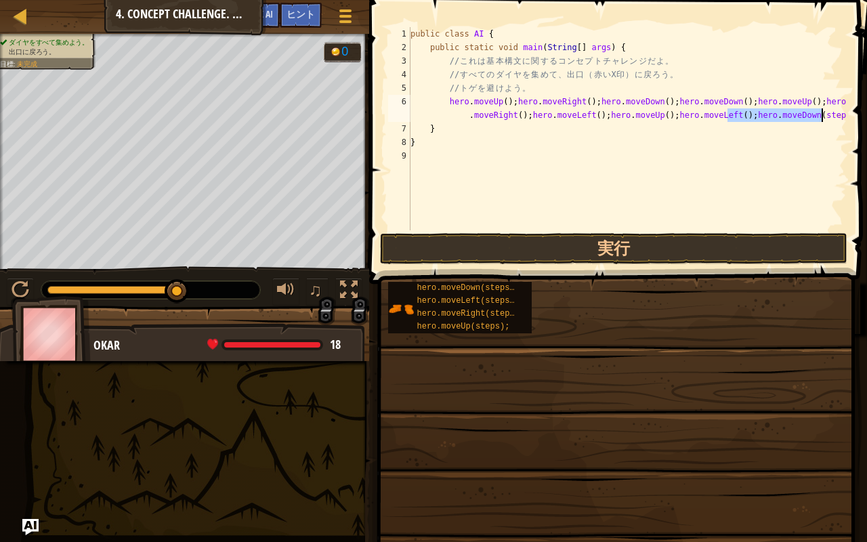
click at [814, 110] on div "public class AI { public static void main ( String [ ] args ) { // こ れ は 基 本 構 …" at bounding box center [627, 128] width 439 height 203
click at [811, 116] on div "public class AI { public static void main ( String [ ] args ) { // こ れ は 基 本 構 …" at bounding box center [629, 142] width 435 height 230
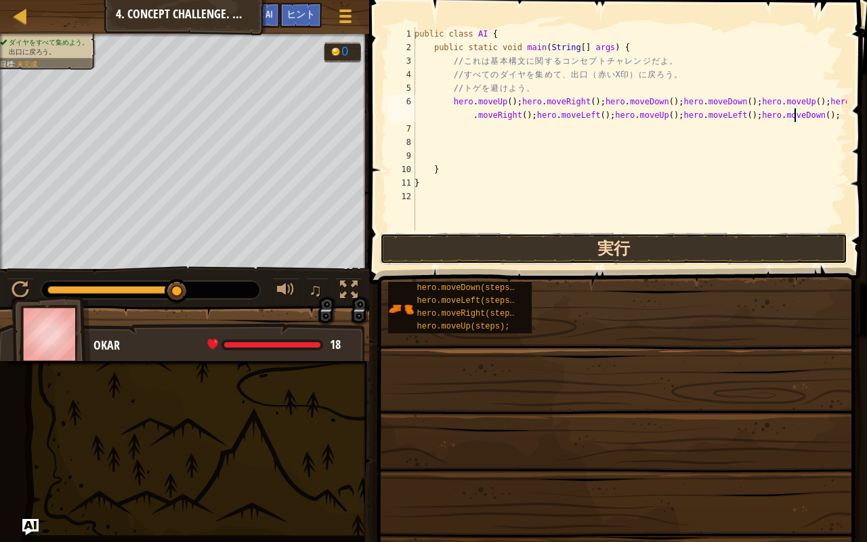
click at [685, 247] on button "実行" at bounding box center [613, 248] width 467 height 31
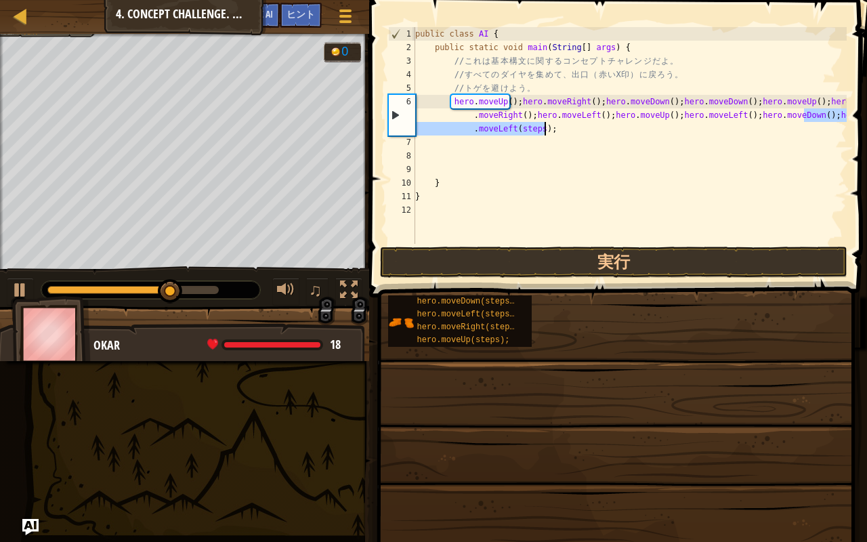
click at [532, 125] on div "public class AI { public static void main ( String [ ] args ) { // こ れ は 基 本 構 …" at bounding box center [629, 135] width 434 height 217
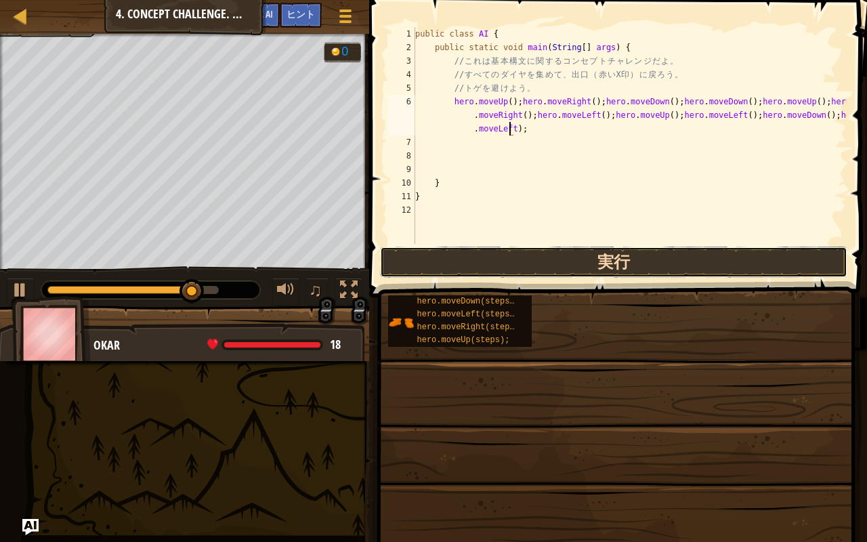
click at [585, 266] on button "実行" at bounding box center [613, 262] width 467 height 31
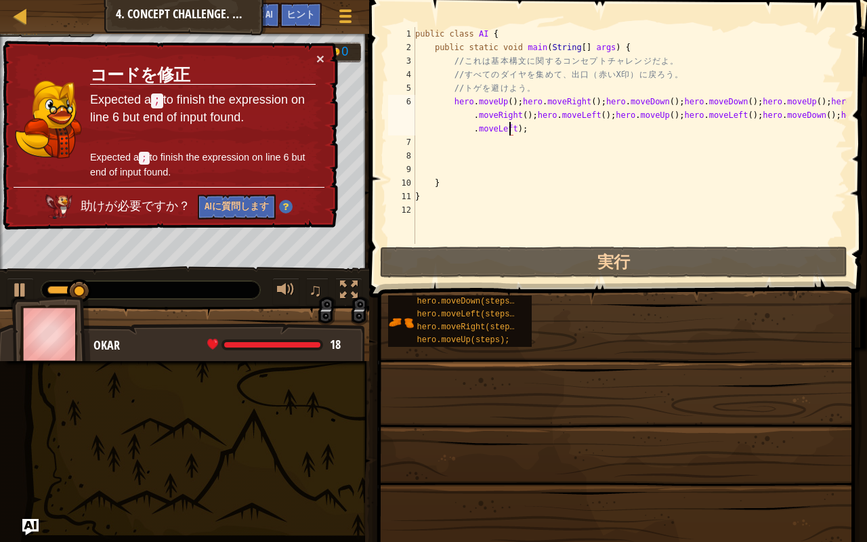
click at [530, 130] on div "public class AI { public static void main ( String [ ] args ) { // こ れ は 基 本 構 …" at bounding box center [629, 149] width 434 height 244
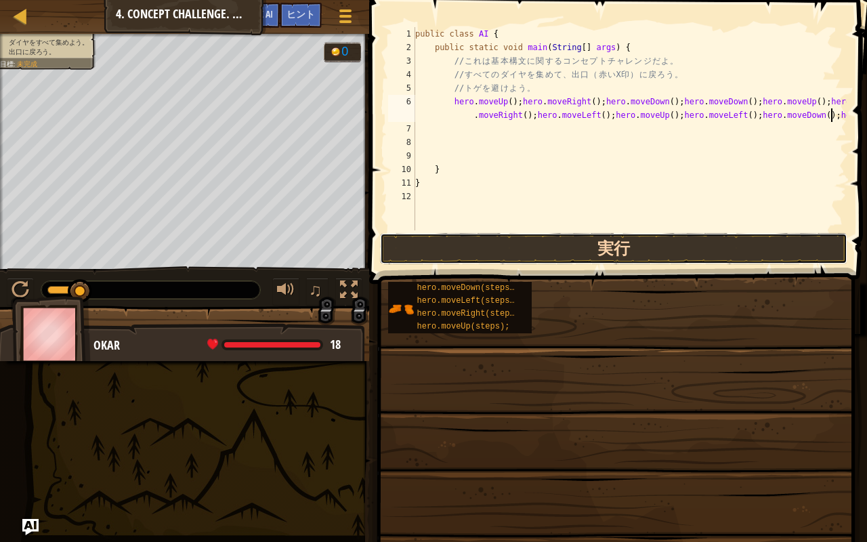
click at [618, 242] on button "実行" at bounding box center [613, 248] width 467 height 31
click at [720, 238] on button "実行" at bounding box center [613, 248] width 467 height 31
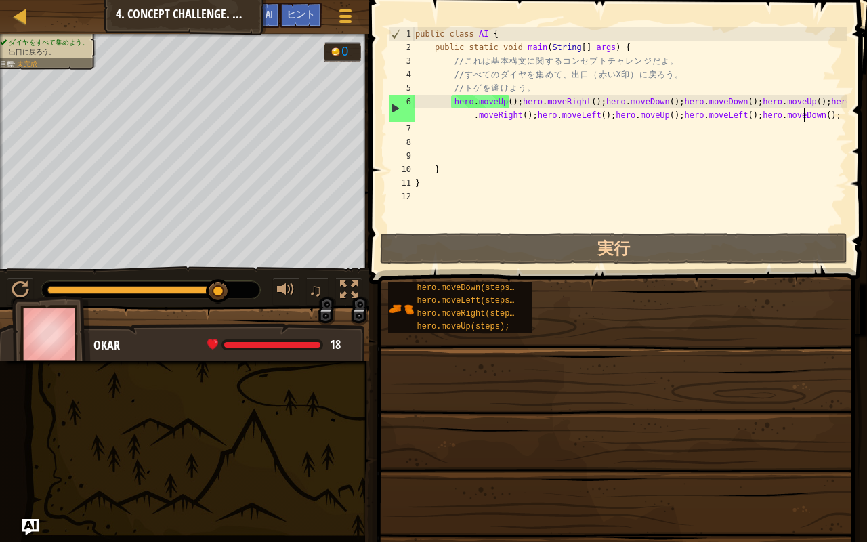
drag, startPoint x: 66, startPoint y: 283, endPoint x: 222, endPoint y: 303, distance: 157.1
click at [222, 303] on div "♫" at bounding box center [184, 286] width 369 height 41
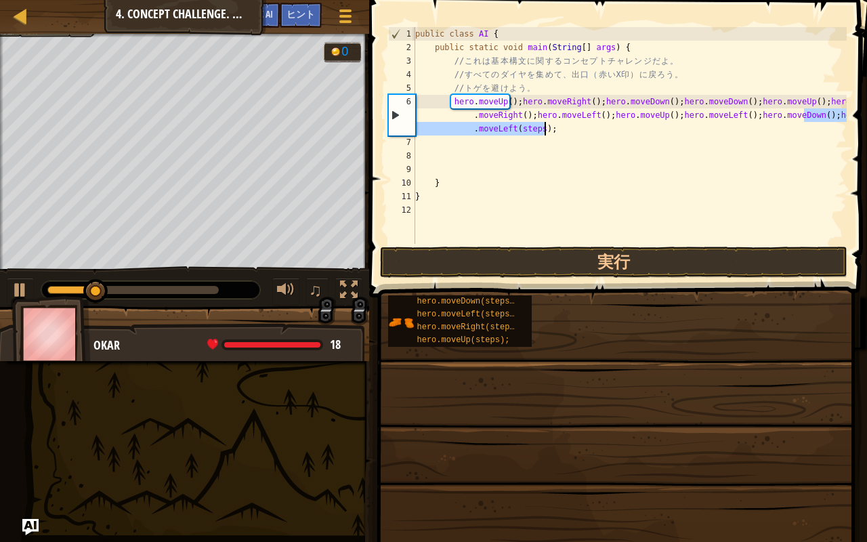
click at [535, 127] on div "public class AI { public static void main ( String [ ] args ) { // こ れ は 基 本 構 …" at bounding box center [629, 135] width 434 height 217
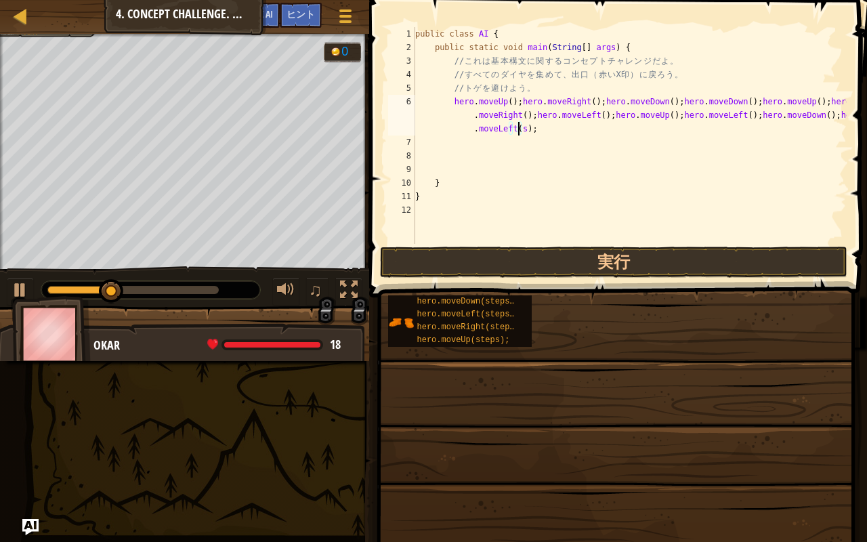
type textarea "hero.moveUp();hero.moveRight();hero.moveDown();hero.moveDown();hero.moveUp();he…"
click at [646, 271] on button "実行" at bounding box center [613, 262] width 467 height 31
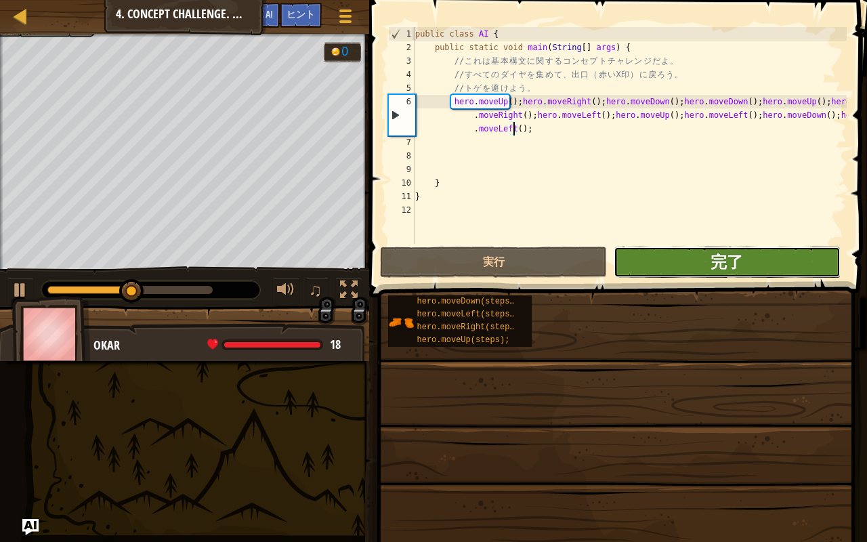
click at [729, 252] on span "完了" at bounding box center [726, 262] width 33 height 22
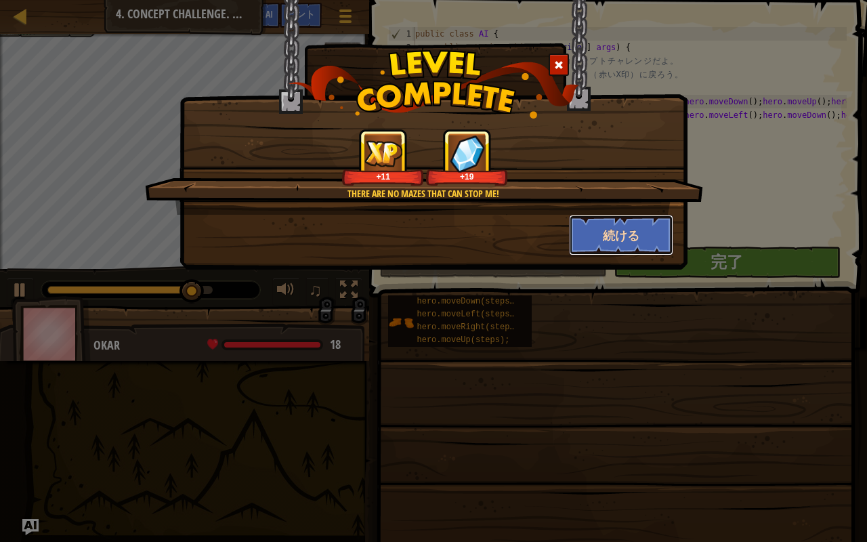
click at [627, 240] on button "続ける" at bounding box center [621, 235] width 105 height 41
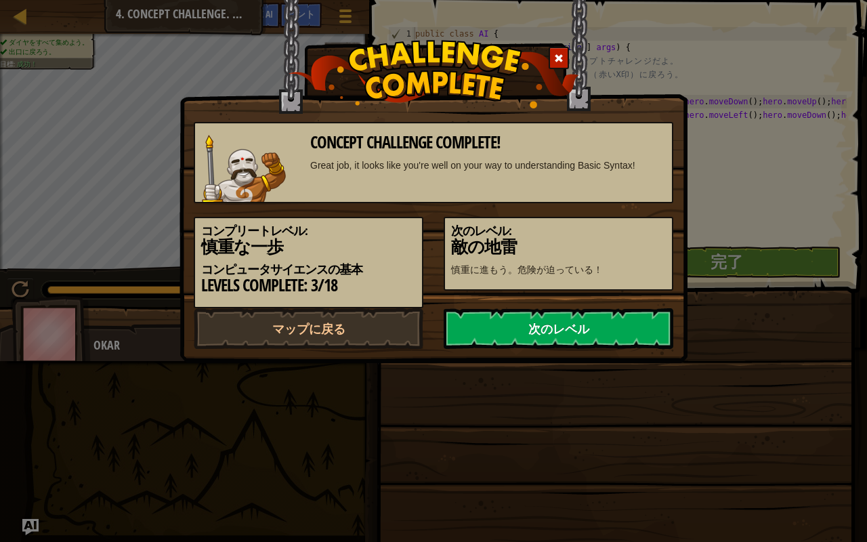
click at [554, 333] on link "次のレベル" at bounding box center [559, 328] width 230 height 41
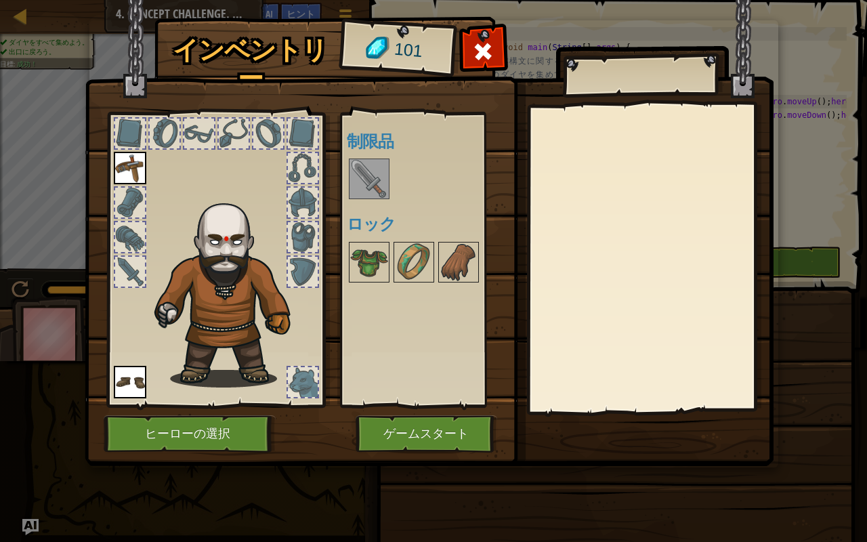
click at [373, 167] on img at bounding box center [369, 179] width 38 height 38
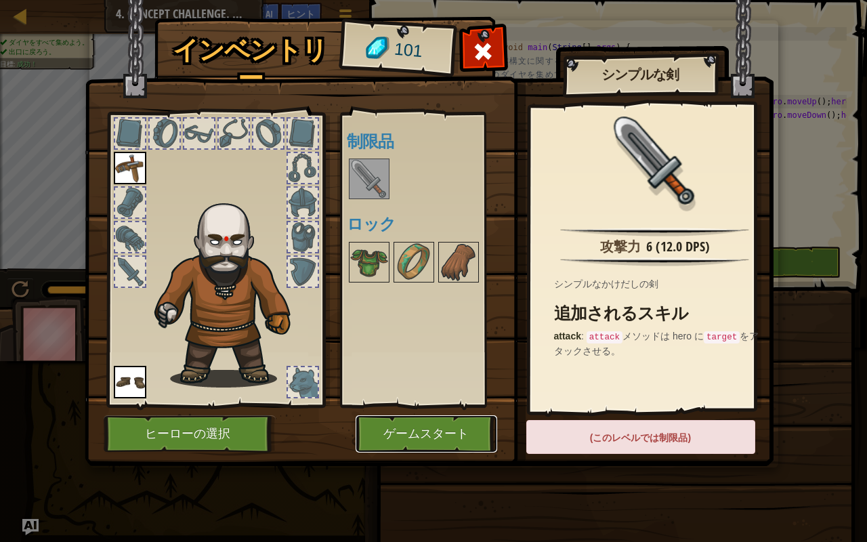
click at [434, 431] on button "ゲームスタート" at bounding box center [427, 433] width 142 height 37
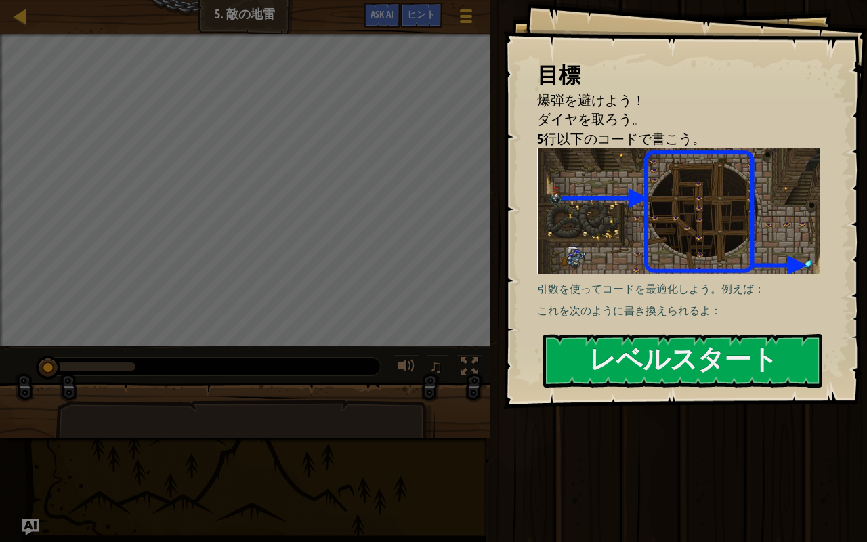
drag, startPoint x: 767, startPoint y: 275, endPoint x: 745, endPoint y: 297, distance: 30.7
click at [760, 241] on div "引数を使ってコードを最適化しよう。例えば： これを次のように書き換えられるよ：" at bounding box center [683, 233] width 293 height 170
click at [710, 366] on button "レベルスタート" at bounding box center [682, 361] width 279 height 54
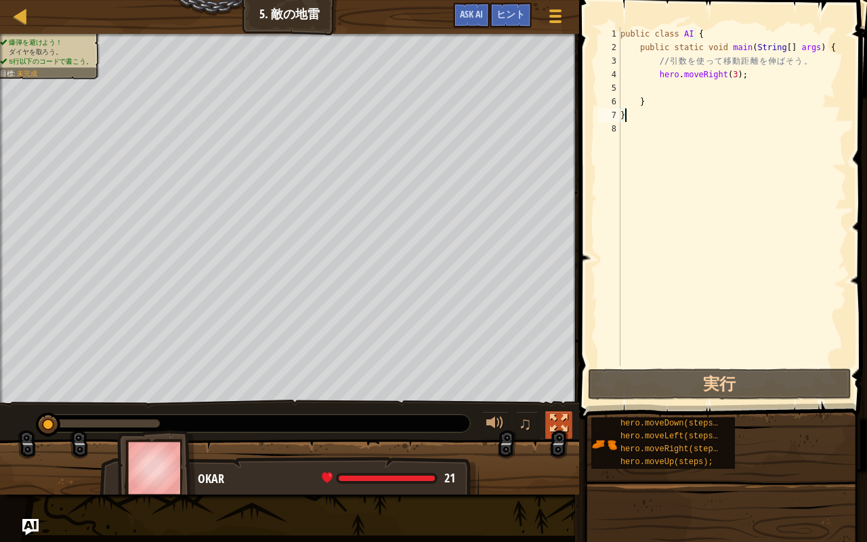
click at [562, 427] on div at bounding box center [559, 424] width 18 height 18
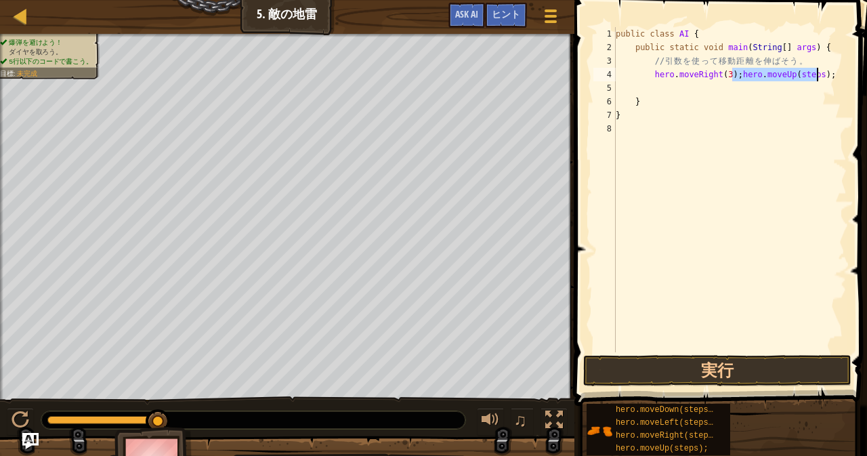
click at [806, 77] on div "public class AI { public static void main ( String [ ] args ) { // 引 数 を 使 っ て …" at bounding box center [730, 189] width 234 height 325
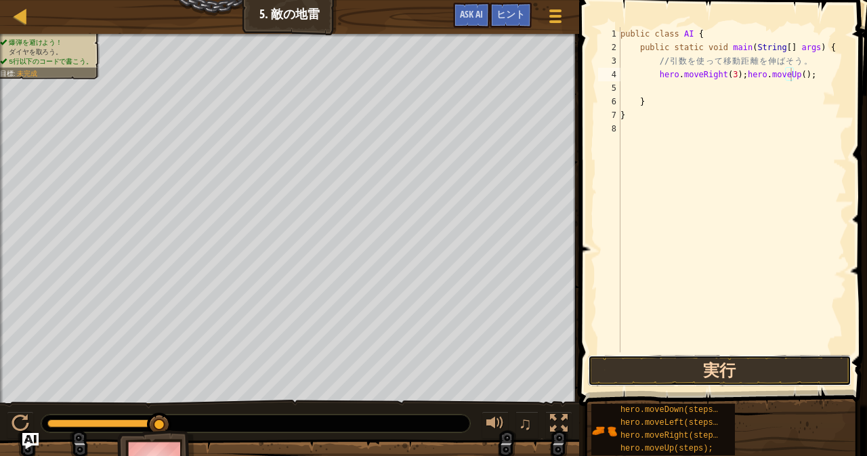
click at [726, 359] on button "実行" at bounding box center [719, 370] width 263 height 31
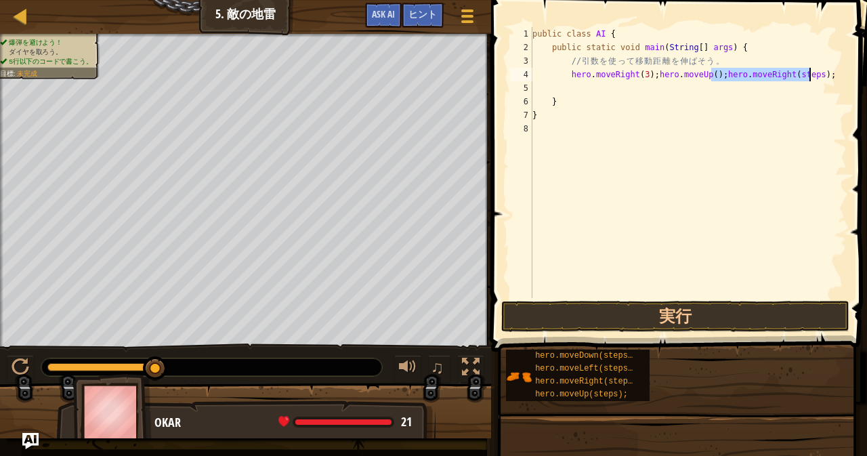
click at [798, 74] on div "public class AI { public static void main ( String [ ] args ) { // 引 数 を 使 っ て …" at bounding box center [688, 162] width 317 height 271
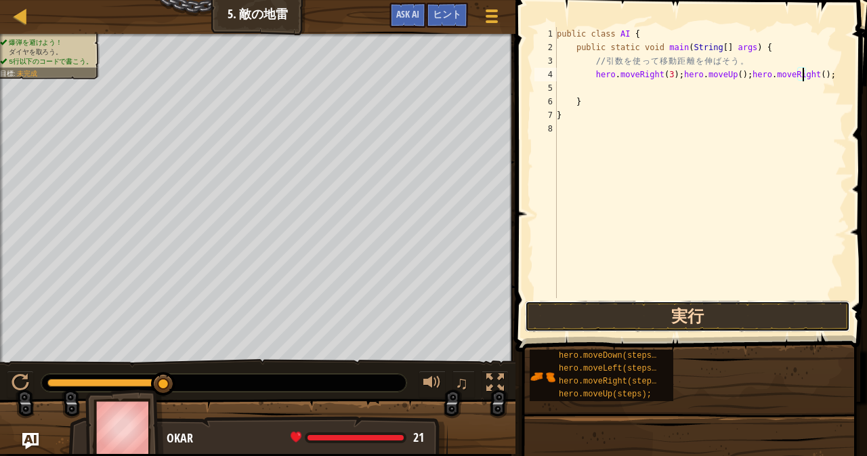
click at [649, 308] on button "実行" at bounding box center [687, 316] width 325 height 31
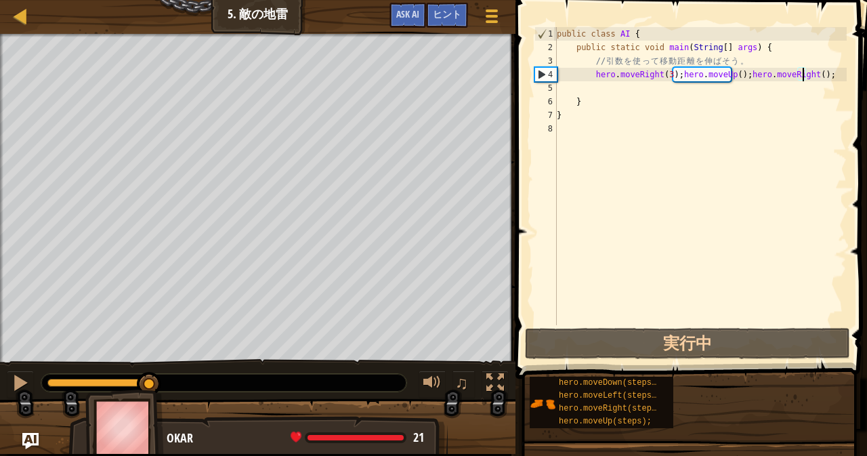
drag, startPoint x: 127, startPoint y: 385, endPoint x: 145, endPoint y: 389, distance: 18.9
click at [145, 389] on div "爆弾を避けよう！ ダイヤを取ろう。 5行以下のコードで書こう。 目標 : 読み込み中... ♫ Okar 21 x: 5 y: 34 x: 38 y: 34" at bounding box center [433, 244] width 867 height 420
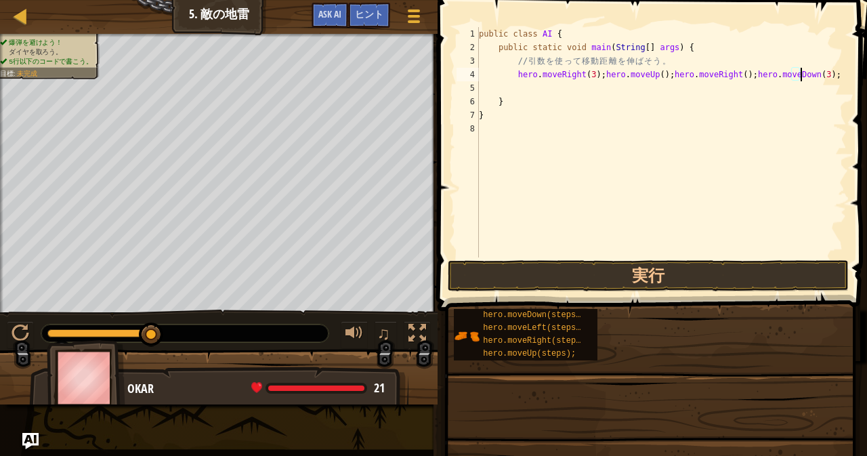
scroll to position [6, 27]
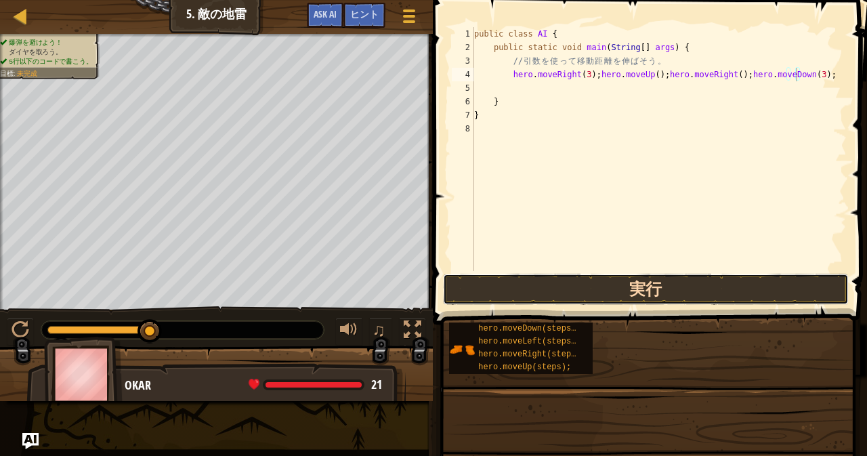
click at [627, 288] on button "実行" at bounding box center [646, 289] width 406 height 31
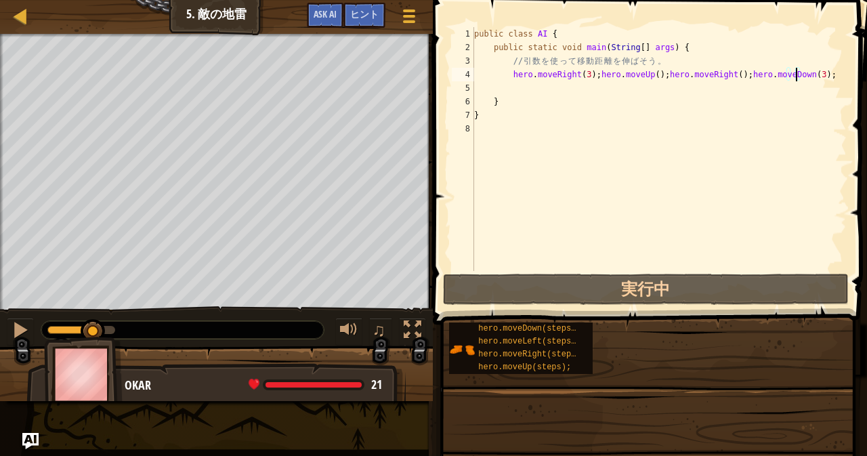
drag, startPoint x: 102, startPoint y: 324, endPoint x: 209, endPoint y: 341, distance: 108.5
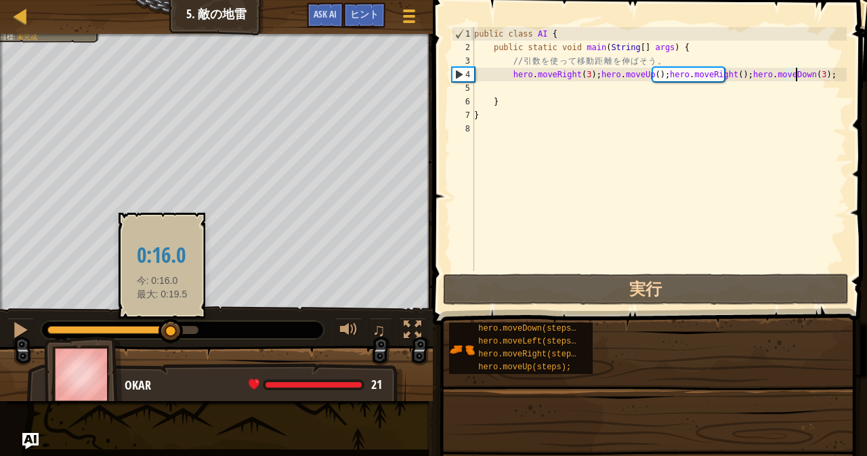
click at [174, 332] on div at bounding box center [170, 331] width 24 height 24
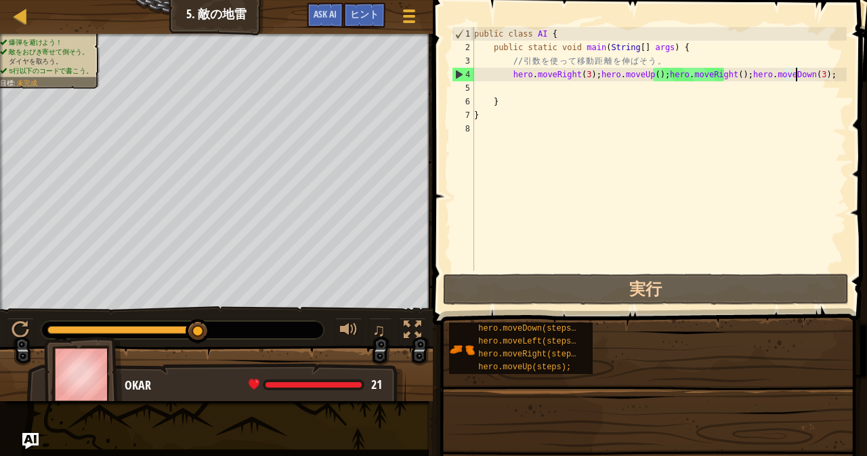
drag, startPoint x: 174, startPoint y: 332, endPoint x: 261, endPoint y: 331, distance: 87.4
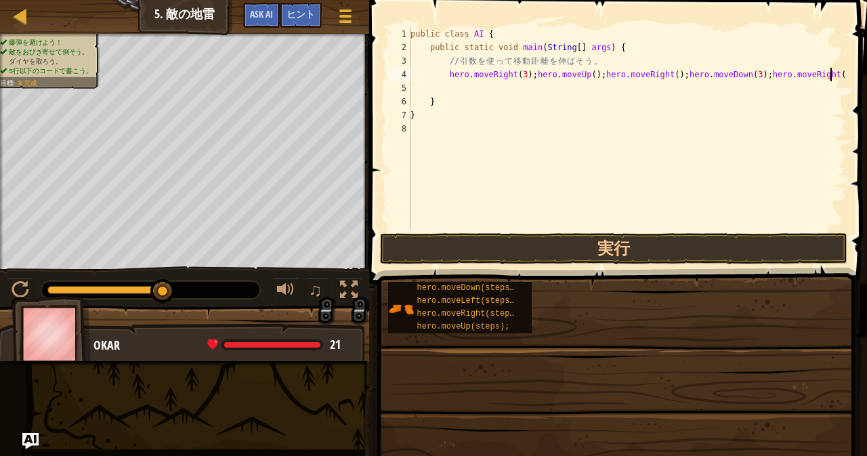
click at [829, 76] on div "public class AI { public static void main ( String [ ] args ) { // 引 数 を 使 っ て …" at bounding box center [627, 142] width 439 height 230
type textarea "hero.moveRight(3);hero.moveUp();hero.moveRight();hero.moveDown(3);hero.moveRigh…"
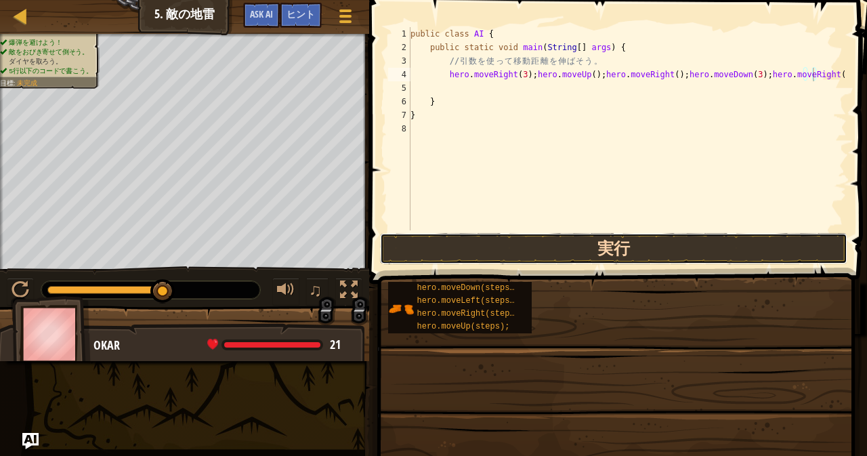
click at [641, 257] on button "実行" at bounding box center [613, 248] width 467 height 31
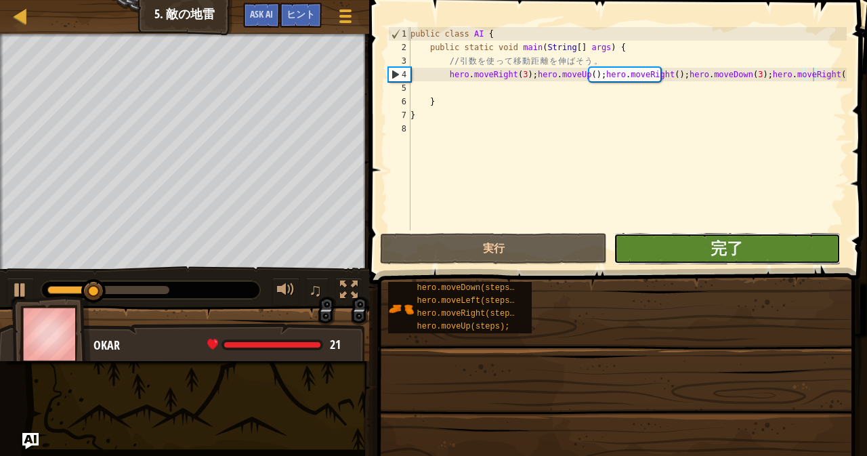
click at [778, 249] on button "完了" at bounding box center [727, 248] width 227 height 31
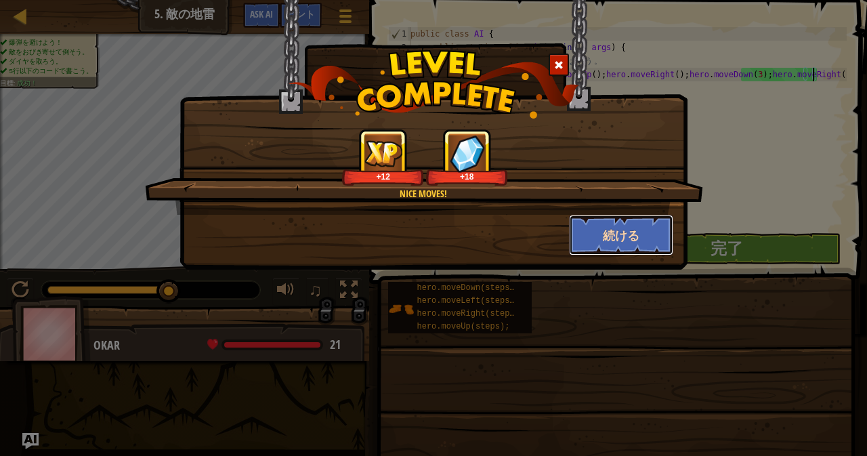
click at [641, 228] on button "続ける" at bounding box center [621, 235] width 105 height 41
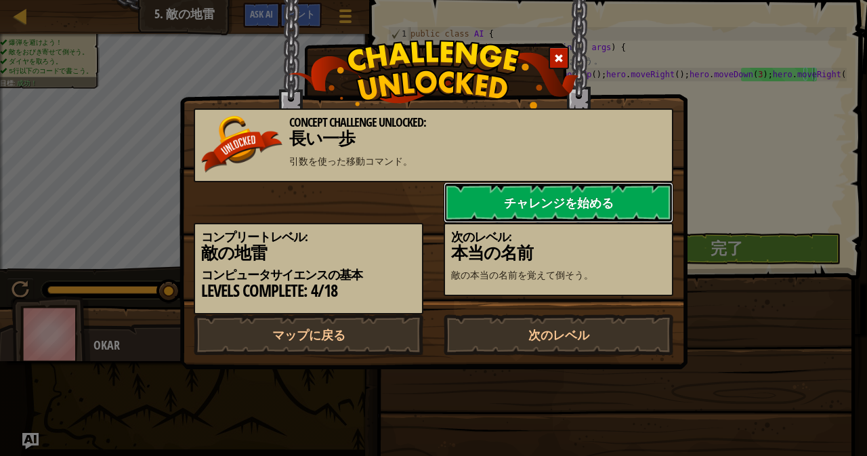
click at [626, 210] on link "チャレンジを始める" at bounding box center [559, 202] width 230 height 41
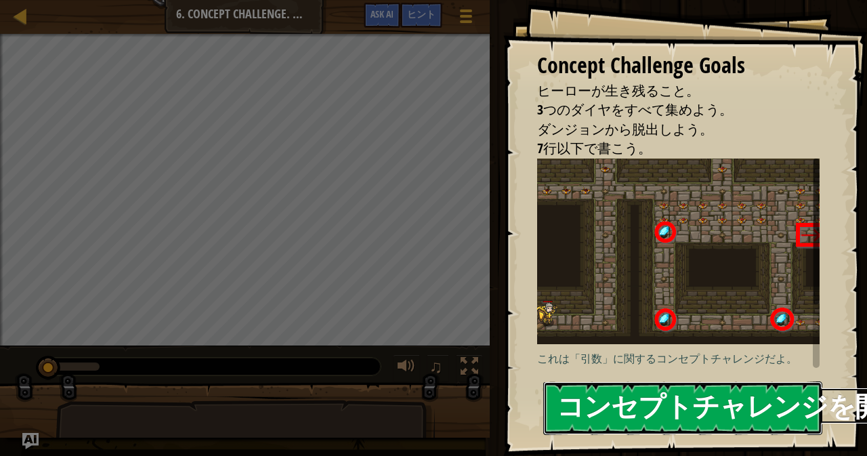
click at [662, 381] on button "コンセプトチャレンジを開始" at bounding box center [682, 408] width 279 height 54
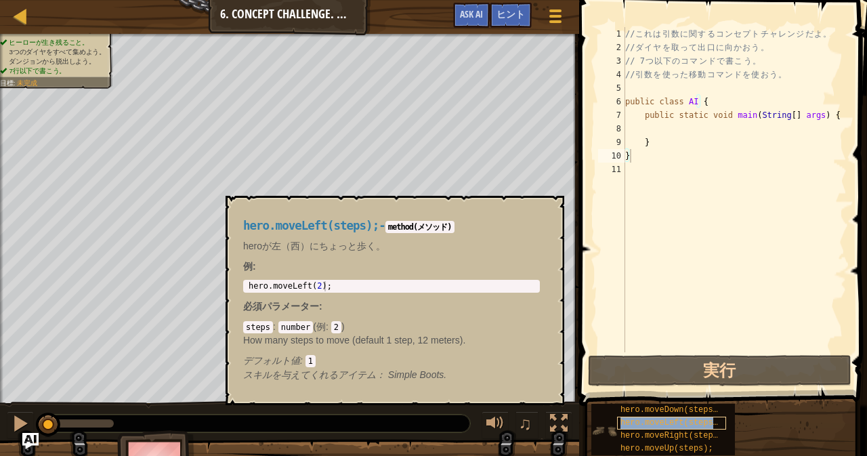
click at [677, 426] on span "hero.moveLeft(steps);" at bounding box center [671, 422] width 102 height 9
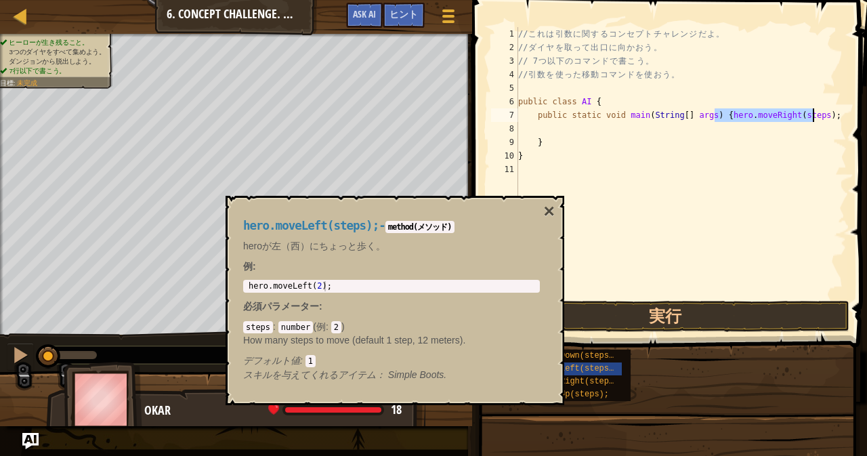
click at [801, 116] on div "// こ れ は 引 数 に 関 す る コ ン セ プ ト チ ャ レ ン ジ だ よ 。 // ダ イ ヤ を 取 っ て 出 口 に 向 か お う 。…" at bounding box center [680, 162] width 331 height 271
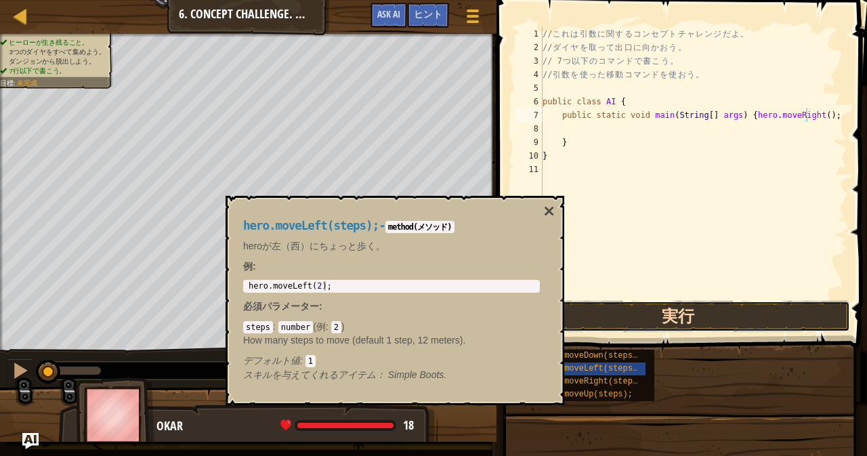
click at [656, 315] on button "実行" at bounding box center [678, 316] width 344 height 31
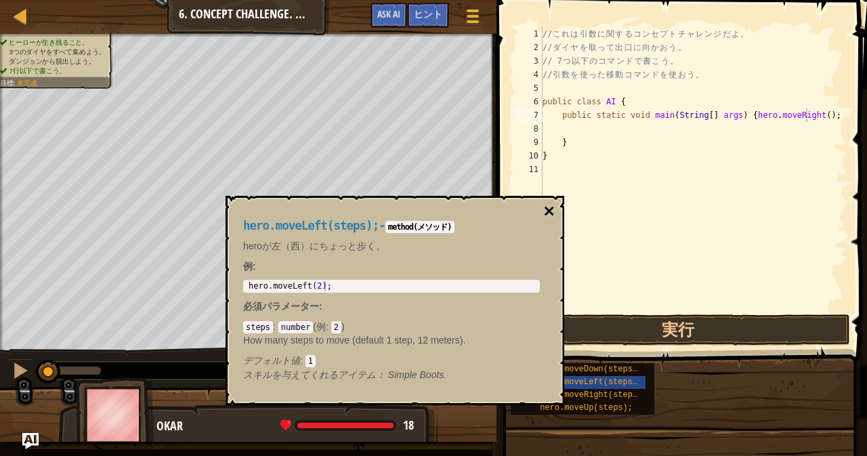
click at [549, 213] on button "×" at bounding box center [549, 211] width 11 height 19
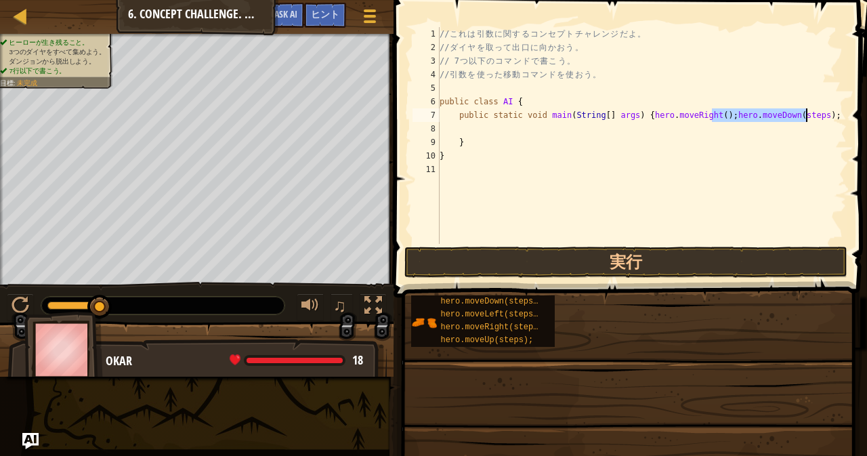
click at [794, 115] on div "// こ れ は 引 数 に 関 す る コ ン セ プ ト チ ャ レ ン ジ だ よ 。 // ダ イ ヤ を 取 っ て 出 口 に 向 か お う 。…" at bounding box center [642, 135] width 410 height 217
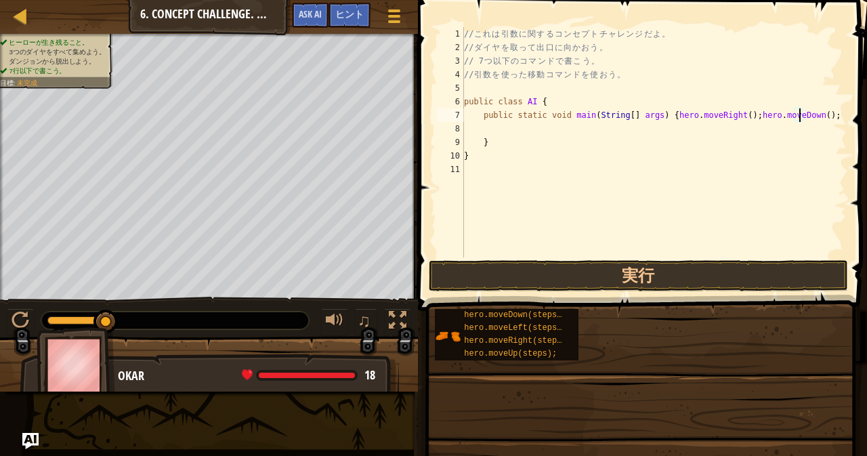
scroll to position [6, 28]
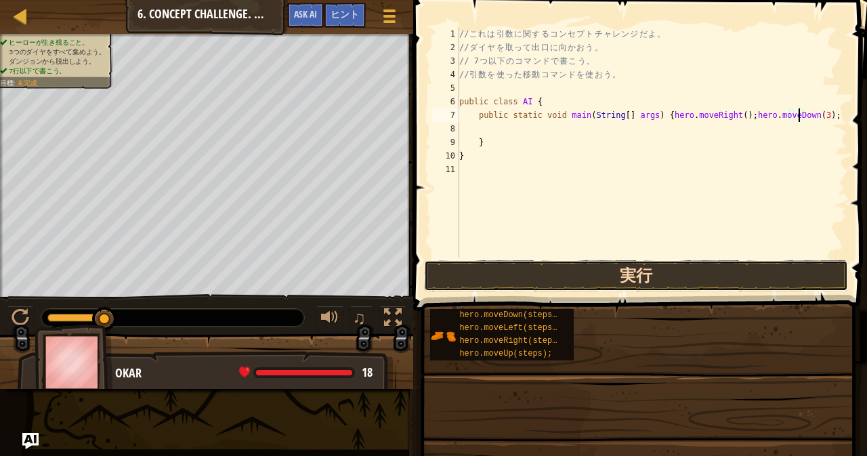
click at [719, 276] on button "実行" at bounding box center [636, 275] width 425 height 31
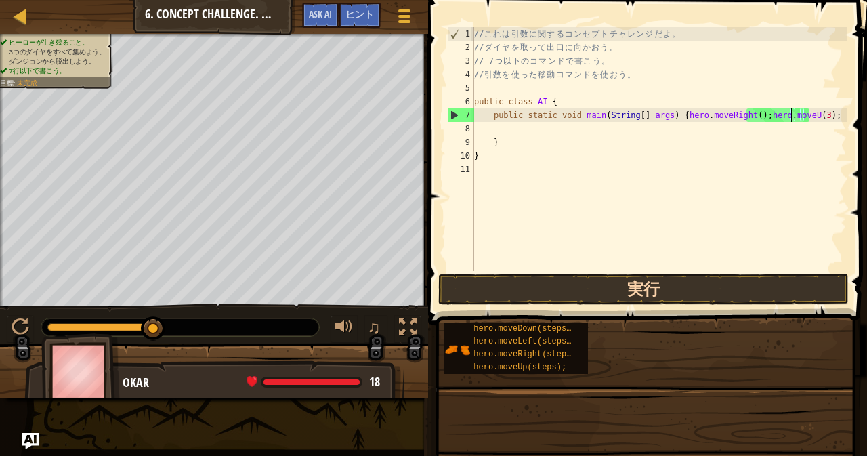
scroll to position [6, 27]
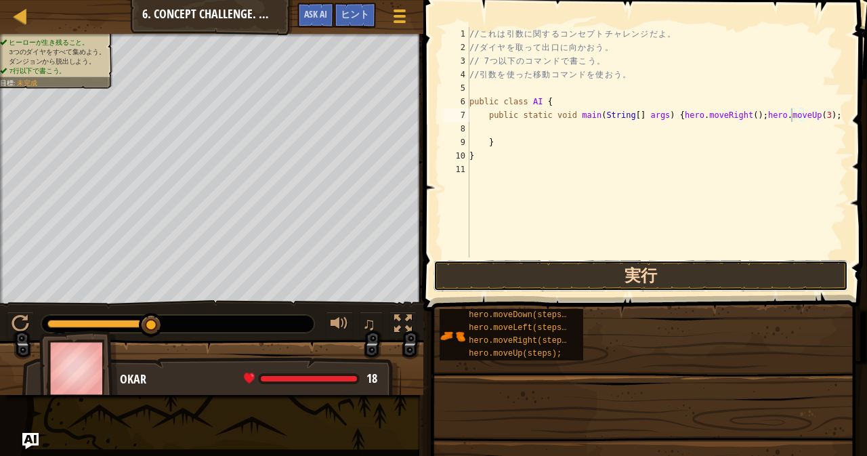
click at [696, 286] on button "実行" at bounding box center [640, 275] width 415 height 31
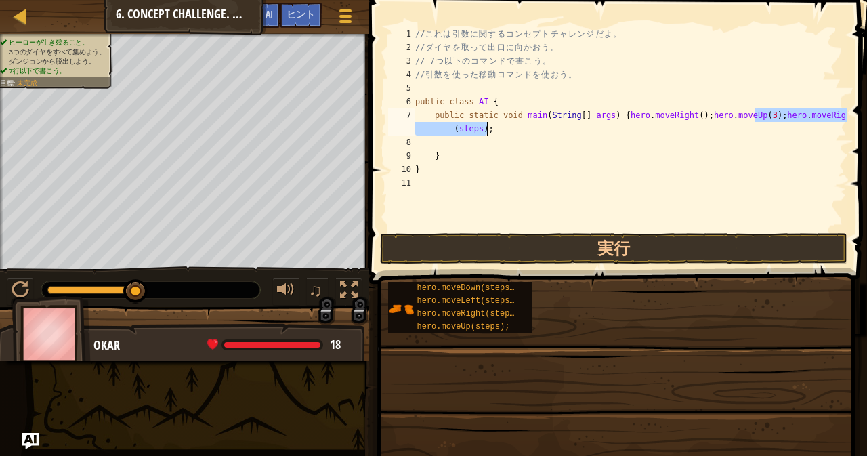
click at [475, 128] on div "// こ れ は 引 数 に 関 す る コ ン セ プ ト チ ャ レ ン ジ だ よ 。 // ダ イ ヤ を 取 っ て 出 口 に 向 か お う 。…" at bounding box center [629, 128] width 434 height 203
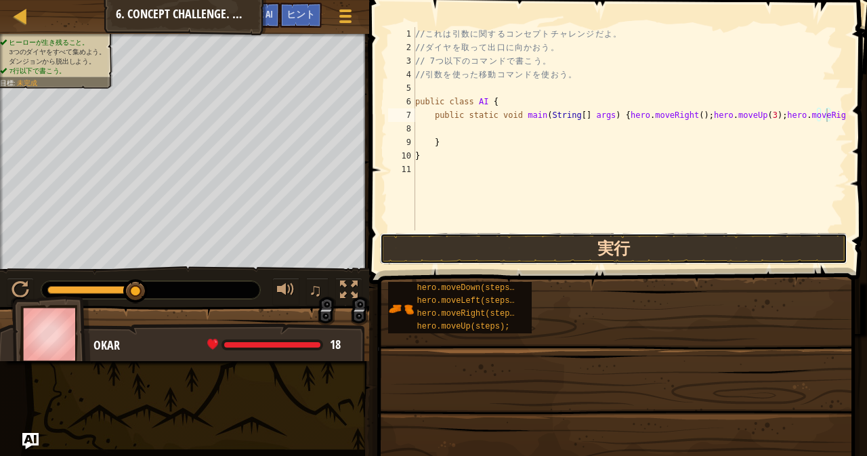
click at [612, 254] on button "実行" at bounding box center [613, 248] width 467 height 31
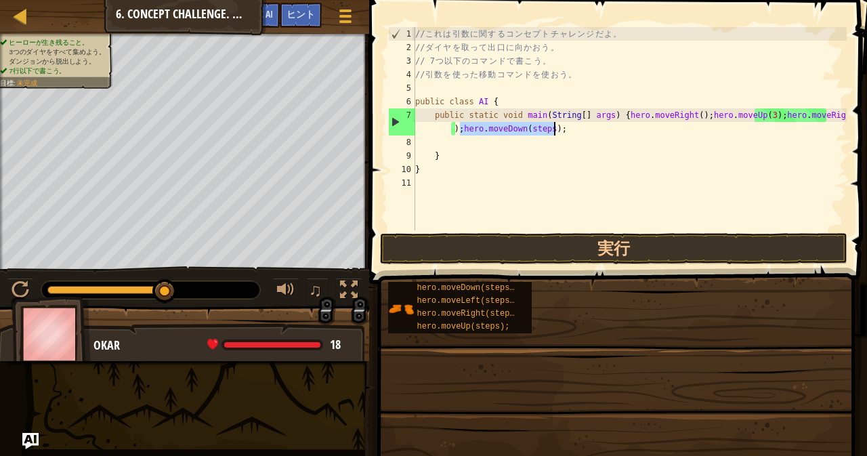
click at [543, 128] on div "// こ れ は 引 数 に 関 す る コ ン セ プ ト チ ャ レ ン ジ だ よ 。 // ダ イ ヤ を 取 っ て 出 口 に 向 か お う 。…" at bounding box center [629, 128] width 434 height 203
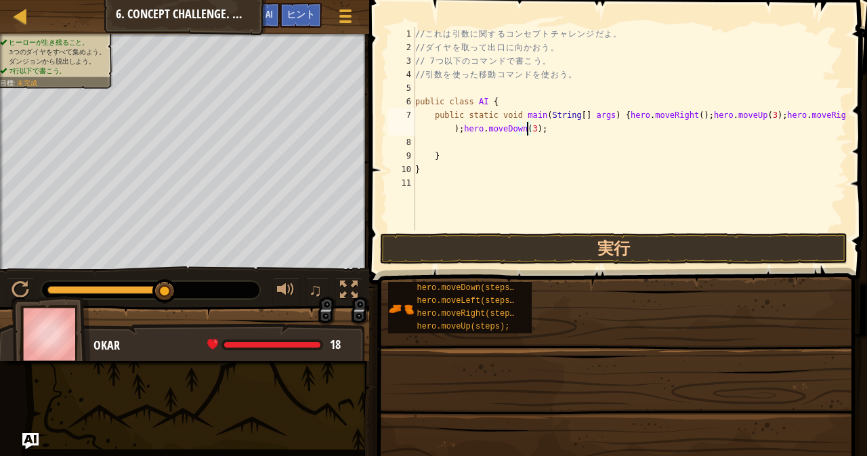
scroll to position [6, 41]
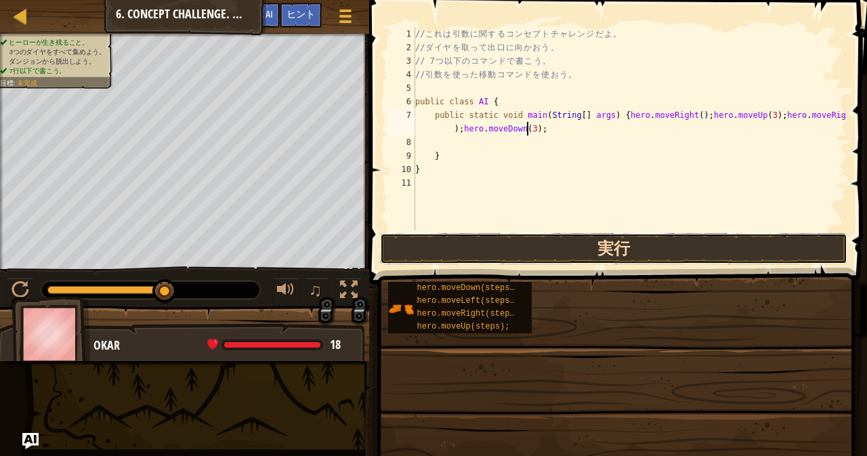
click at [582, 254] on button "実行" at bounding box center [613, 248] width 467 height 31
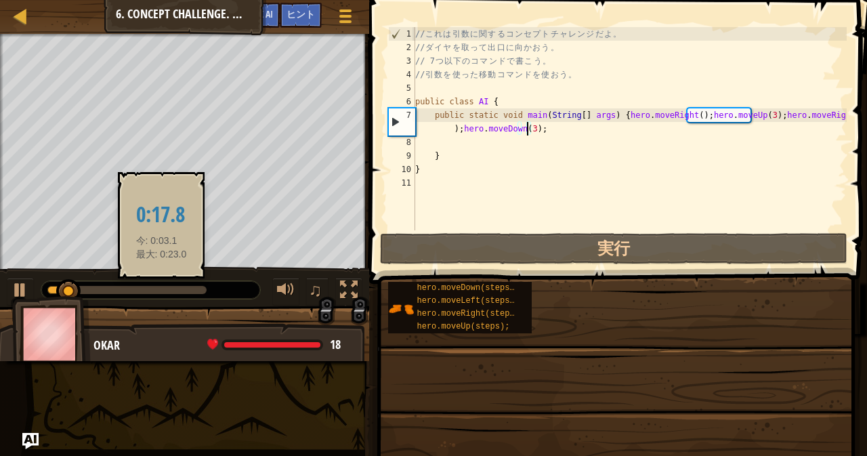
click at [171, 289] on div at bounding box center [126, 290] width 159 height 8
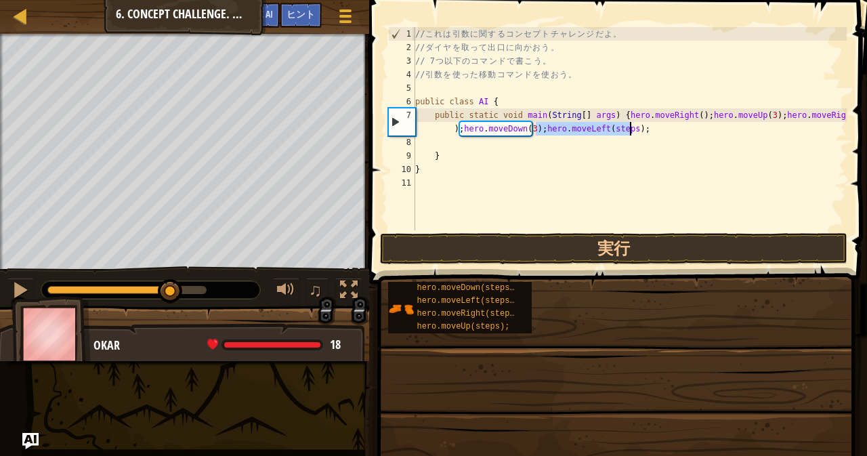
click at [619, 126] on div "// こ れ は 引 数 に 関 す る コ ン セ プ ト チ ャ レ ン ジ だ よ 。 // ダ イ ヤ を 取 っ て 出 口 に 向 か お う 。…" at bounding box center [629, 128] width 434 height 203
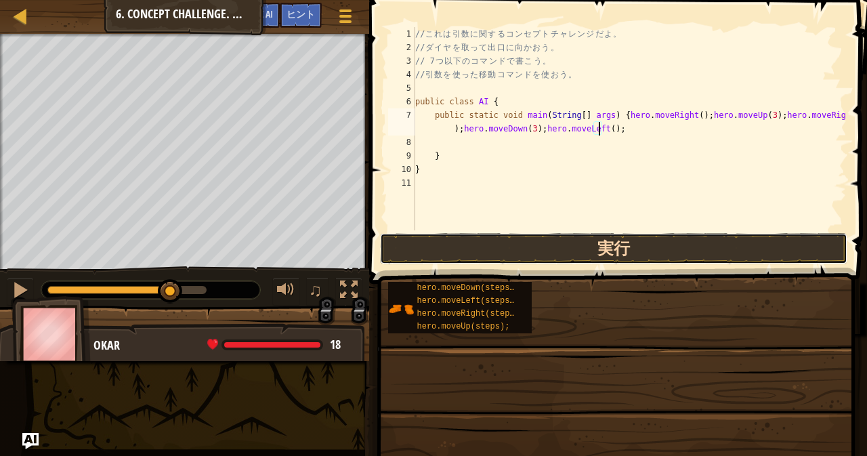
click at [604, 250] on button "実行" at bounding box center [613, 248] width 467 height 31
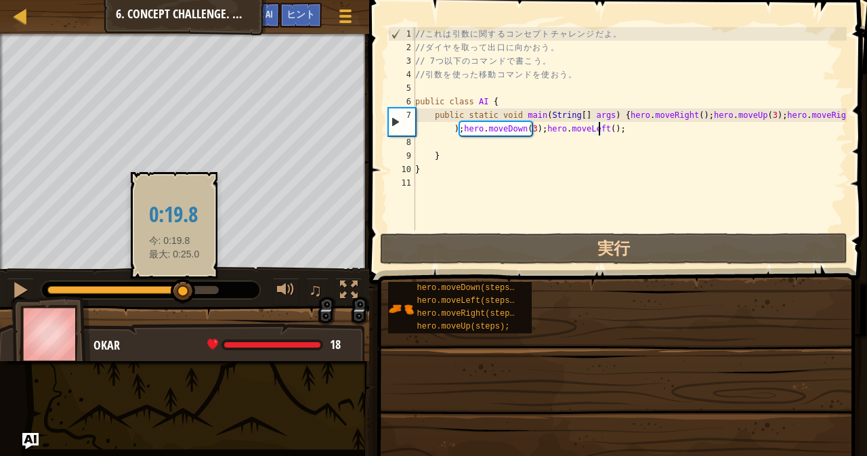
drag, startPoint x: 157, startPoint y: 291, endPoint x: 187, endPoint y: 293, distance: 29.9
click at [187, 293] on div at bounding box center [183, 291] width 24 height 24
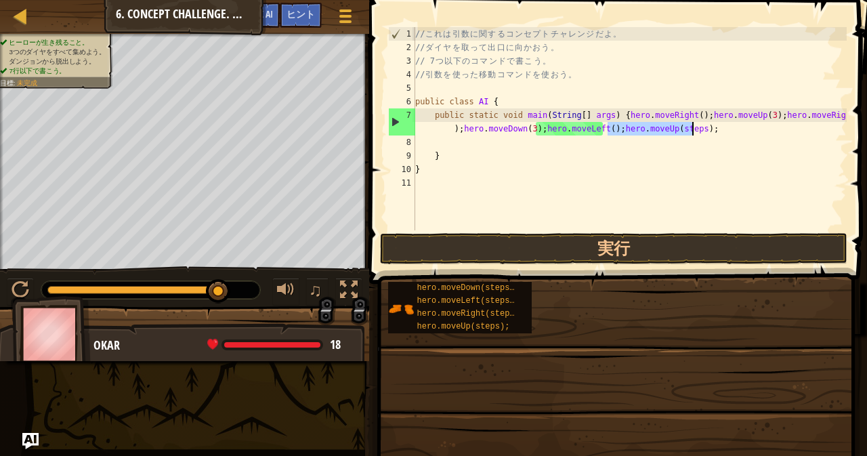
click at [683, 127] on div "// こ れ は 引 数 に 関 す る コ ン セ プ ト チ ャ レ ン ジ だ よ 。 // ダ イ ヤ を 取 っ て 出 口 に 向 か お う 。…" at bounding box center [629, 128] width 434 height 203
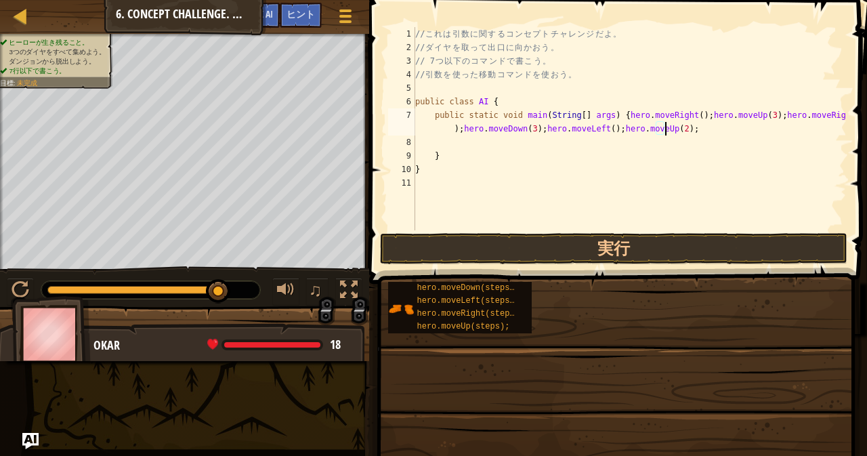
scroll to position [6, 51]
click at [761, 127] on div "// こ れ は 引 数 に 関 す る コ ン セ プ ト チ ャ レ ン ジ だ よ 。 // ダ イ ヤ を 取 っ て 出 口 に 向 か お う 。…" at bounding box center [629, 128] width 434 height 203
type textarea "public static void main(String[] args) {hero.moveRight();hero.moveUp(3);hero.mo…"
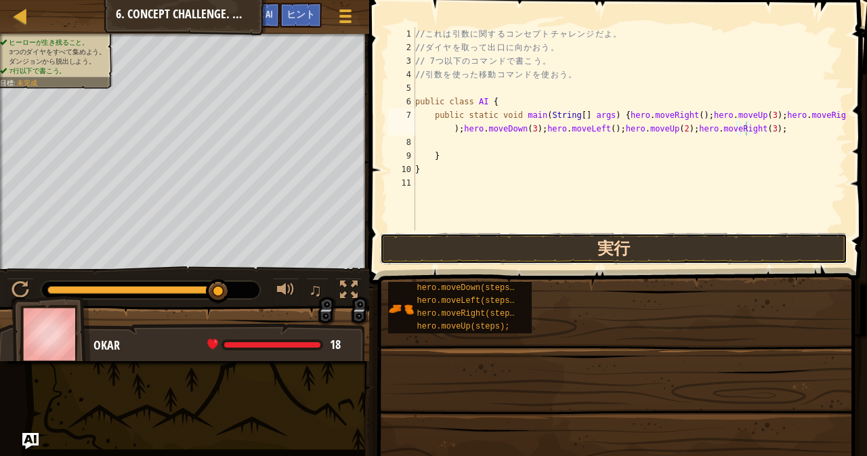
click at [692, 243] on button "実行" at bounding box center [613, 248] width 467 height 31
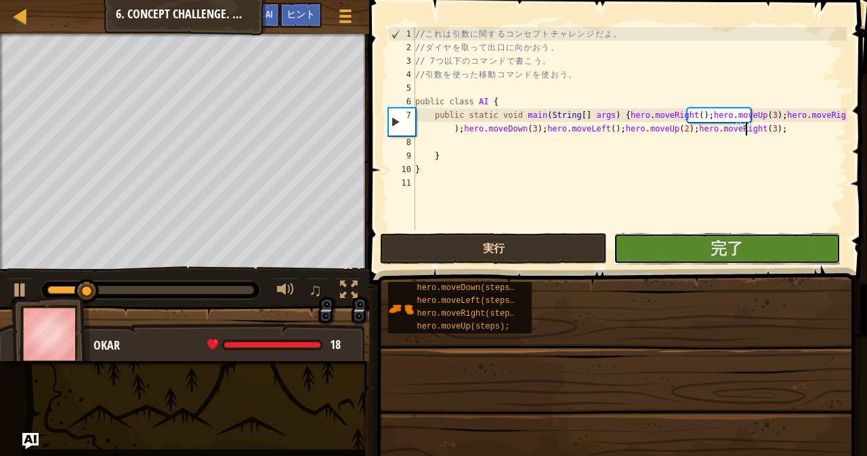
click at [692, 243] on button "完了" at bounding box center [727, 248] width 227 height 31
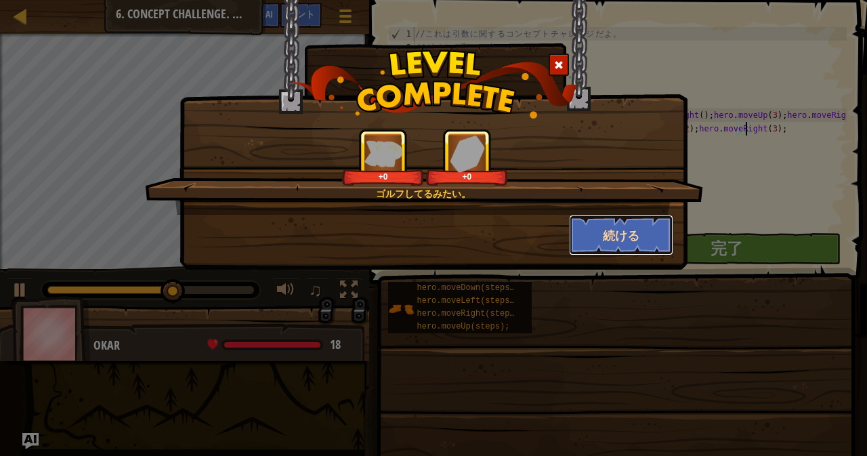
click at [613, 232] on button "続ける" at bounding box center [621, 235] width 105 height 41
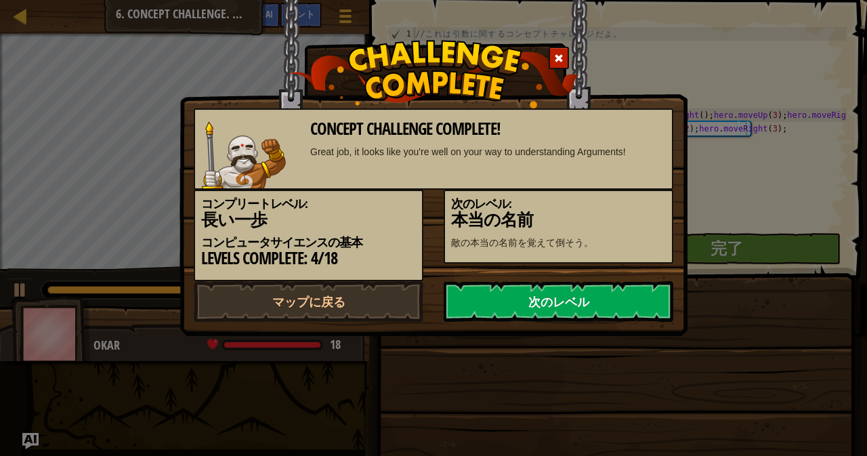
click at [509, 295] on link "次のレベル" at bounding box center [559, 301] width 230 height 41
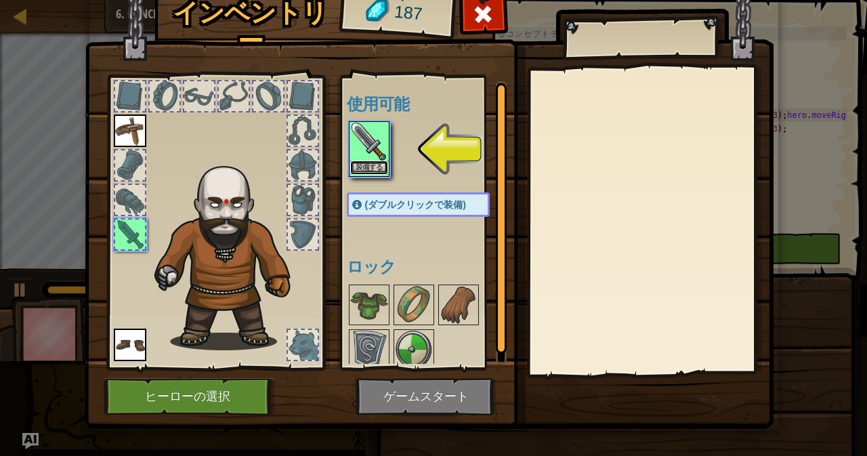
click at [360, 169] on button "装備する" at bounding box center [369, 168] width 38 height 14
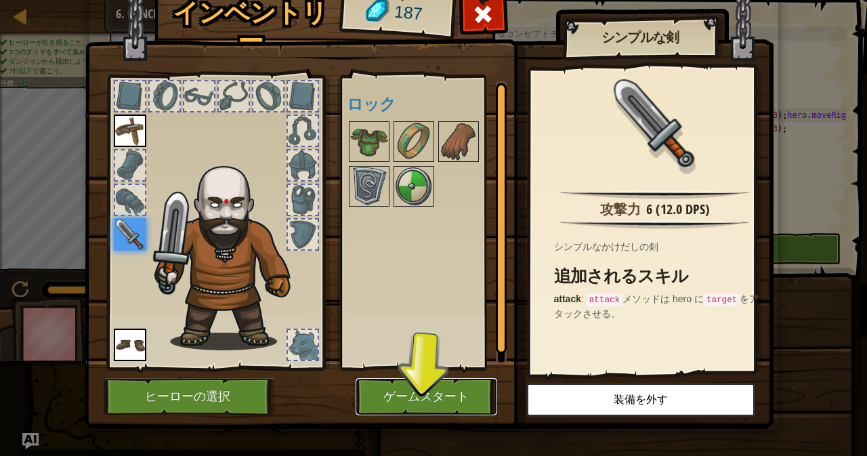
click at [454, 400] on button "ゲームスタート" at bounding box center [427, 396] width 142 height 37
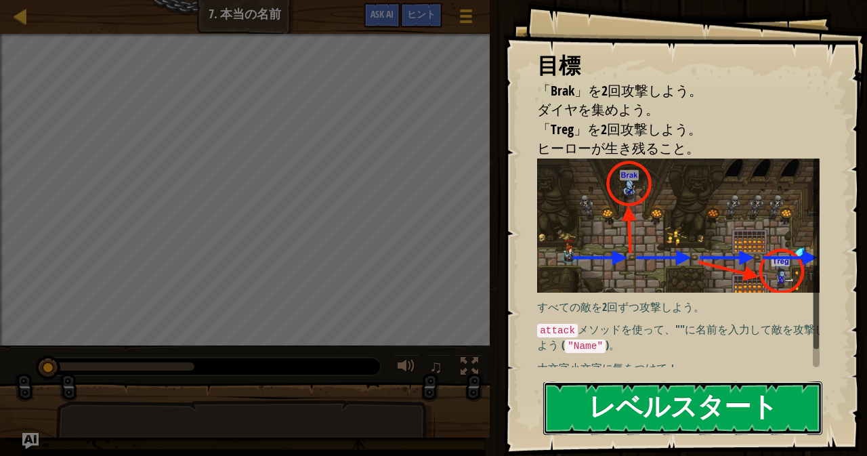
click at [686, 408] on button "レベルスタート" at bounding box center [682, 408] width 279 height 54
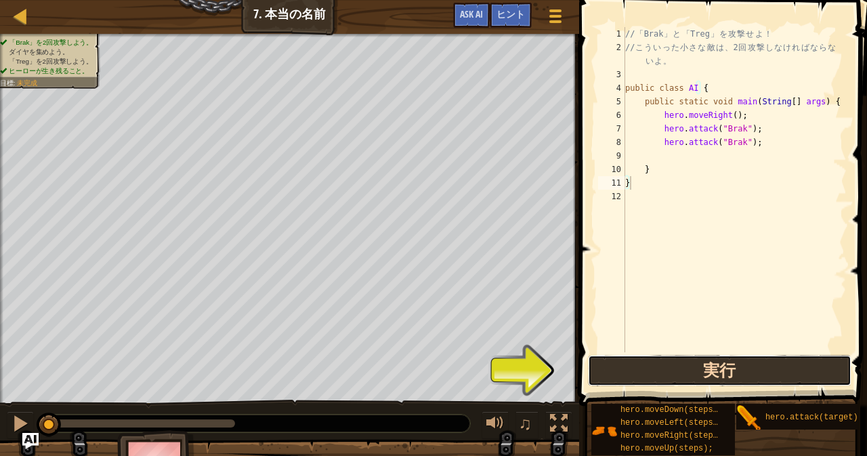
click at [699, 367] on button "実行" at bounding box center [719, 370] width 263 height 31
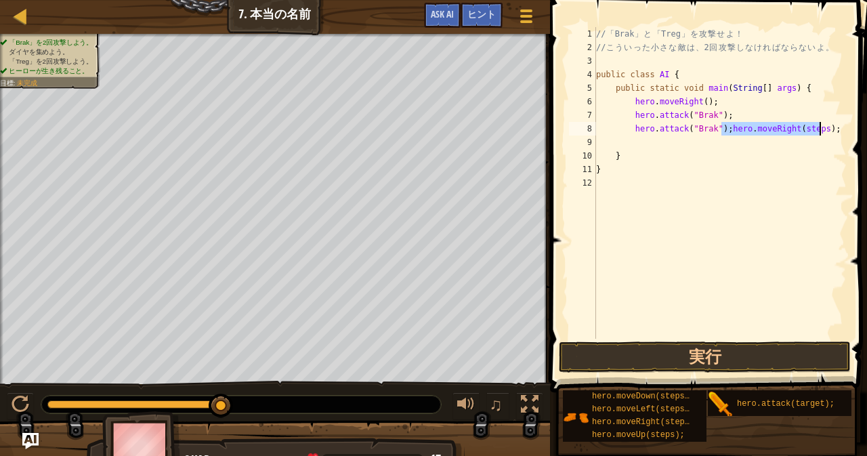
click at [809, 129] on div "// 「 Brak 」 と 「 Treg 」 を 攻 撃 せ よ ！ // こ う い っ た 小 さ な 敵 は 、 2 回 攻 撃 し な け れ ば な…" at bounding box center [719, 183] width 253 height 312
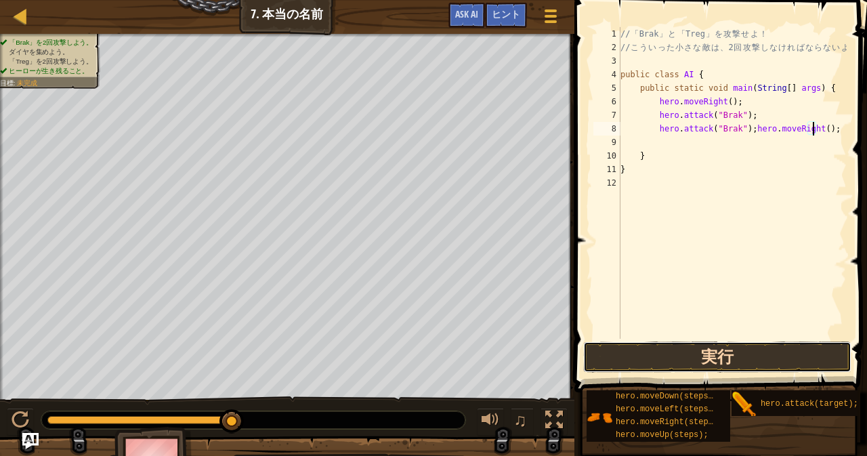
click at [706, 349] on button "実行" at bounding box center [717, 356] width 268 height 31
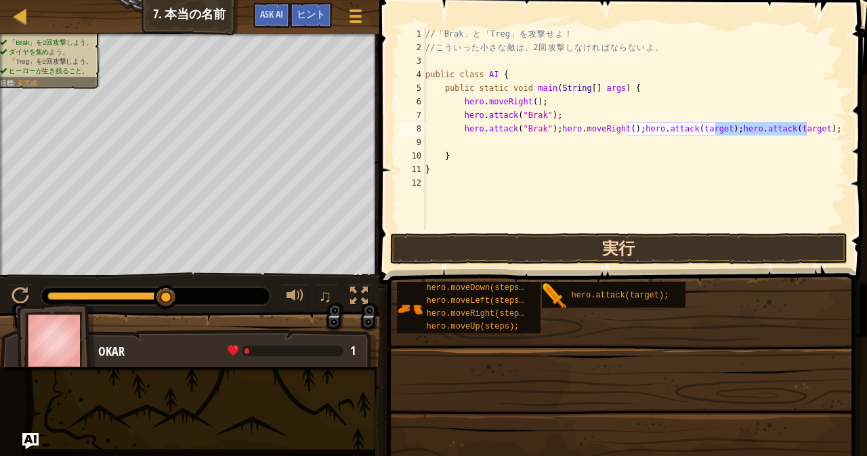
click at [696, 317] on div "hero.moveDown(steps); hero.moveLeft(steps); hero.moveRight(steps); hero.moveUp(…" at bounding box center [626, 307] width 461 height 53
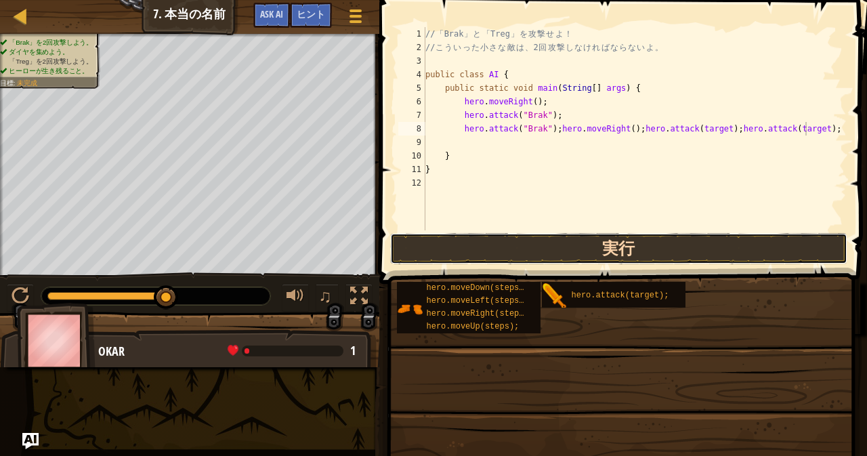
click at [687, 256] on button "実行" at bounding box center [618, 248] width 457 height 31
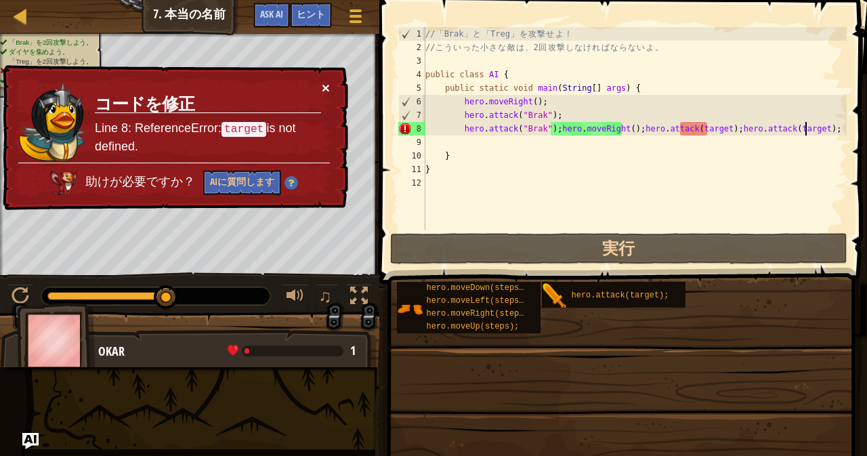
click at [327, 85] on button "×" at bounding box center [326, 88] width 8 height 14
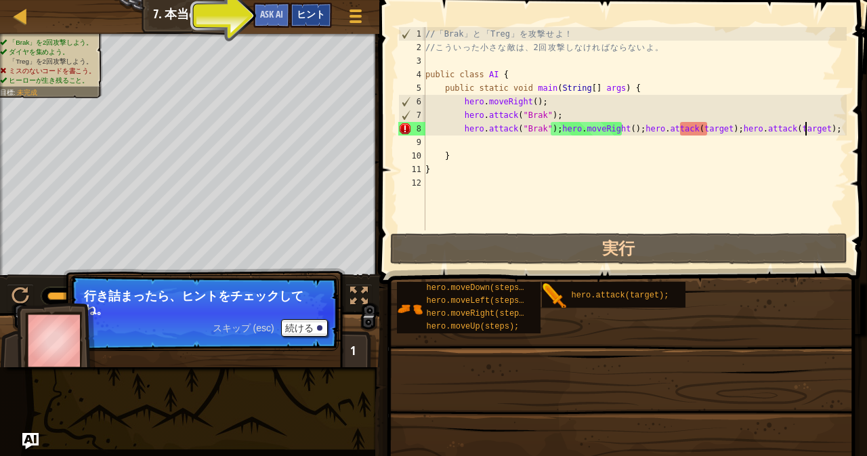
click at [314, 12] on span "ヒント" at bounding box center [311, 13] width 28 height 13
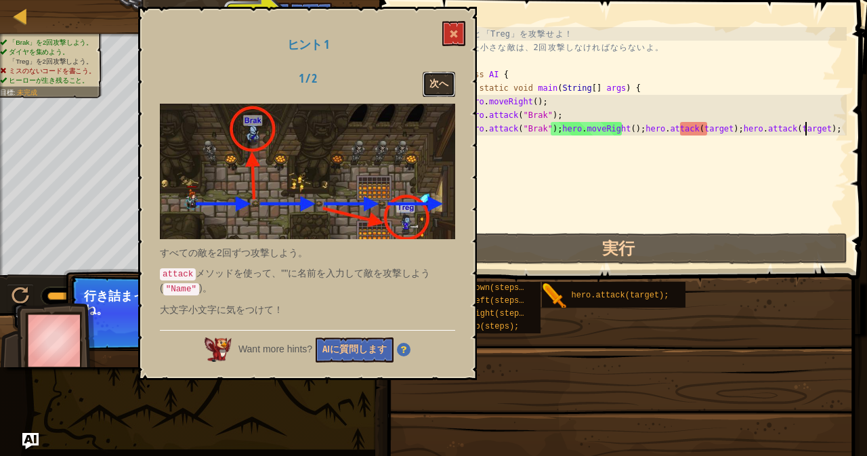
click at [433, 87] on button "次へ" at bounding box center [439, 84] width 33 height 25
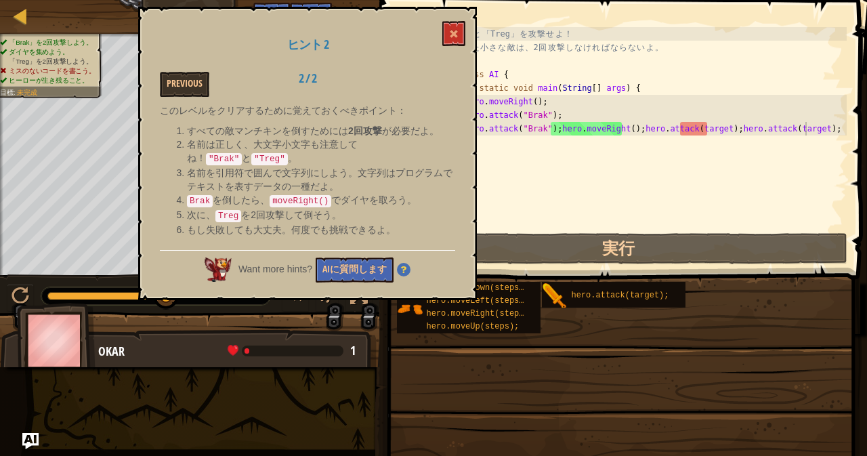
drag, startPoint x: 255, startPoint y: 159, endPoint x: 276, endPoint y: 161, distance: 21.7
click at [276, 161] on code ""Treg"" at bounding box center [269, 159] width 36 height 12
click at [449, 37] on button at bounding box center [453, 33] width 23 height 25
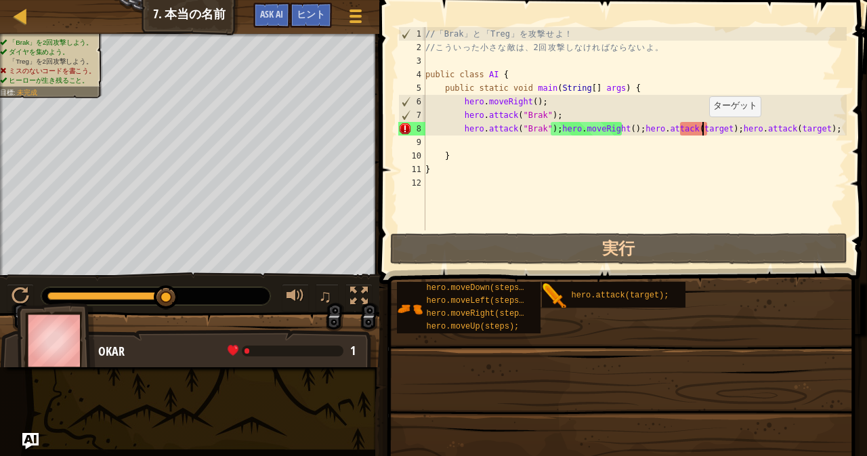
click at [702, 129] on div "// 「 Brak 」 と 「 Treg 」 を 攻 撃 せ よ ！ // こ う い っ た 小 さ な 敵 は 、 2 回 攻 撃 し な け れ ば な…" at bounding box center [635, 142] width 424 height 230
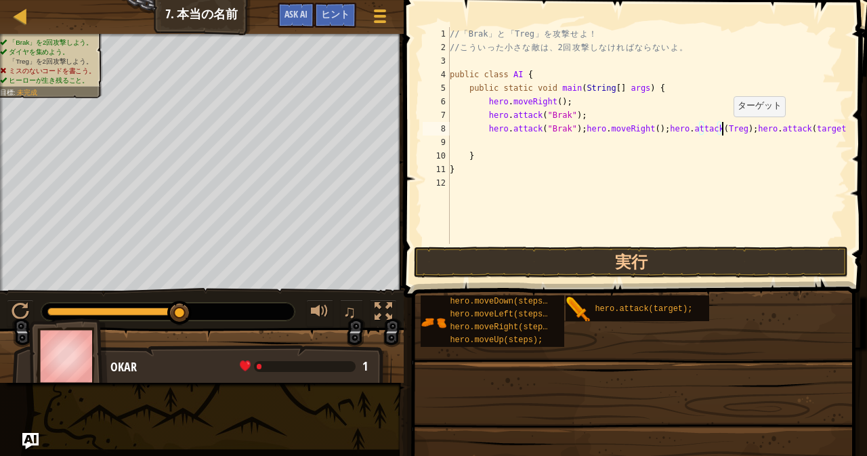
scroll to position [6, 23]
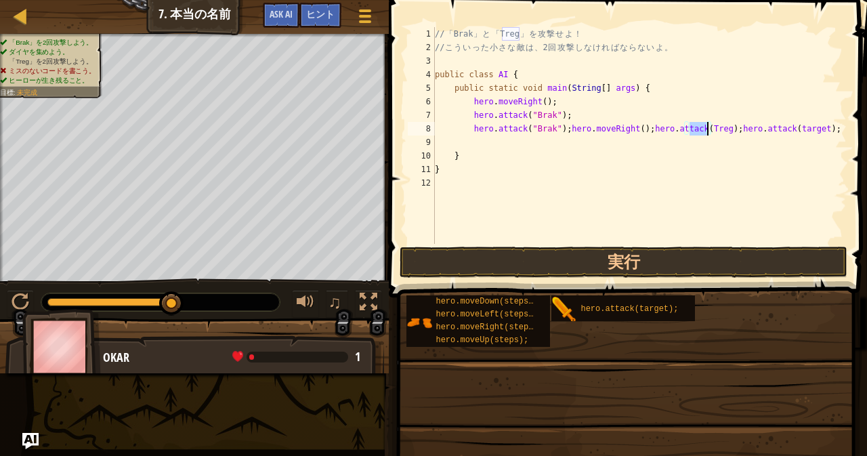
drag, startPoint x: 689, startPoint y: 128, endPoint x: 706, endPoint y: 129, distance: 17.0
click at [706, 129] on div "// 「 Brak 」 と 「 Treg 」 を 攻 撃 せ よ ！ // こ う い っ た 小 さ な 敵 は 、 2 回 攻 撃 し な け れ ば な…" at bounding box center [639, 149] width 415 height 244
click at [794, 128] on div "// 「 Brak 」 と 「 Treg 」 を 攻 撃 せ よ ！ // こ う い っ た 小 さ な 敵 は 、 2 回 攻 撃 し な け れ ば な…" at bounding box center [639, 149] width 415 height 244
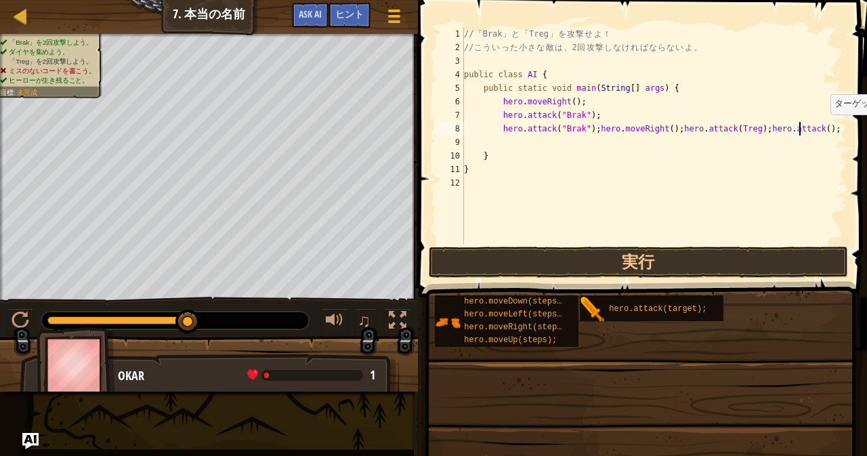
paste textarea "Treg"
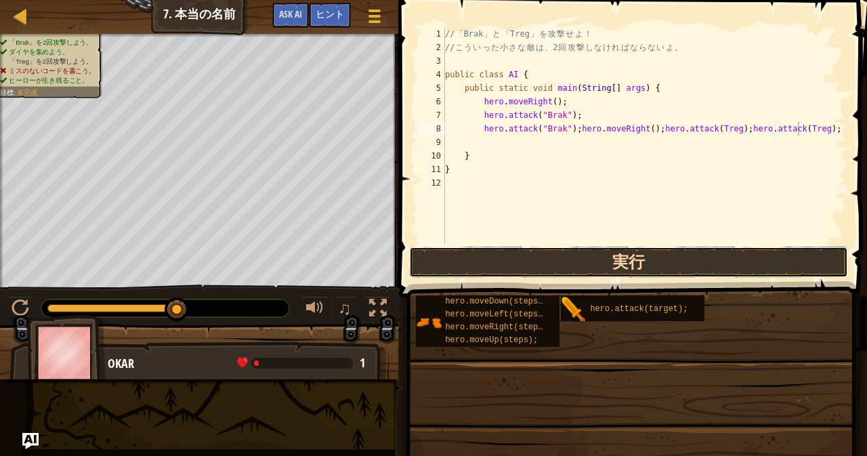
click at [748, 282] on div "ヒント ビデオ hero.attack("Brak");hero.moveRight();hero.attack(Treg);hero.attack(Treg…" at bounding box center [631, 224] width 473 height 449
click at [508, 270] on button "実行" at bounding box center [628, 262] width 438 height 31
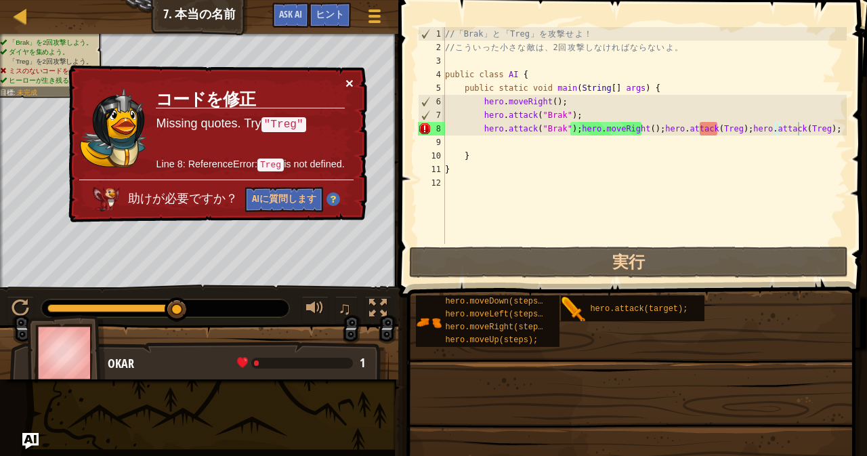
click at [346, 81] on button "×" at bounding box center [349, 83] width 8 height 14
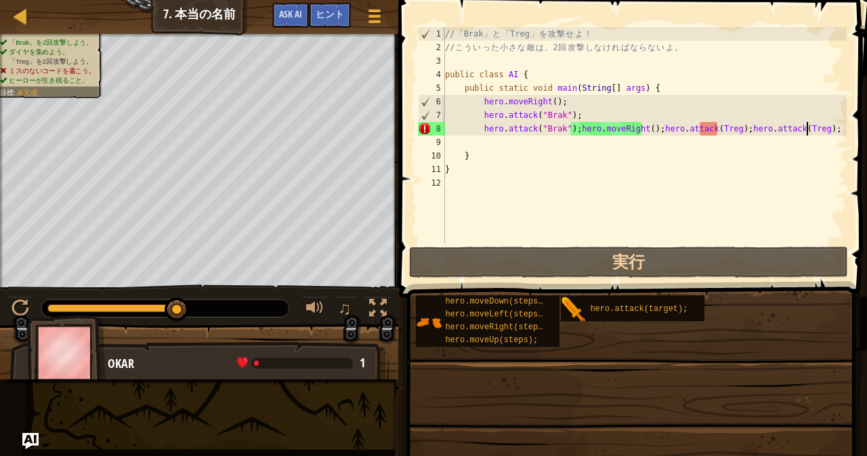
click at [807, 131] on div "// 「 Brak 」 と 「 Treg 」 を 攻 撃 せ よ ！ // こ う い っ た 小 さ な 敵 は 、 2 回 攻 撃 し な け れ ば な…" at bounding box center [644, 149] width 405 height 244
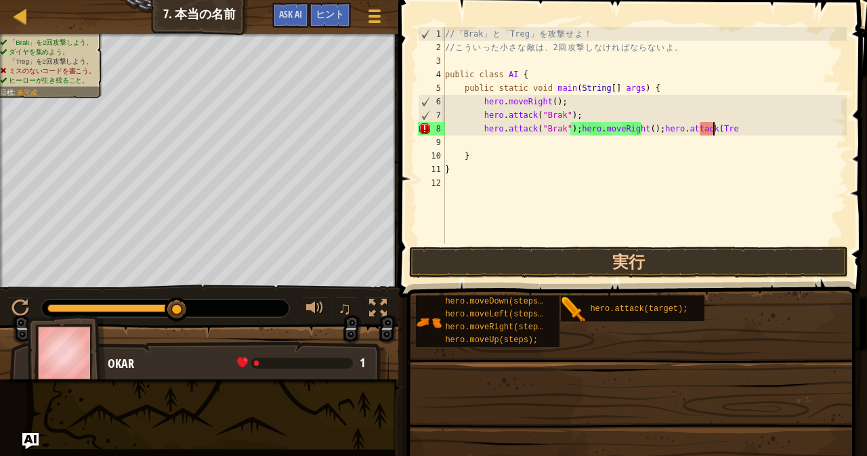
scroll to position [6, 20]
click at [375, 16] on span at bounding box center [374, 16] width 13 height 3
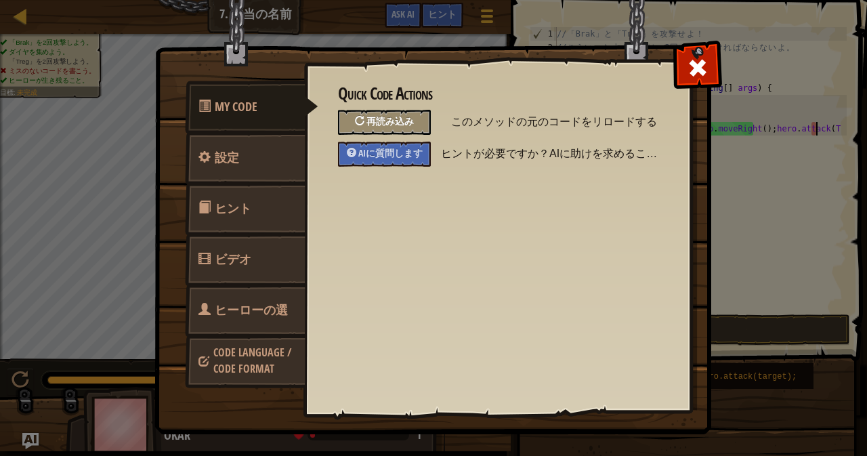
click at [405, 121] on span "再読み込み" at bounding box center [389, 120] width 47 height 13
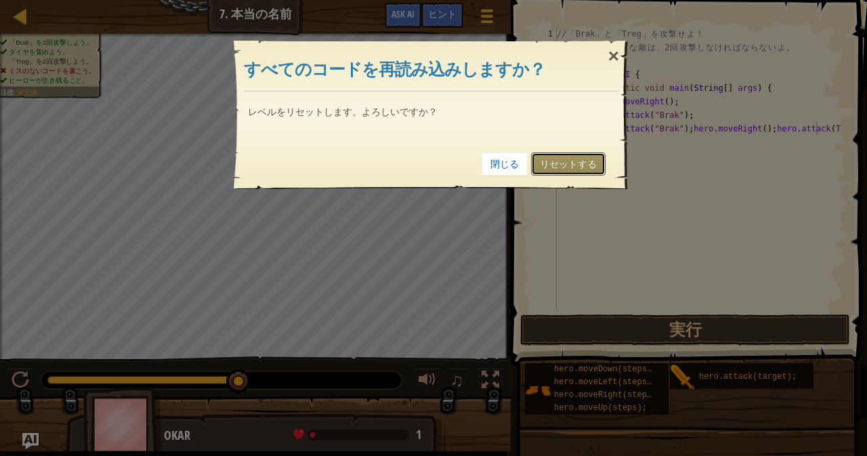
click at [568, 160] on link "リセットする" at bounding box center [568, 163] width 75 height 23
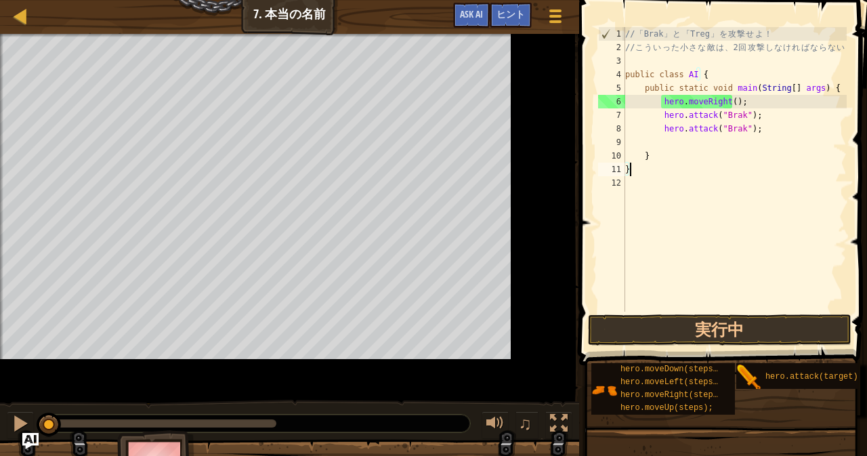
scroll to position [6, 0]
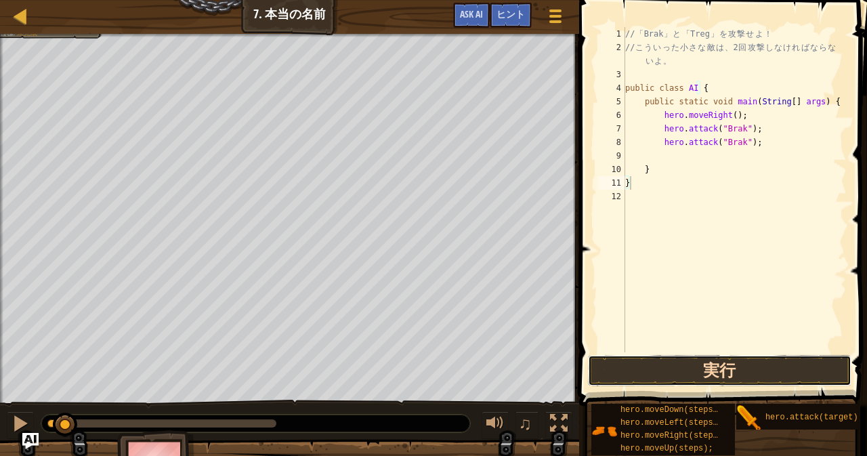
click at [714, 368] on button "実行" at bounding box center [719, 370] width 263 height 31
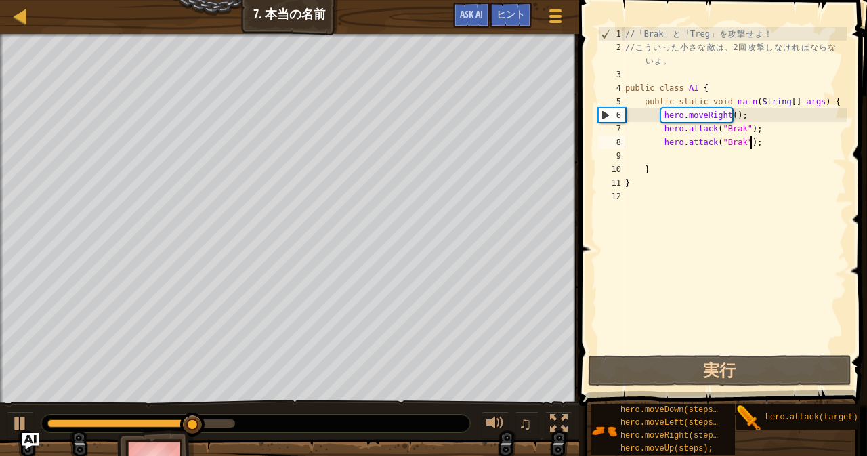
click at [761, 146] on div "// 「 Brak 」 と 「 Treg 」 を 攻 撃 せ よ ！ // こ う い っ た 小 さ な 敵 は 、 2 回 攻 撃 し な け れ ば な…" at bounding box center [734, 203] width 224 height 352
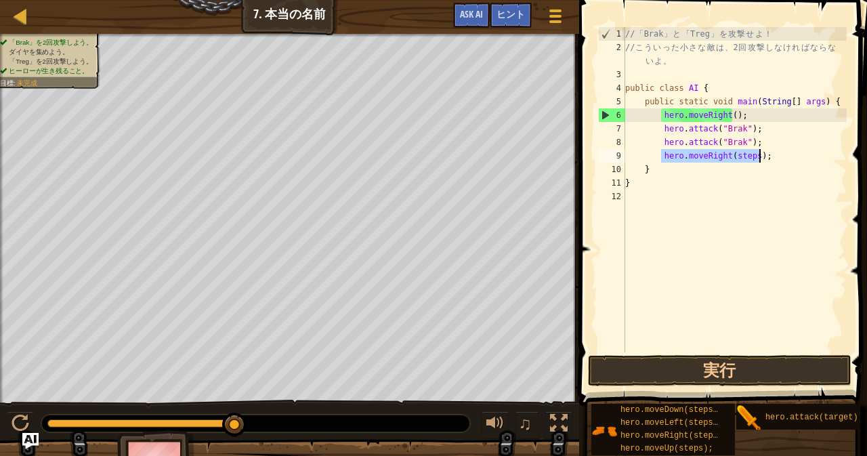
click at [750, 155] on div "// 「 Brak 」 と 「 Treg 」 を 攻 撃 せ よ ！ // こ う い っ た 小 さ な 敵 は 、 2 回 攻 撃 し な け れ ば な…" at bounding box center [734, 189] width 224 height 325
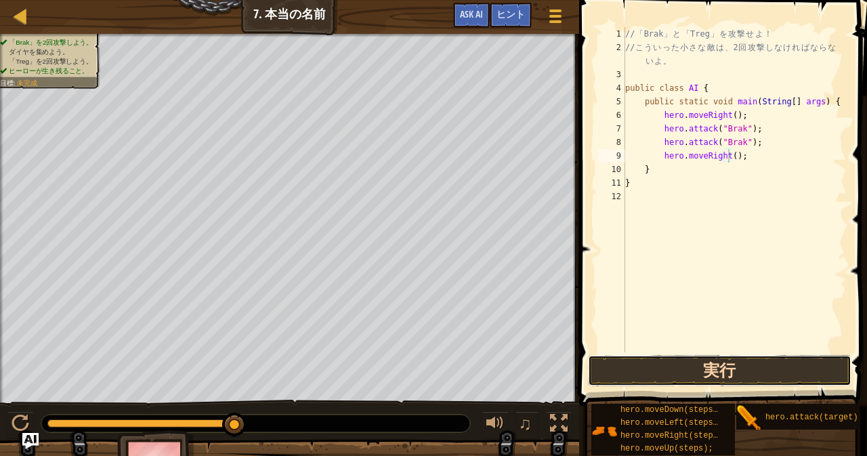
click at [704, 369] on button "実行" at bounding box center [719, 370] width 263 height 31
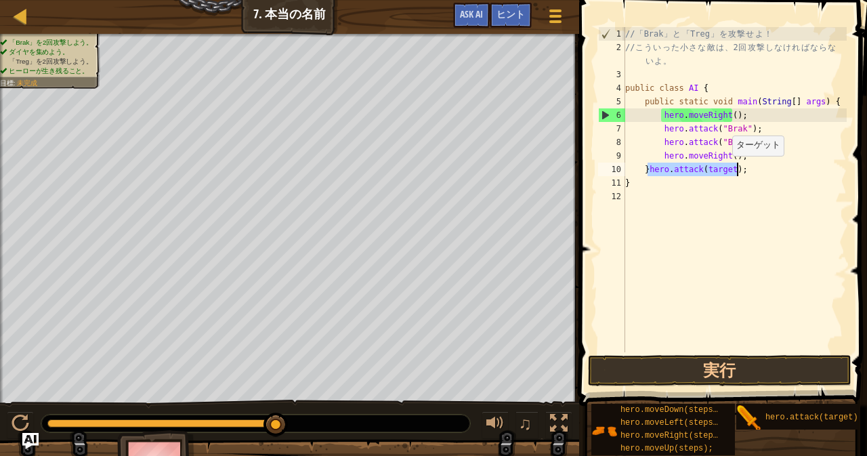
click at [725, 169] on div "// 「 Brak 」 と 「 Treg 」 を 攻 撃 せ よ ！ // こ う い っ た 小 さ な 敵 は 、 2 回 攻 撃 し な け れ ば な…" at bounding box center [734, 189] width 224 height 325
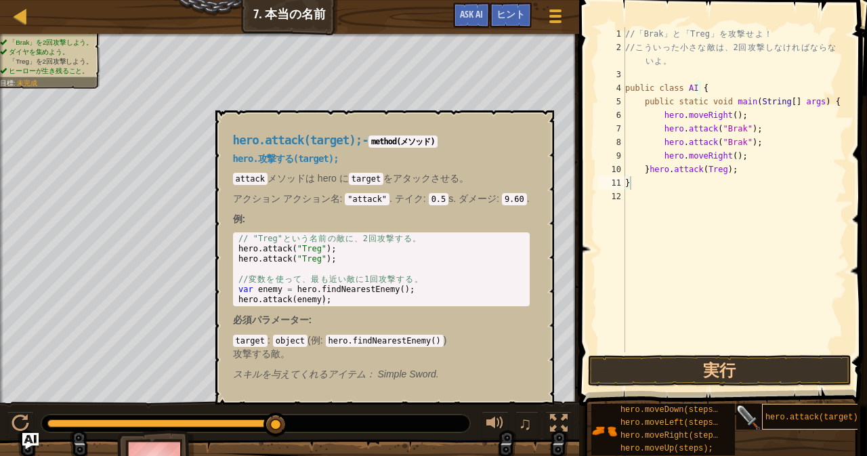
scroll to position [6, 7]
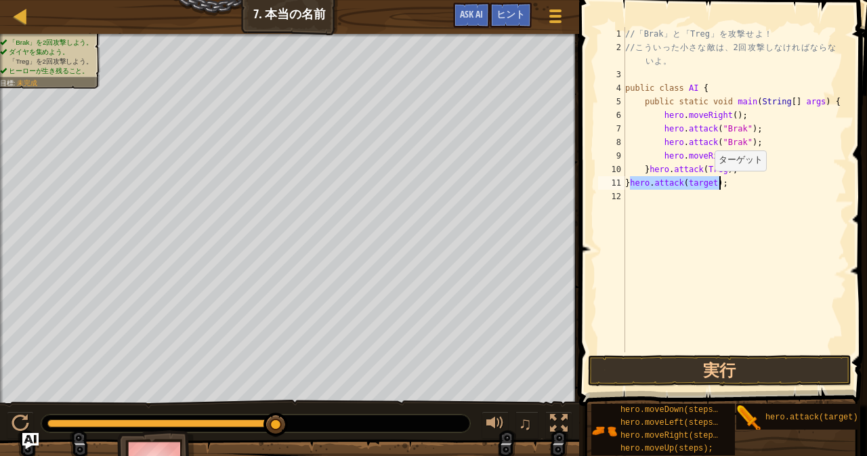
click at [708, 184] on div "// 「 Brak 」 と 「 Treg 」 を 攻 撃 せ よ ！ // こ う い っ た 小 さ な 敵 は 、 2 回 攻 撃 し な け れ ば な…" at bounding box center [734, 189] width 224 height 325
click at [725, 366] on button "実行" at bounding box center [719, 370] width 263 height 31
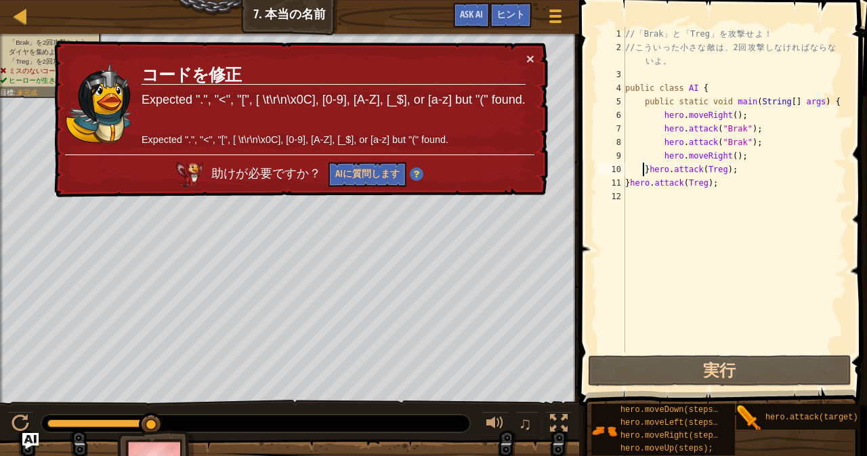
click at [645, 170] on div "// 「 Brak 」 と 「 Treg 」 を 攻 撃 せ よ ！ // こ う い っ た 小 さ な 敵 は 、 2 回 攻 撃 し な け れ ば な…" at bounding box center [734, 203] width 224 height 352
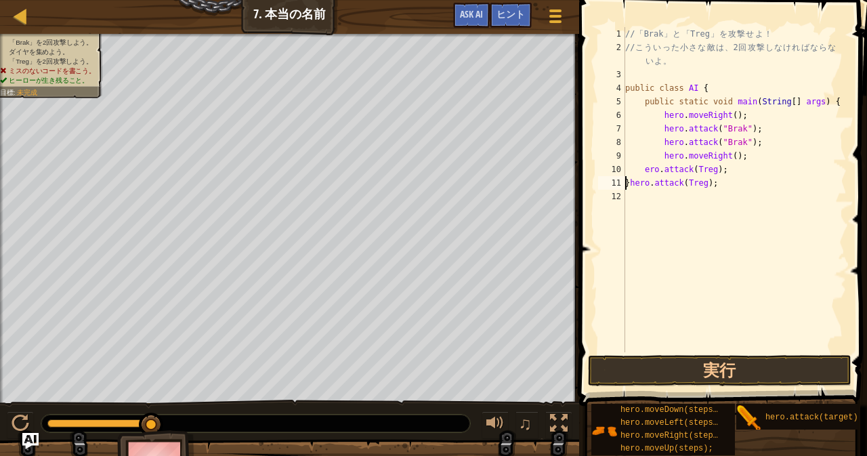
click at [627, 185] on div "// 「 Brak 」 と 「 Treg 」 を 攻 撃 せ よ ！ // こ う い っ た 小 さ な 敵 は 、 2 回 攻 撃 し な け れ ば な…" at bounding box center [734, 203] width 224 height 352
click at [744, 372] on button "実行" at bounding box center [719, 370] width 263 height 31
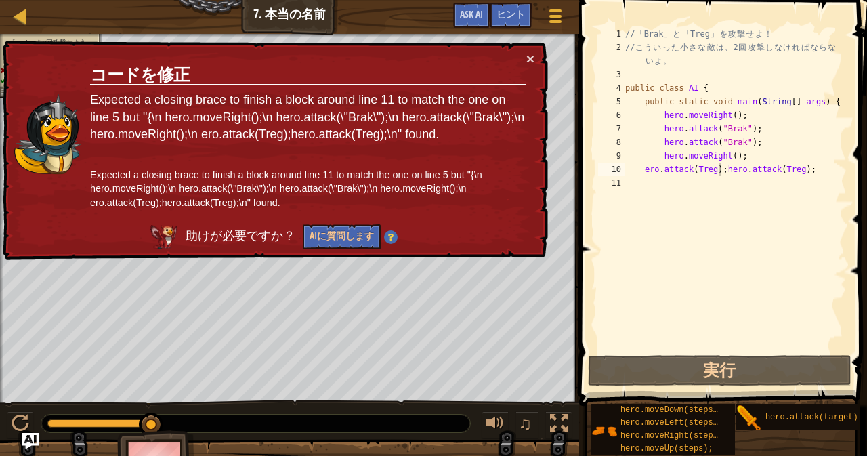
drag, startPoint x: 523, startPoint y: 58, endPoint x: 539, endPoint y: 58, distance: 16.3
click at [523, 58] on td "コードを修正 Expected a closing brace to finish a block around line 11 to match the o…" at bounding box center [307, 133] width 437 height 165
click at [530, 54] on button "×" at bounding box center [530, 58] width 8 height 14
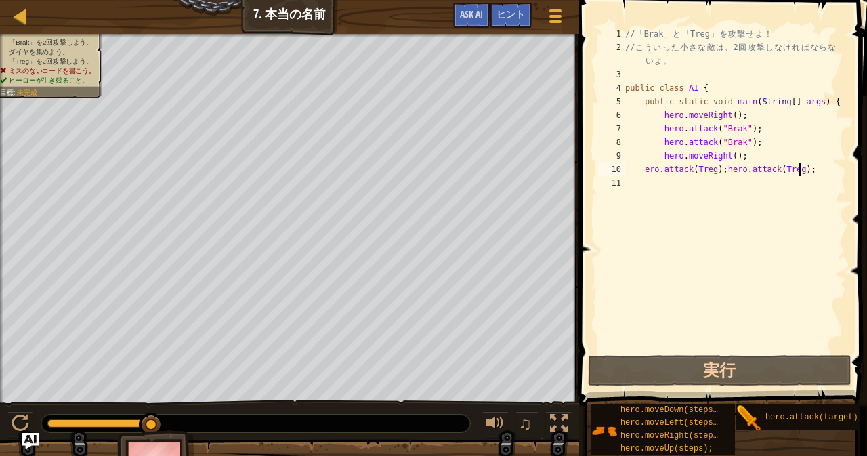
click at [809, 167] on div "// 「 Brak 」 と 「 Treg 」 を 攻 撃 せ よ ！ // こ う い っ た 小 さ な 敵 は 、 2 回 攻 撃 し な け れ ば な…" at bounding box center [734, 203] width 224 height 352
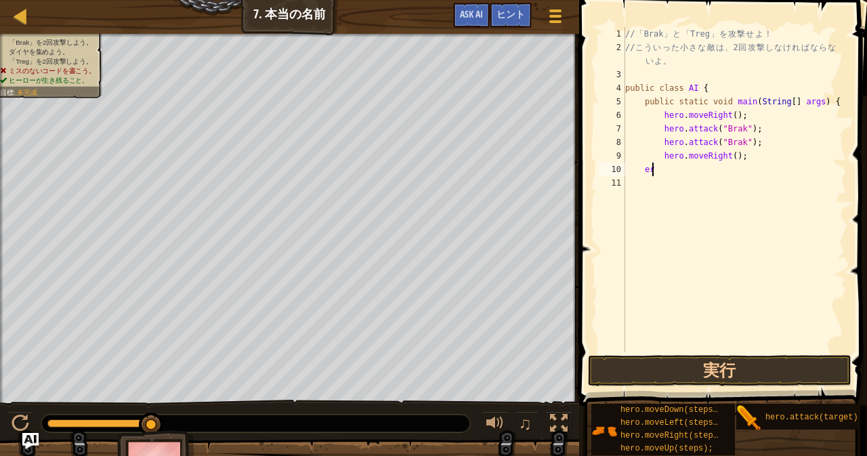
type textarea "e"
click at [701, 361] on button "実行" at bounding box center [719, 370] width 263 height 31
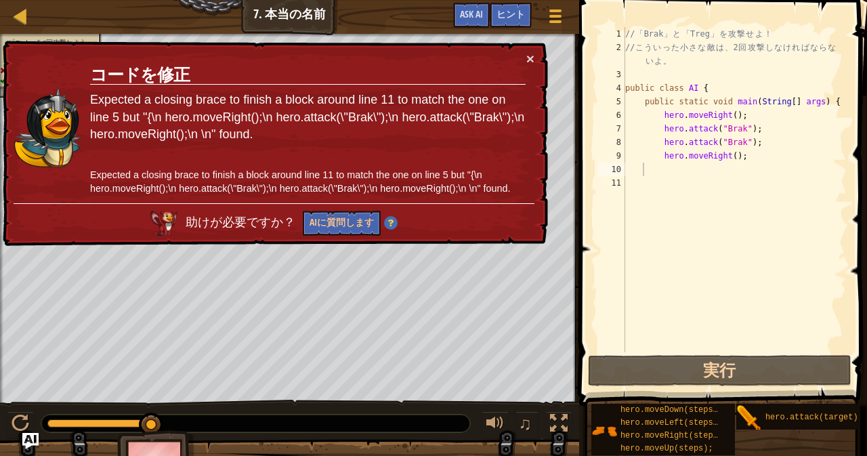
click at [534, 53] on div "× コードを修正 Expected a closing brace to finish a block around line 11 to match the…" at bounding box center [274, 144] width 548 height 206
click at [752, 259] on div "// 「 Brak 」 と 「 Treg 」 を 攻 撃 せ よ ！ // こ う い っ た 小 さ な 敵 は 、 2 回 攻 撃 し な け れ ば な…" at bounding box center [734, 203] width 224 height 352
click at [534, 56] on div "× コードを修正 Expected a closing brace to finish a block around line 11 to match the…" at bounding box center [274, 144] width 548 height 206
click at [531, 58] on button "×" at bounding box center [530, 58] width 8 height 14
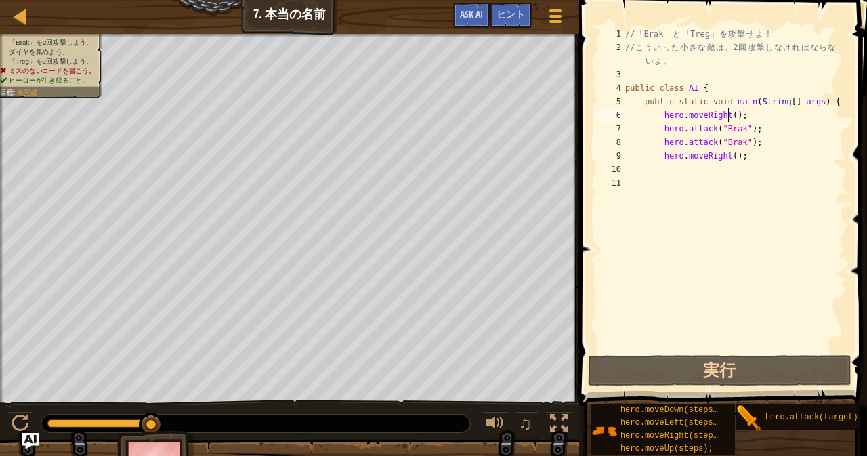
click at [726, 117] on div "// 「 Brak 」 と 「 Treg 」 を 攻 撃 せ よ ！ // こ う い っ た 小 さ な 敵 は 、 2 回 攻 撃 し な け れ ば な…" at bounding box center [734, 203] width 224 height 352
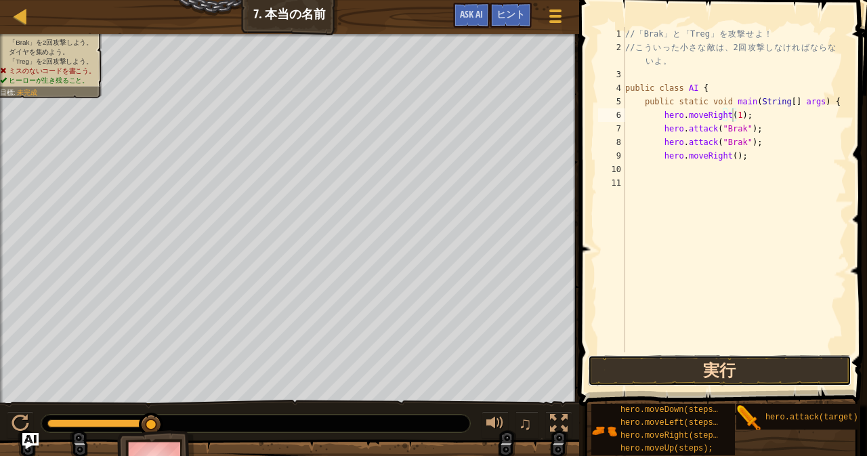
click at [722, 370] on button "実行" at bounding box center [719, 370] width 263 height 31
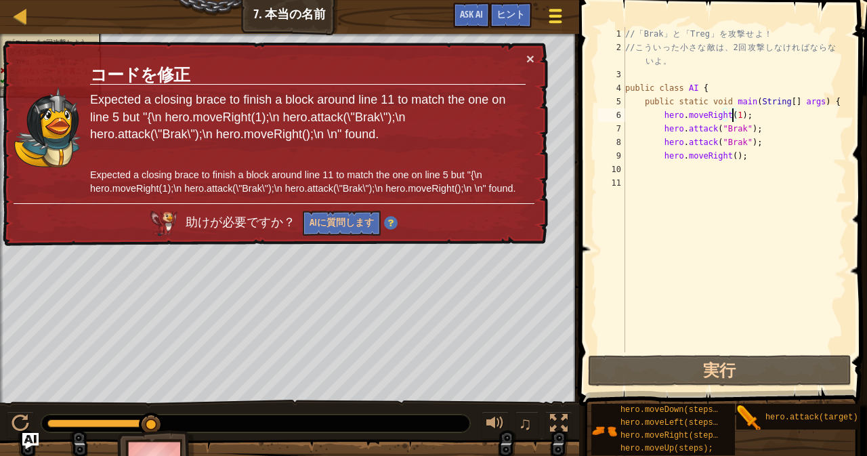
click at [555, 7] on div at bounding box center [555, 16] width 18 height 20
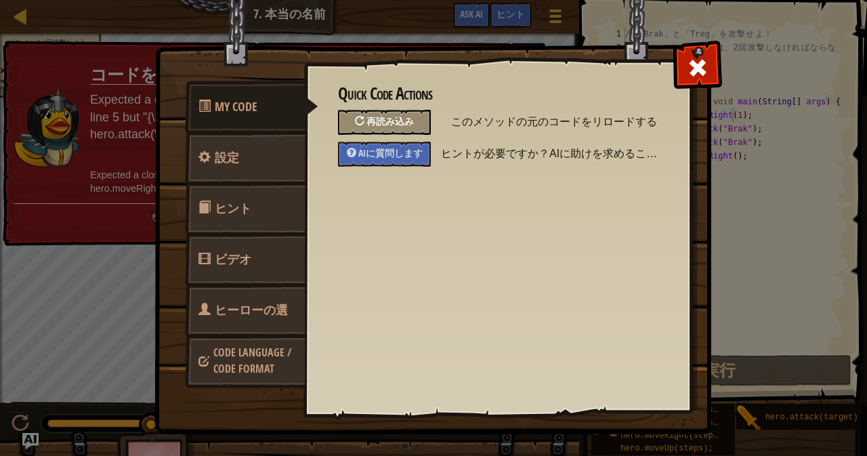
click at [367, 119] on div "再読み込み" at bounding box center [384, 122] width 93 height 25
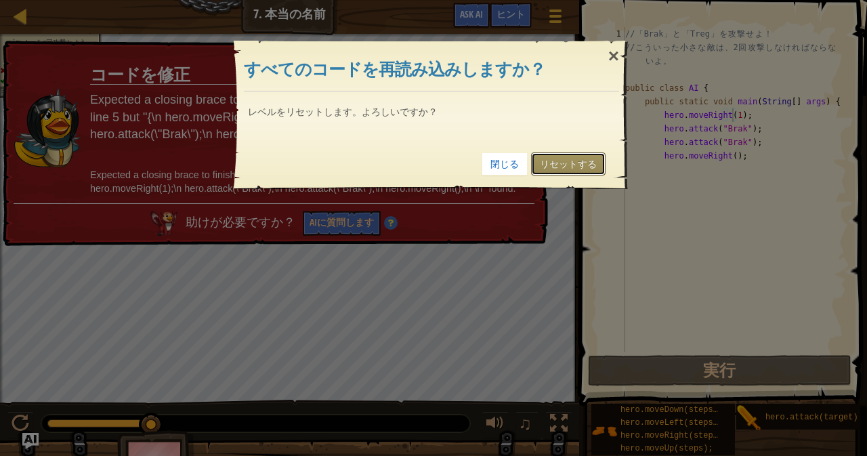
click at [557, 163] on link "リセットする" at bounding box center [568, 163] width 75 height 23
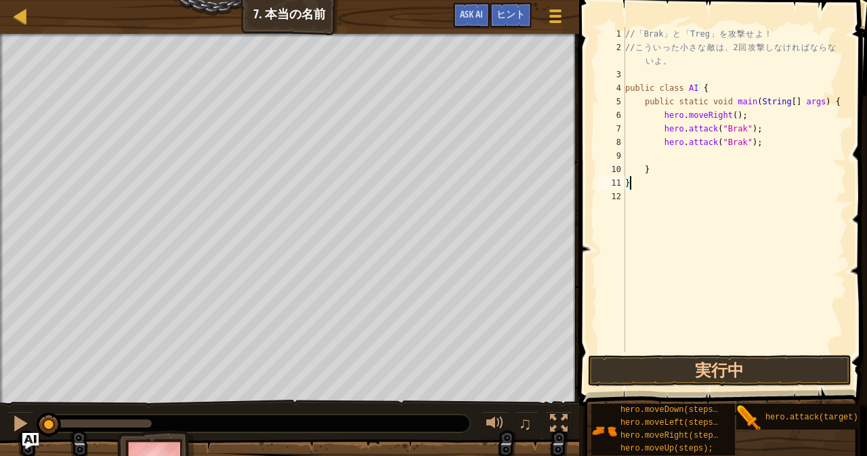
scroll to position [6, 0]
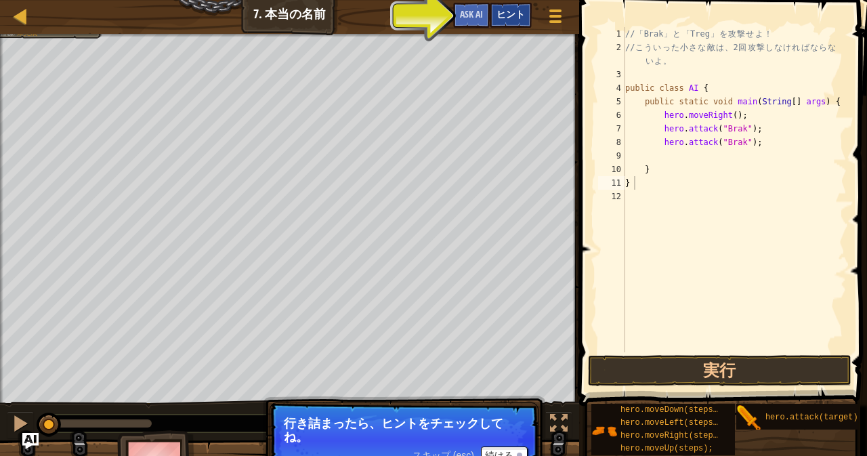
click at [508, 17] on span "ヒント" at bounding box center [510, 13] width 28 height 13
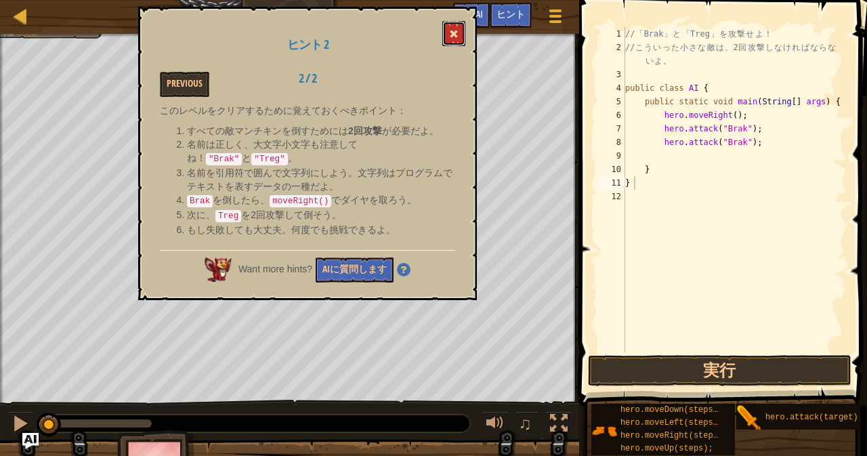
click at [459, 33] on button at bounding box center [453, 33] width 23 height 25
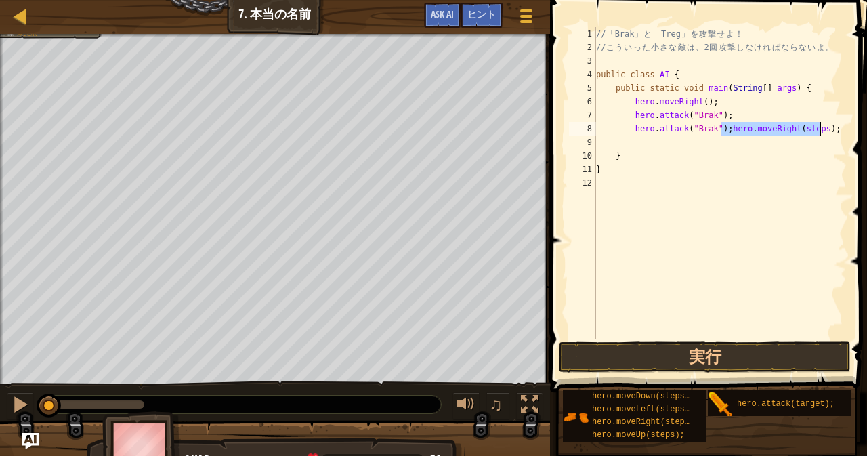
click at [809, 131] on div "// 「 Brak 」 と 「 Treg 」 を 攻 撃 せ よ ！ // こ う い っ た 小 さ な 敵 は 、 2 回 攻 撃 し な け れ ば な…" at bounding box center [719, 183] width 253 height 312
type textarea "hero.attack("Brak");hero.moveRight();"
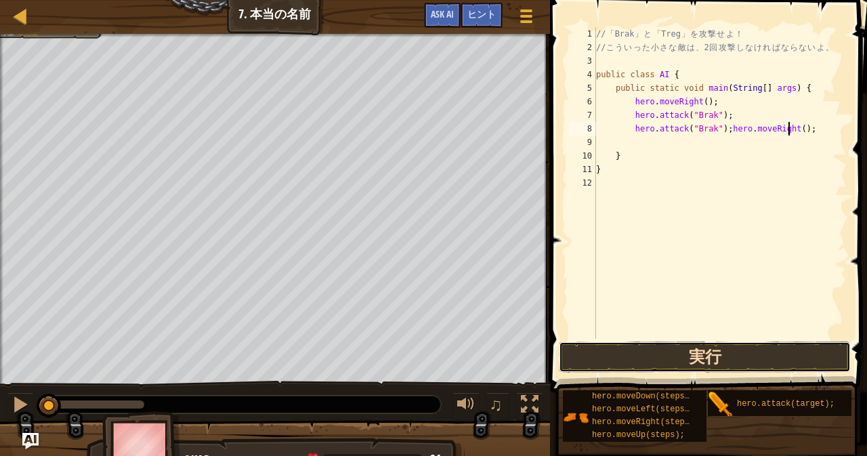
click at [715, 346] on button "実行" at bounding box center [705, 356] width 292 height 31
